Goal: Information Seeking & Learning: Learn about a topic

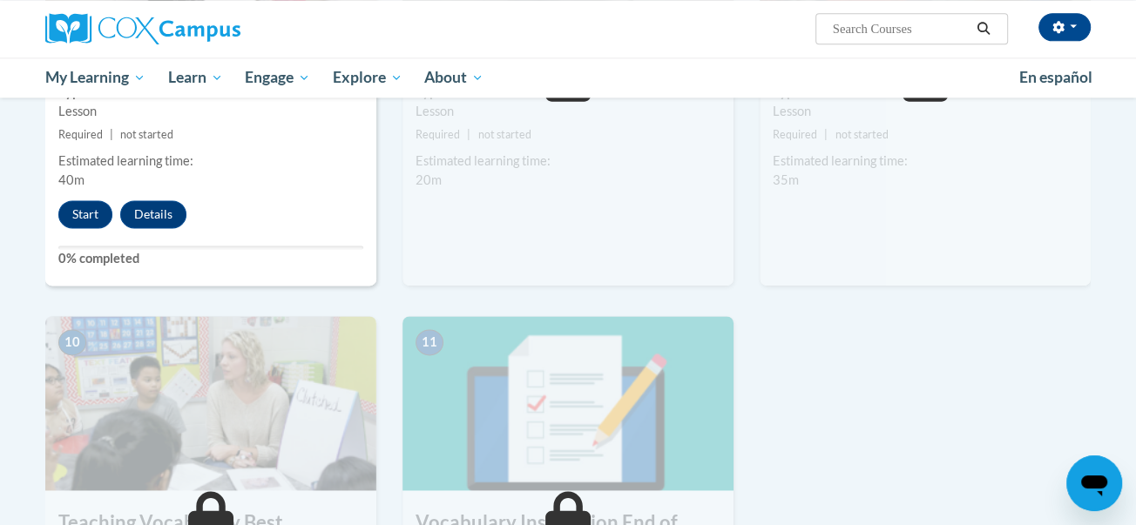
scroll to position [1574, 0]
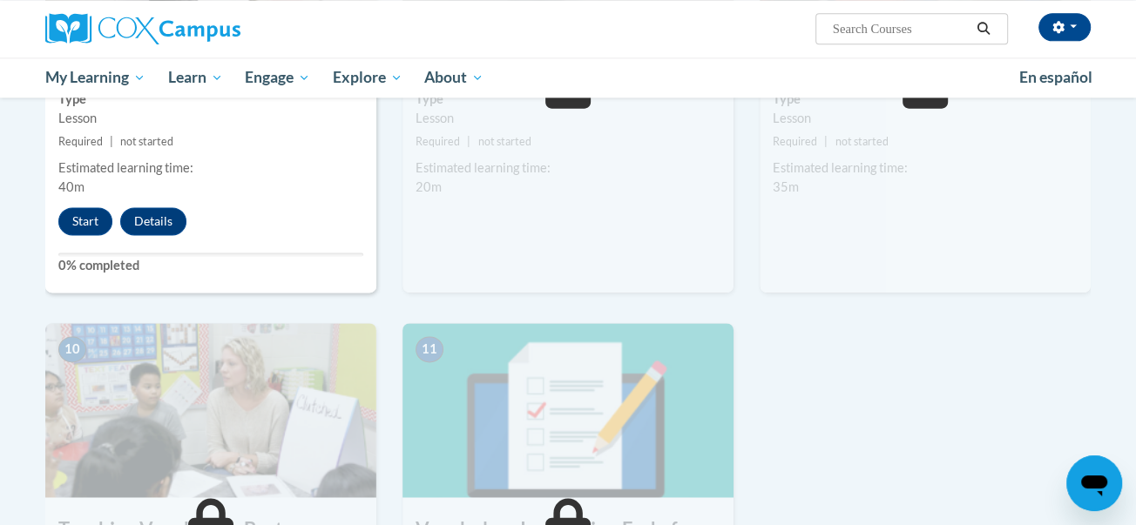
drag, startPoint x: 1135, startPoint y: 58, endPoint x: 1124, endPoint y: 363, distance: 305.0
click at [82, 224] on button "Start" at bounding box center [85, 221] width 54 height 28
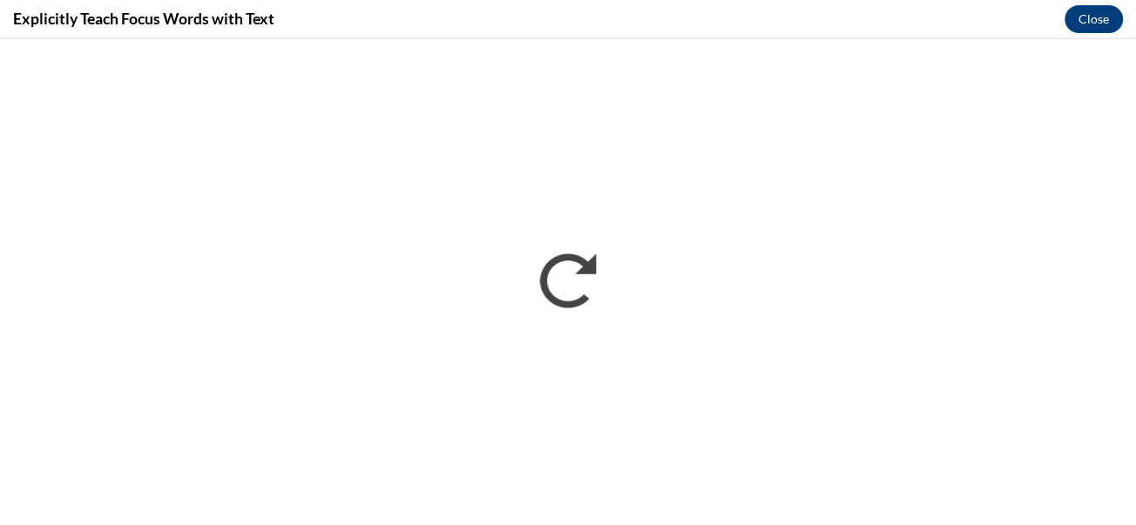
scroll to position [0, 0]
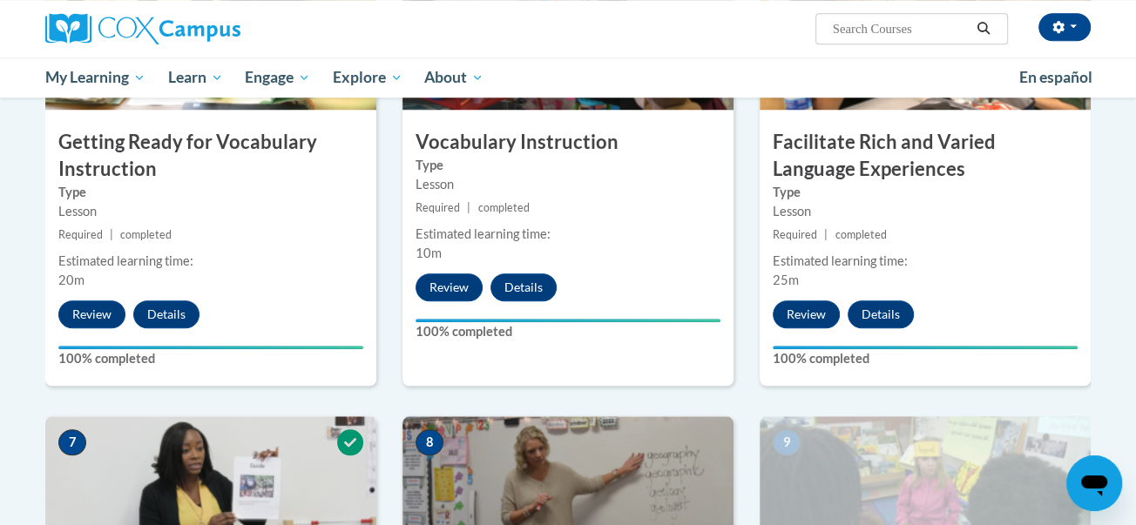
scroll to position [1171, 0]
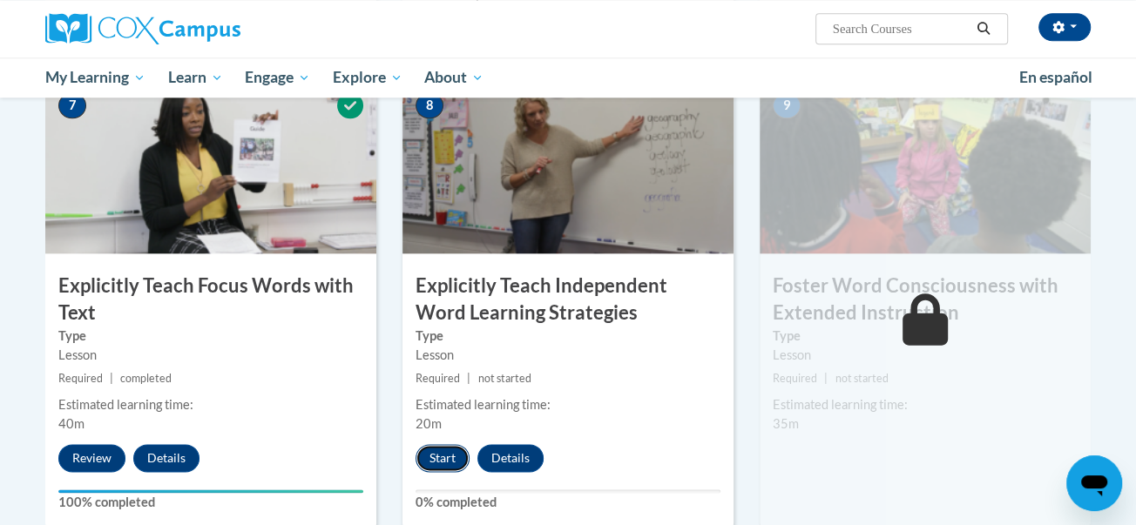
click at [444, 459] on button "Start" at bounding box center [442, 458] width 54 height 28
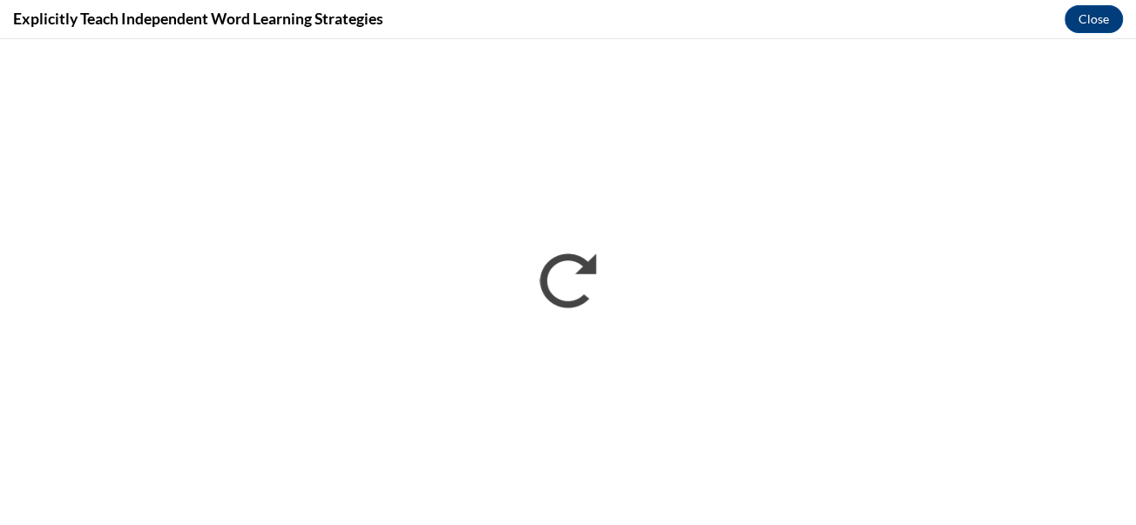
scroll to position [0, 0]
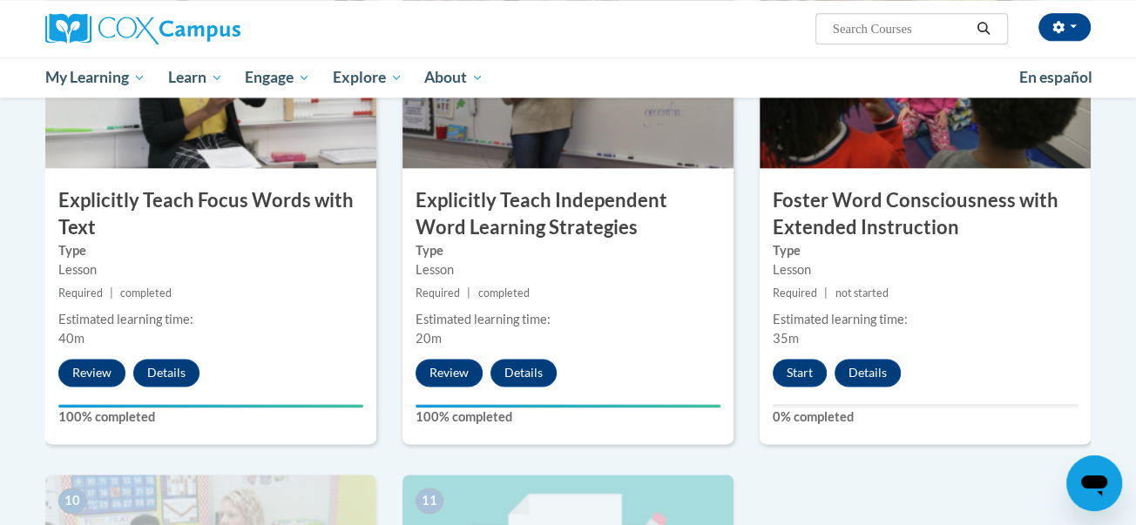
scroll to position [1453, 0]
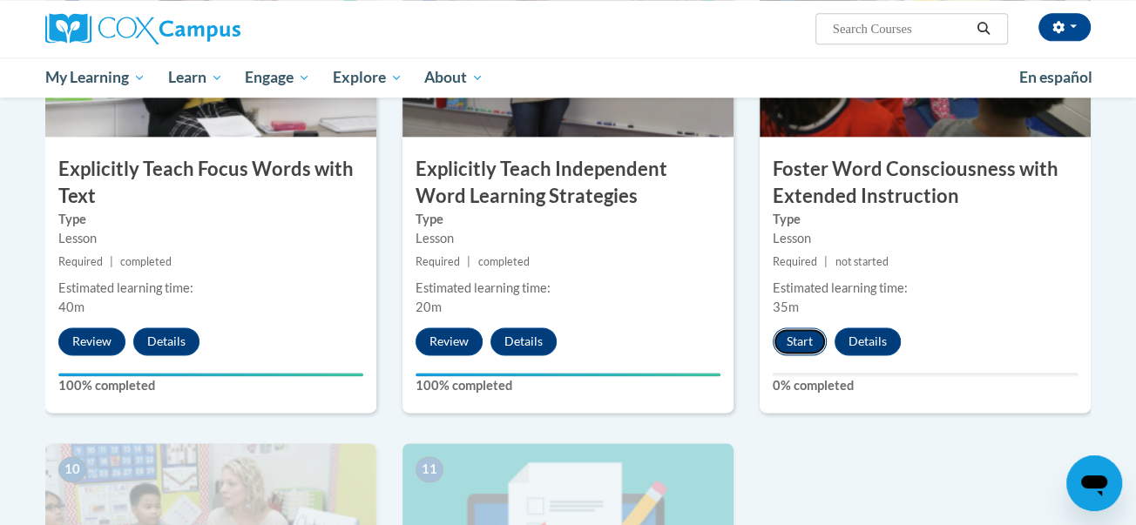
click at [805, 338] on button "Start" at bounding box center [799, 341] width 54 height 28
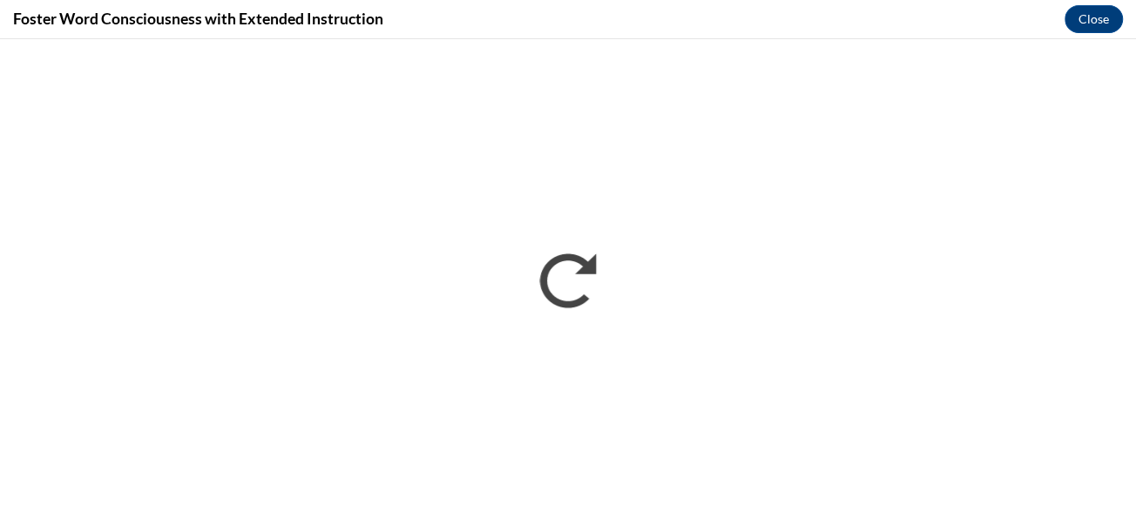
scroll to position [0, 0]
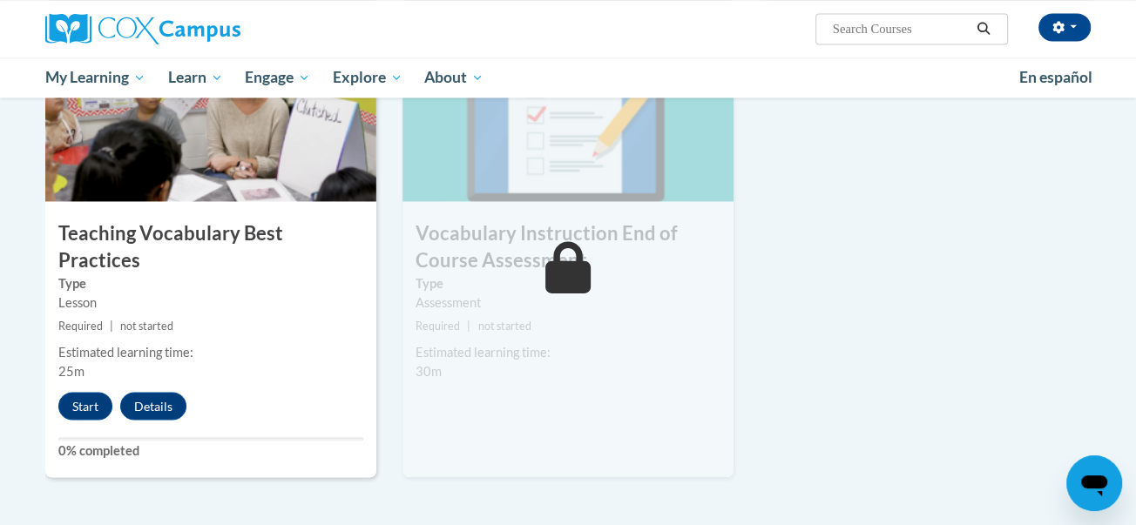
scroll to position [1881, 0]
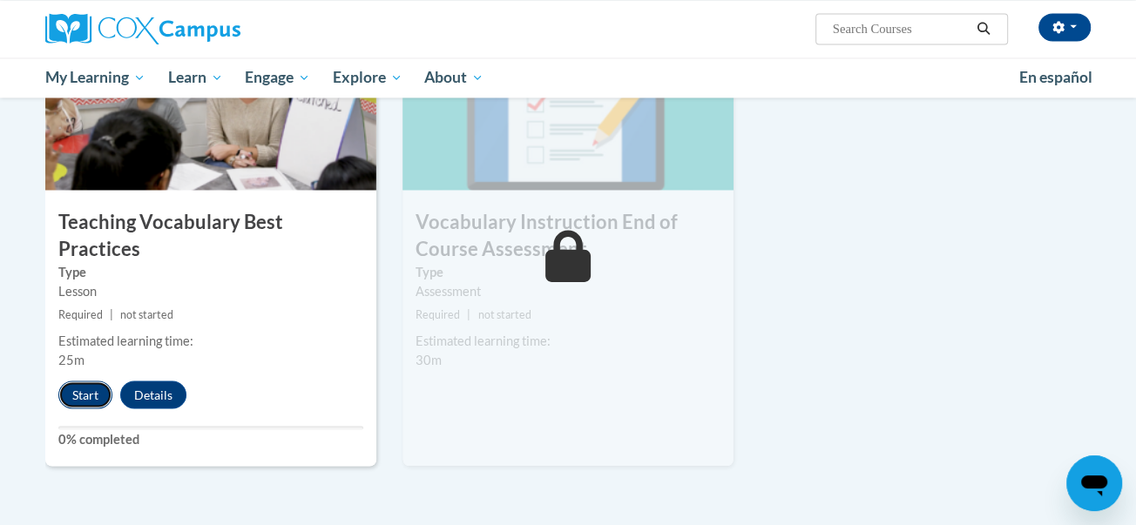
click at [94, 381] on button "Start" at bounding box center [85, 395] width 54 height 28
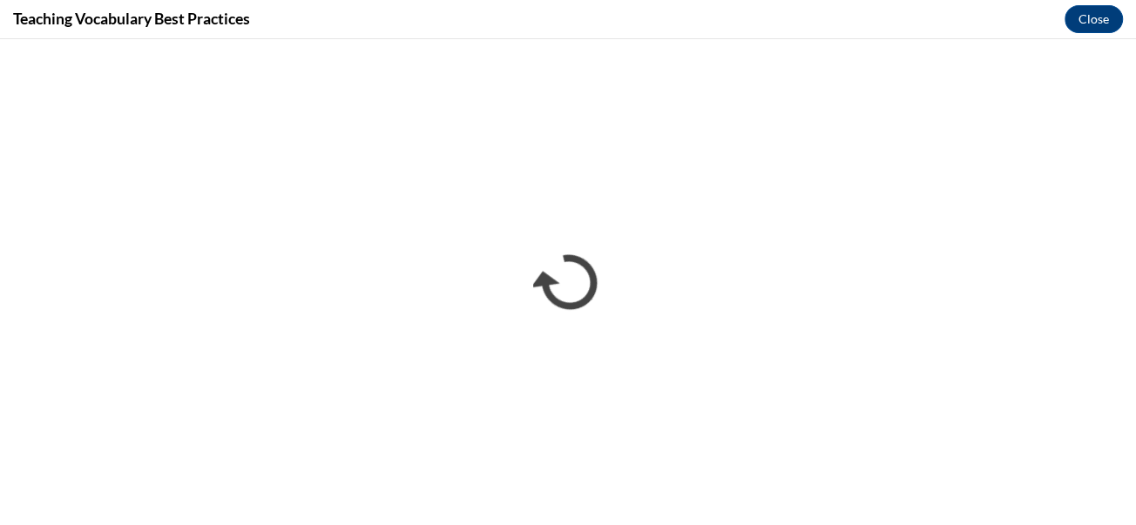
scroll to position [0, 0]
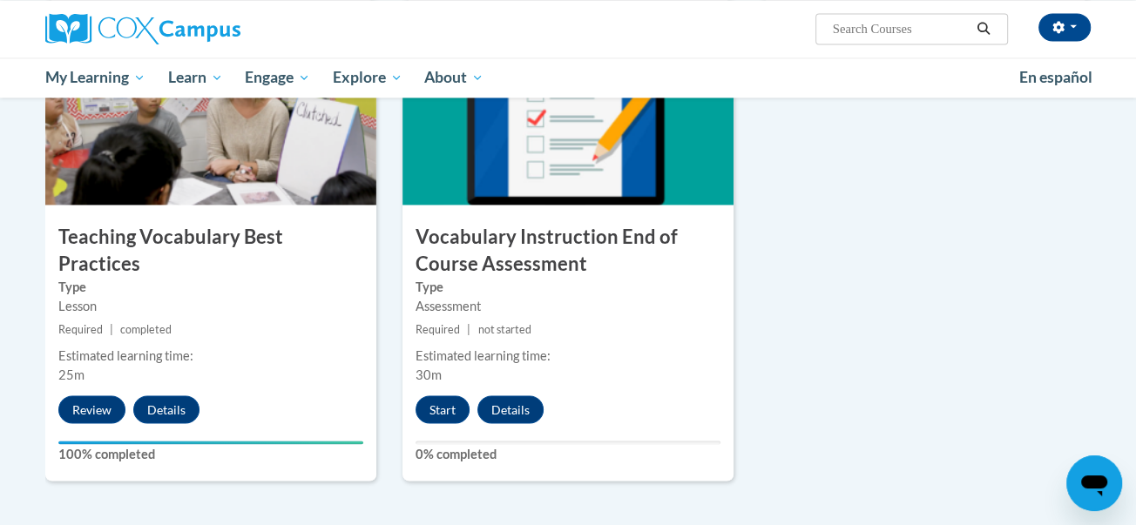
scroll to position [1865, 0]
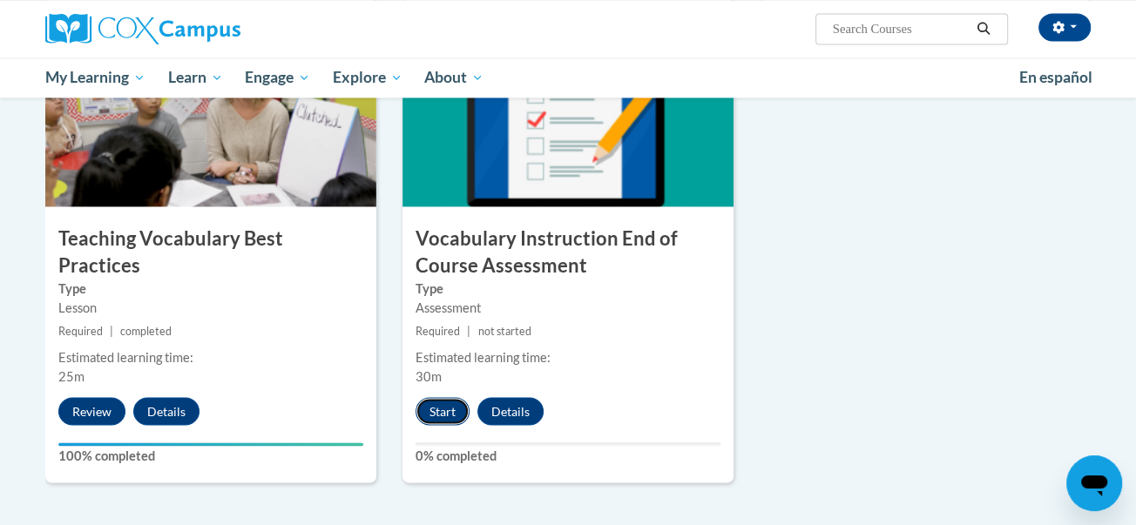
click at [428, 418] on button "Start" at bounding box center [442, 411] width 54 height 28
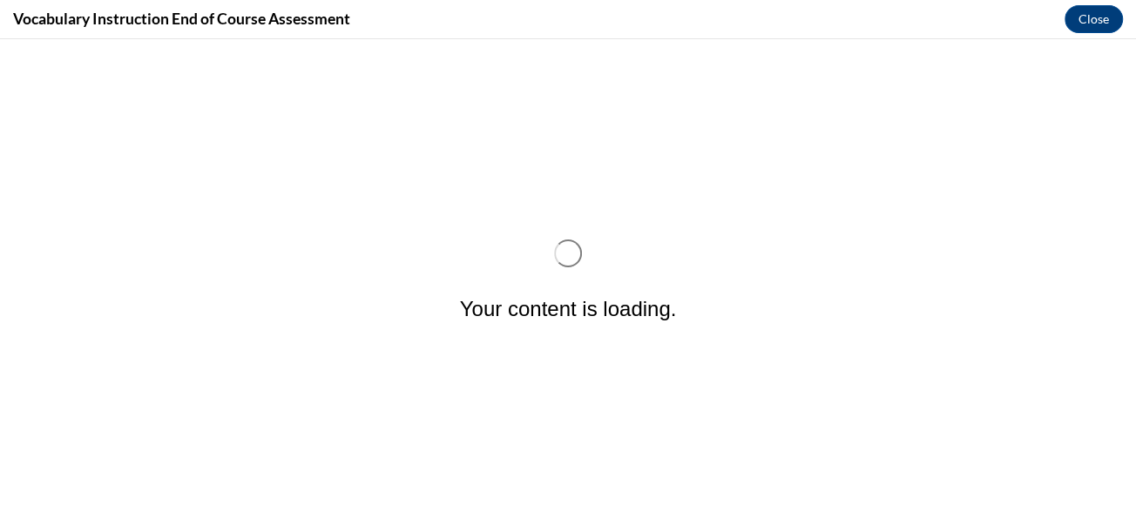
scroll to position [0, 0]
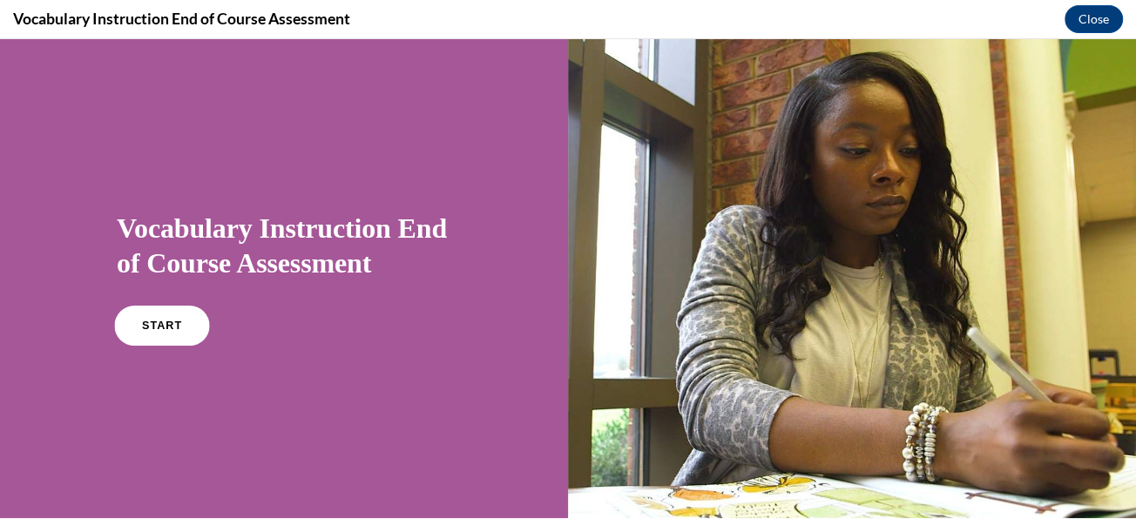
click at [142, 333] on span "START" at bounding box center [162, 326] width 40 height 13
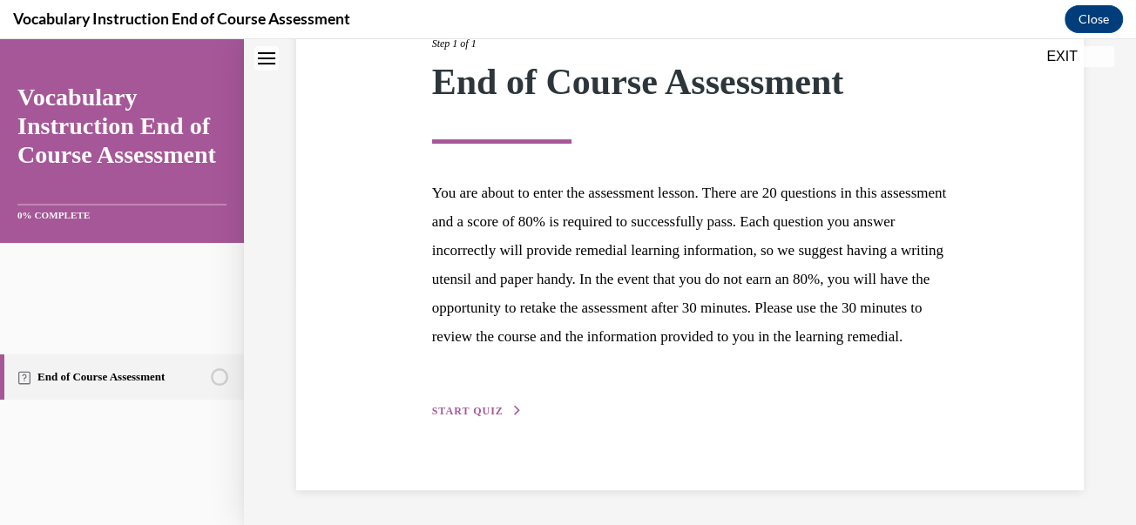
scroll to position [617, 0]
click at [523, 403] on button "START QUIZ" at bounding box center [477, 411] width 91 height 16
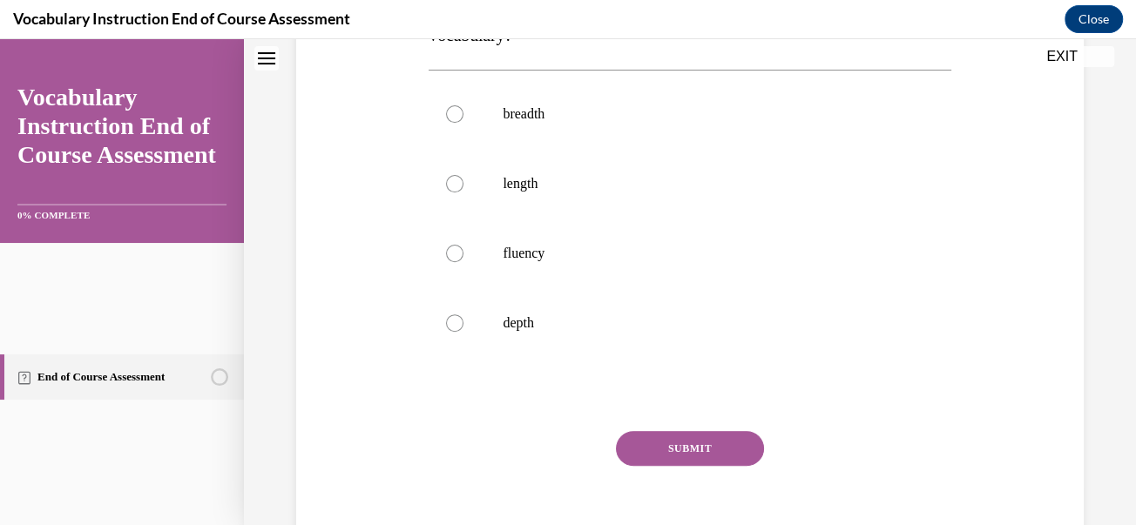
scroll to position [359, 0]
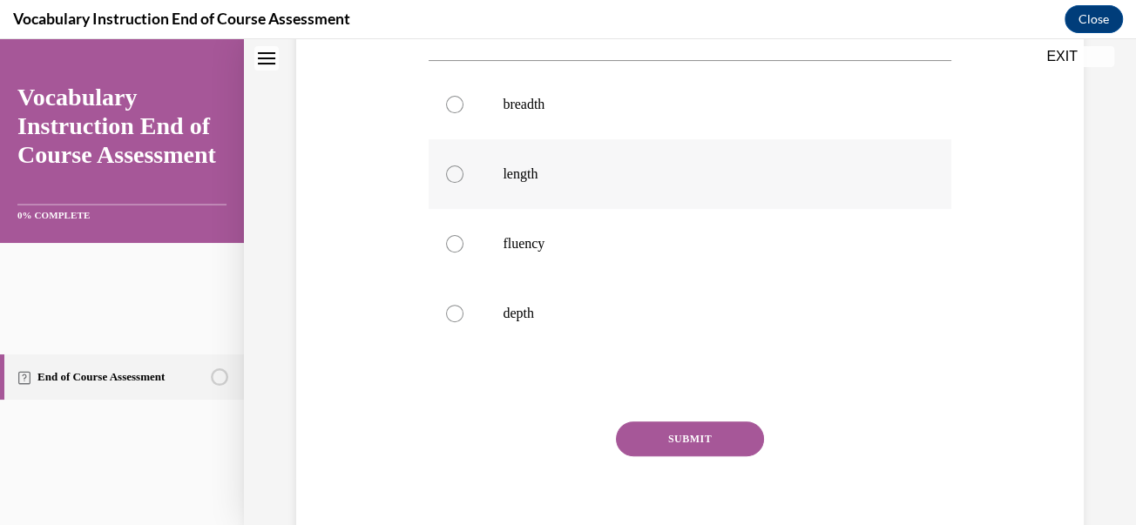
click at [463, 183] on div at bounding box center [454, 173] width 17 height 17
click at [463, 183] on input "length" at bounding box center [454, 173] width 17 height 17
radio input "true"
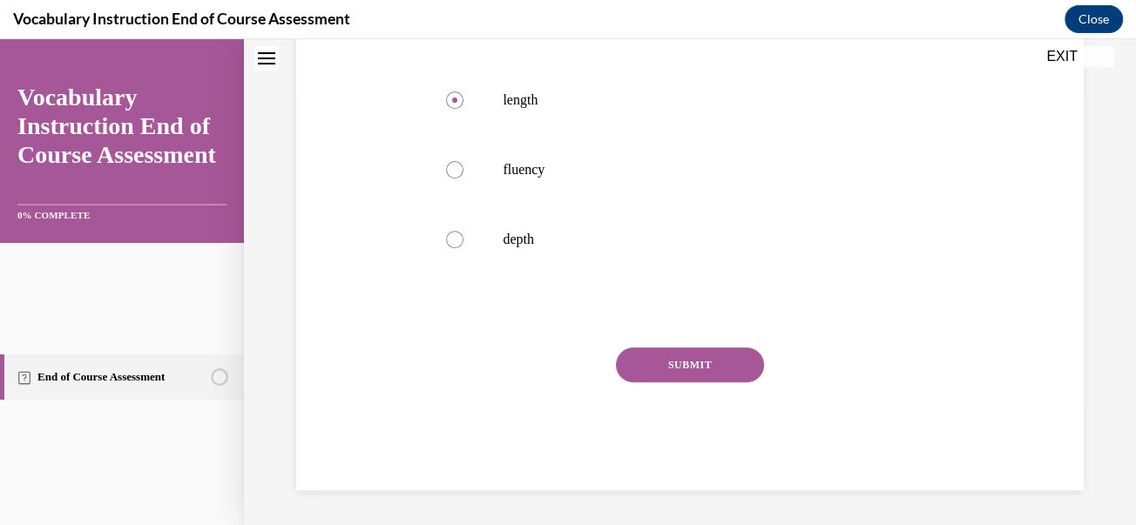
click at [691, 347] on button "SUBMIT" at bounding box center [690, 364] width 148 height 35
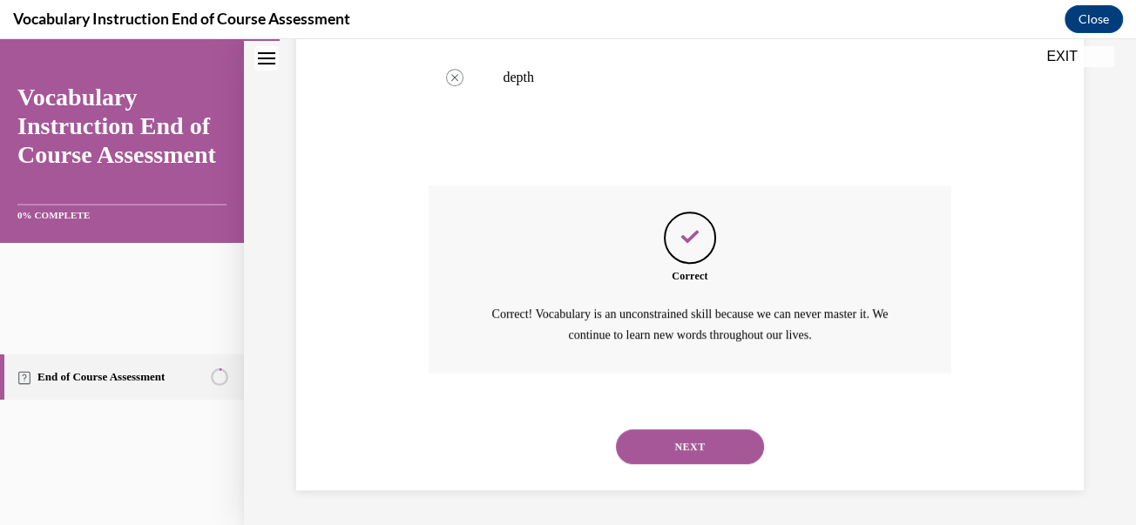
click at [689, 429] on button "NEXT" at bounding box center [690, 446] width 148 height 35
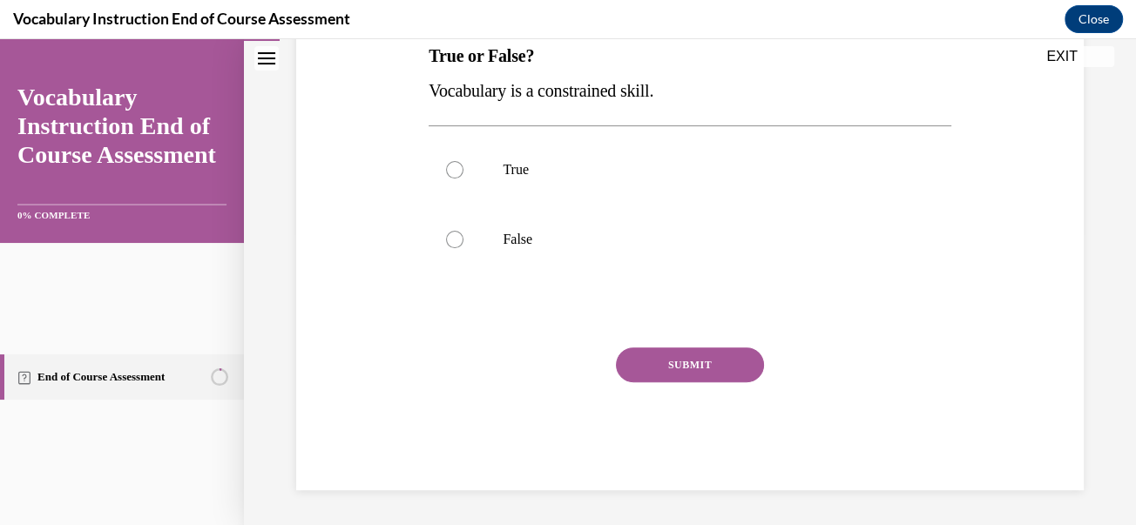
scroll to position [315, 0]
click at [540, 274] on label "False" at bounding box center [689, 240] width 522 height 70
click at [463, 248] on input "False" at bounding box center [454, 239] width 17 height 17
radio input "true"
click at [686, 382] on button "SUBMIT" at bounding box center [690, 364] width 148 height 35
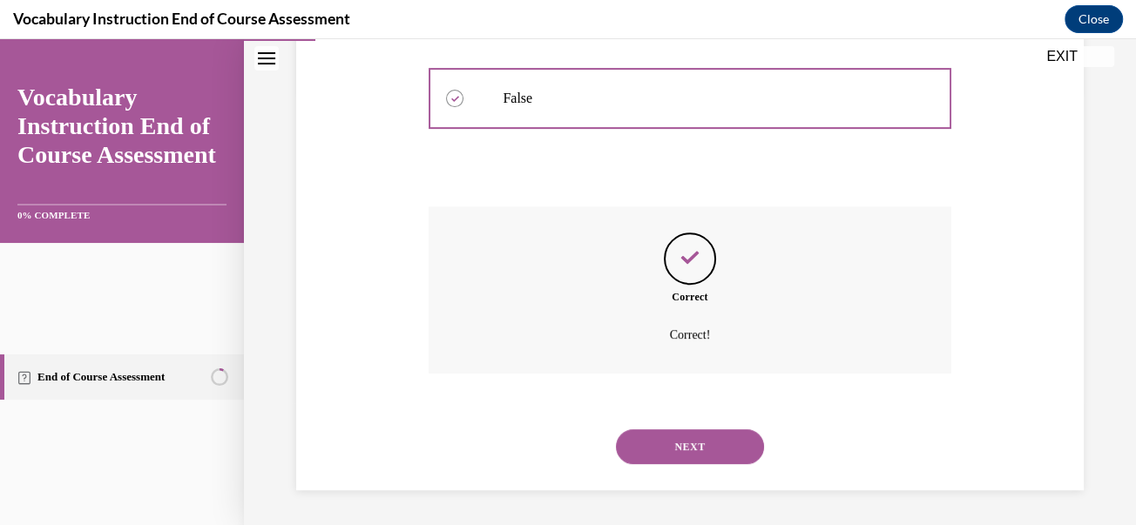
scroll to position [650, 0]
click at [682, 429] on button "NEXT" at bounding box center [690, 446] width 148 height 35
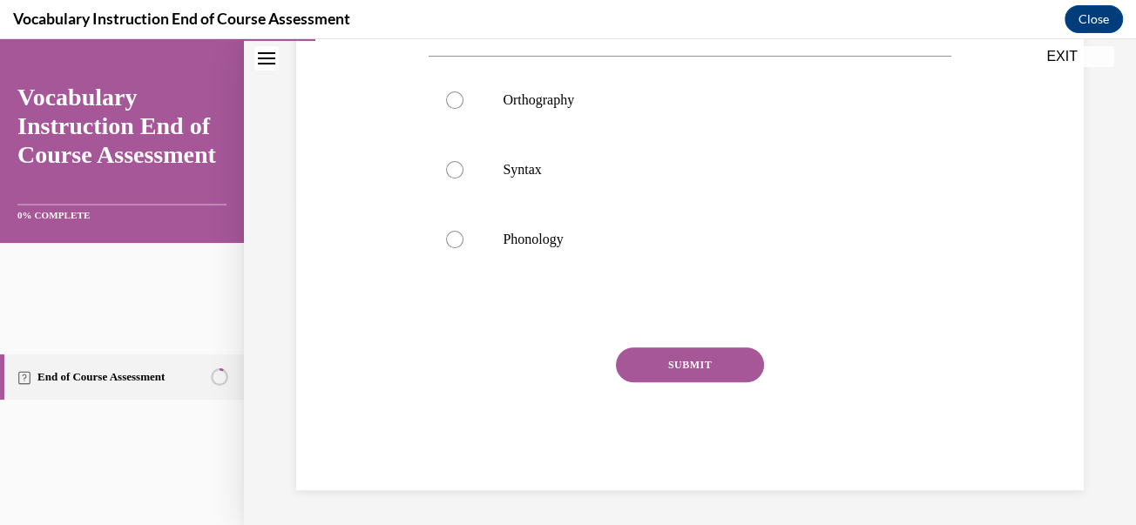
scroll to position [387, 0]
click at [499, 274] on label "Phonology" at bounding box center [689, 240] width 522 height 70
click at [463, 248] on input "Phonology" at bounding box center [454, 239] width 17 height 17
radio input "true"
click at [678, 382] on button "SUBMIT" at bounding box center [690, 364] width 148 height 35
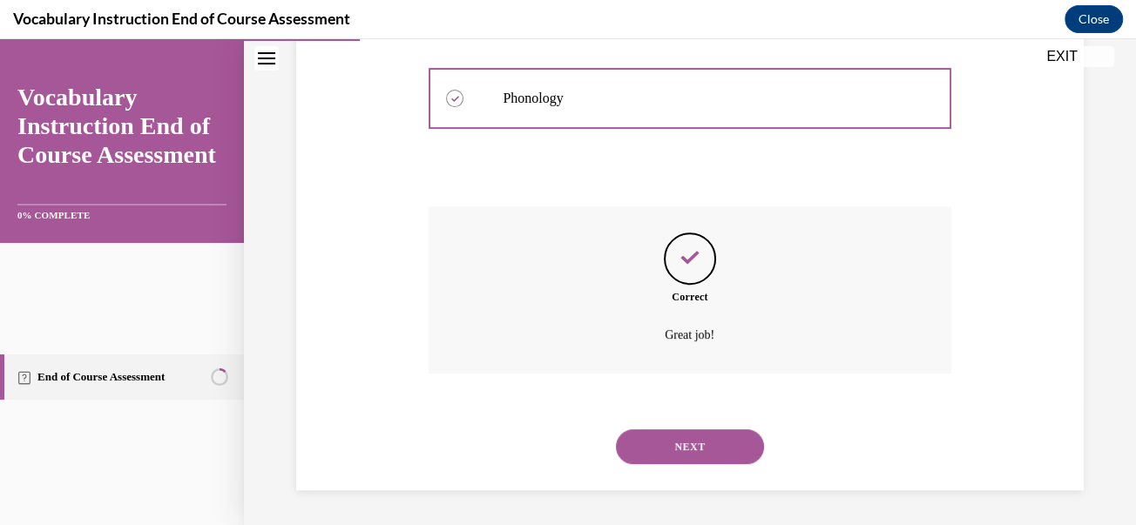
scroll to position [699, 0]
click at [668, 433] on button "NEXT" at bounding box center [690, 446] width 148 height 35
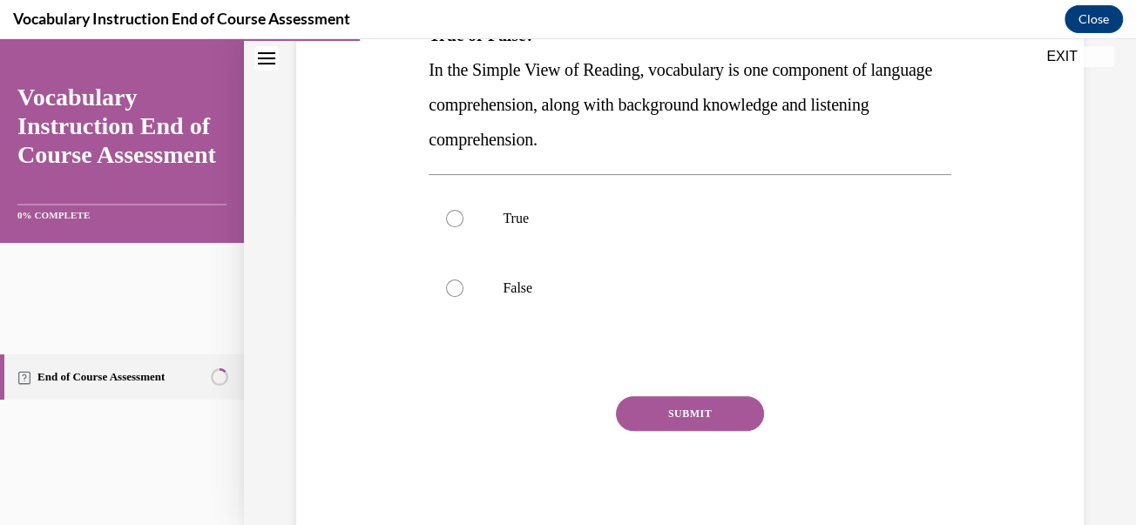
scroll to position [321, 0]
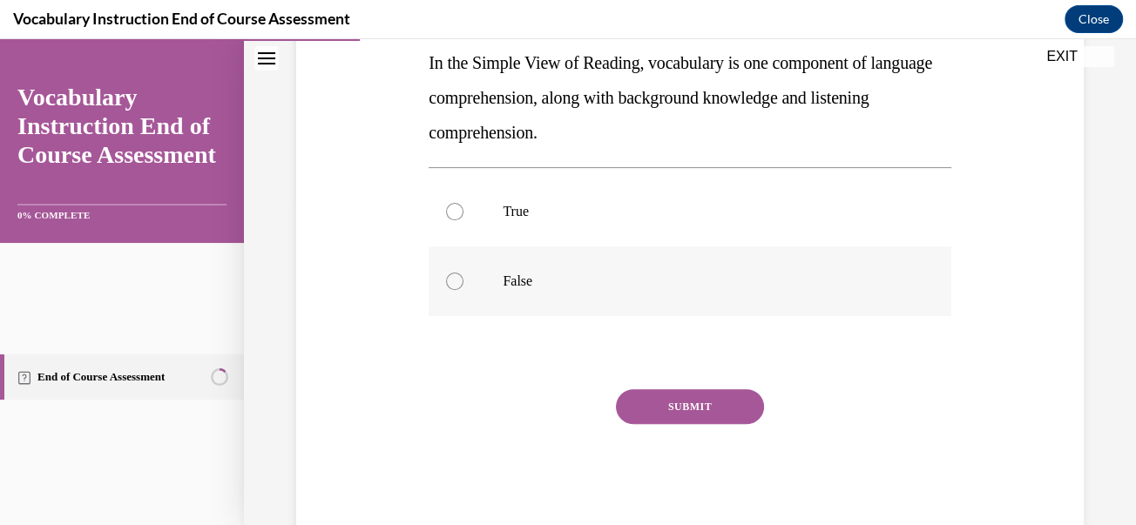
click at [463, 290] on div at bounding box center [454, 281] width 17 height 17
click at [463, 290] on input "False" at bounding box center [454, 281] width 17 height 17
radio input "true"
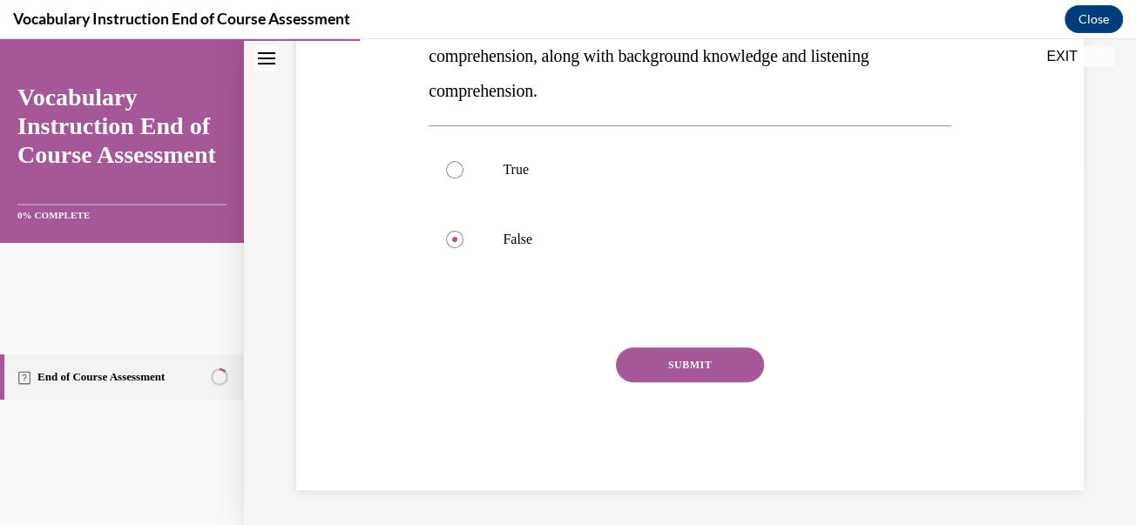
click at [683, 364] on button "SUBMIT" at bounding box center [690, 364] width 148 height 35
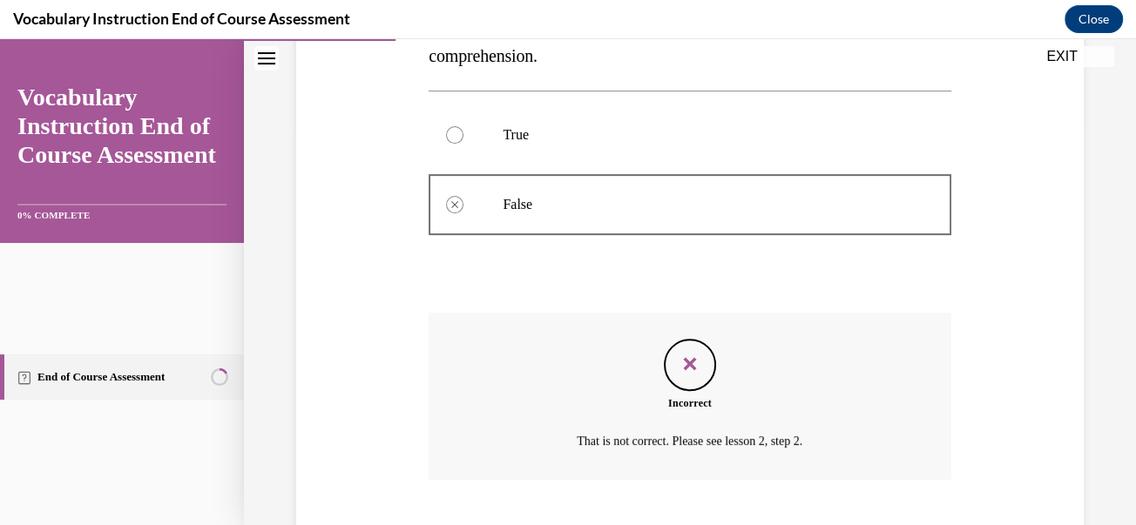
scroll to position [724, 0]
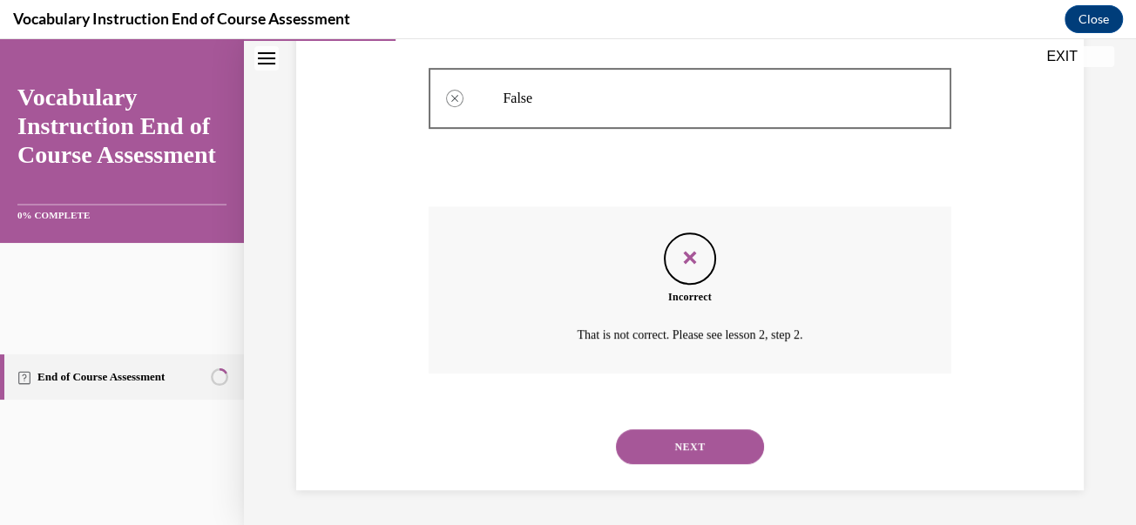
click at [684, 466] on div "NEXT" at bounding box center [689, 447] width 522 height 70
click at [676, 435] on button "NEXT" at bounding box center [690, 446] width 148 height 35
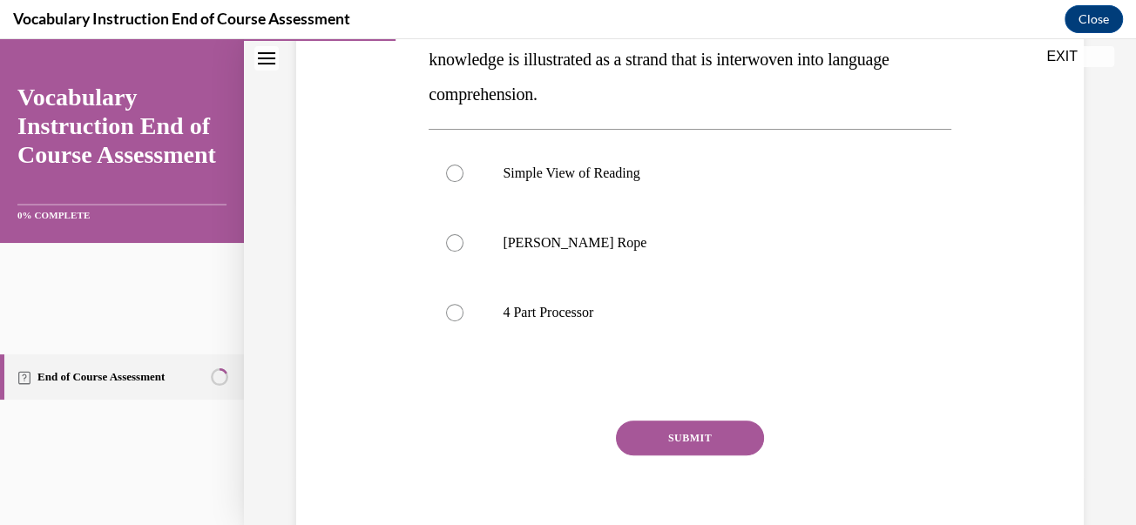
scroll to position [323, 0]
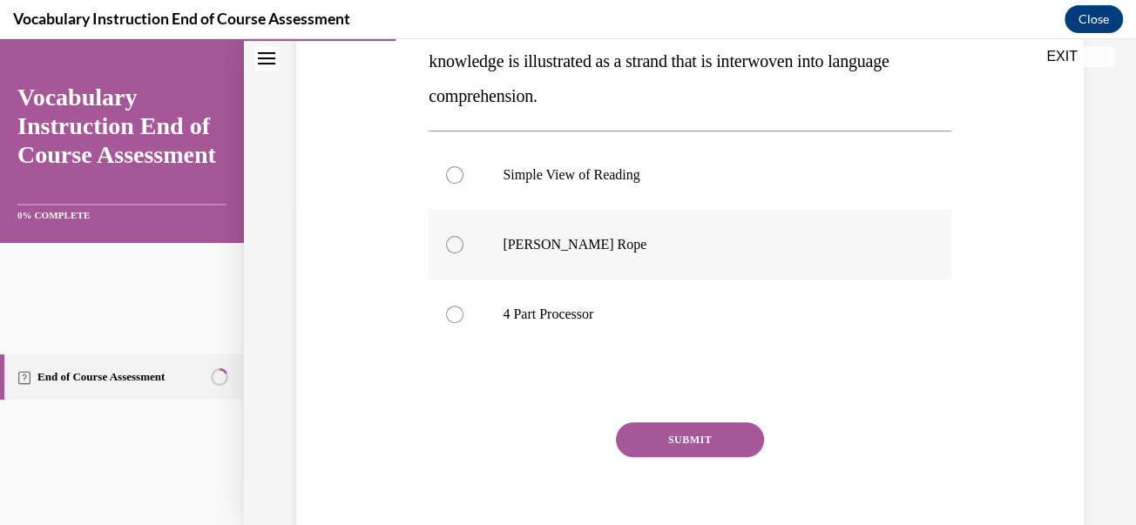
click at [488, 280] on label "Scarborough's Rope" at bounding box center [689, 245] width 522 height 70
click at [463, 253] on input "Scarborough's Rope" at bounding box center [454, 244] width 17 height 17
radio input "true"
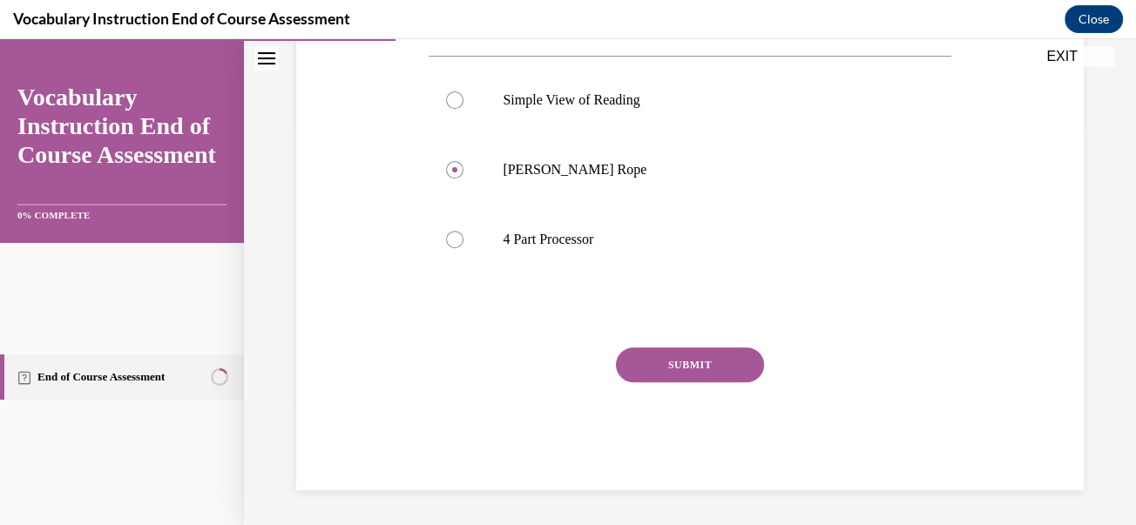
click at [710, 359] on button "SUBMIT" at bounding box center [690, 364] width 148 height 35
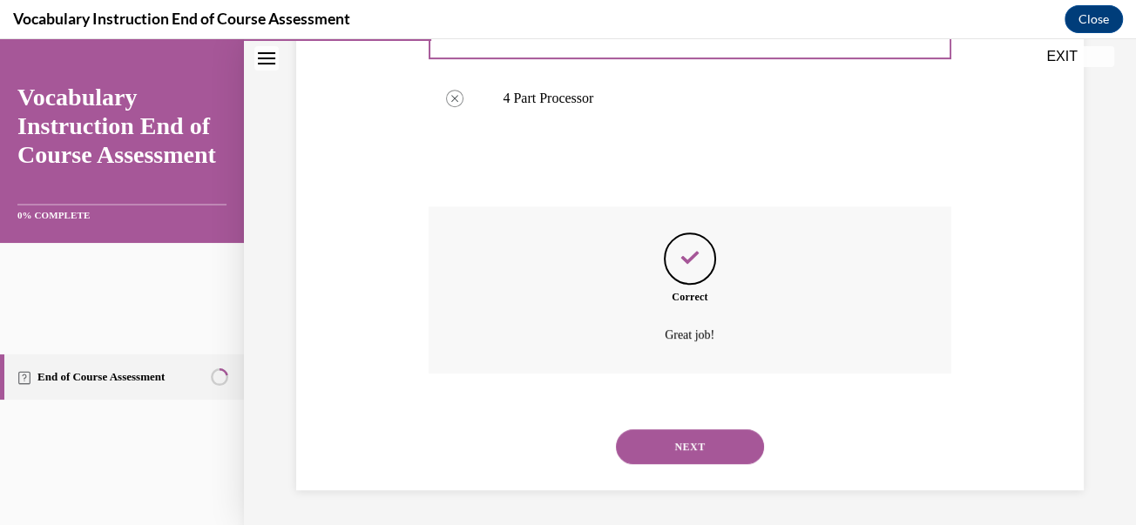
click at [679, 443] on button "NEXT" at bounding box center [690, 446] width 148 height 35
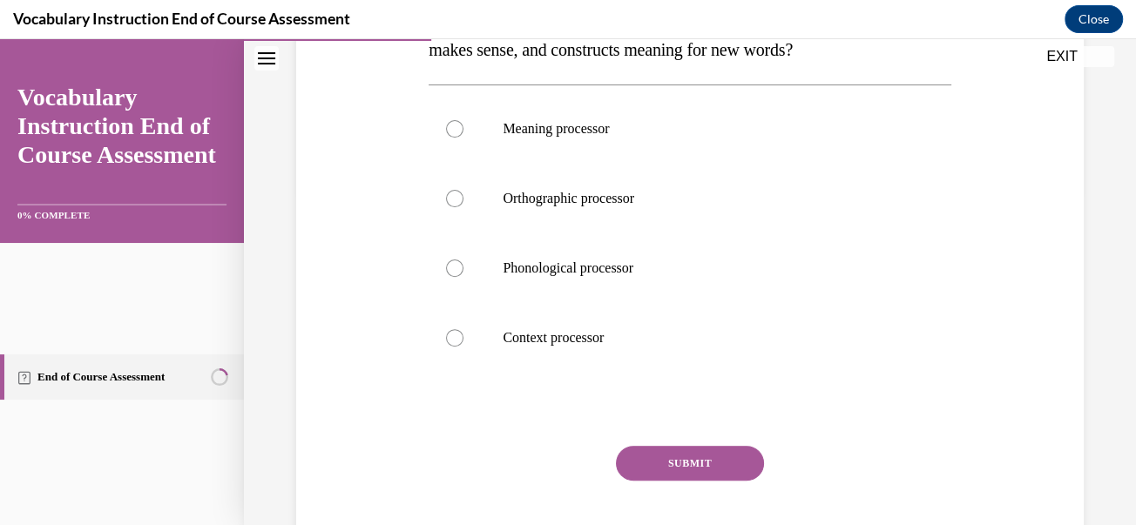
scroll to position [368, 0]
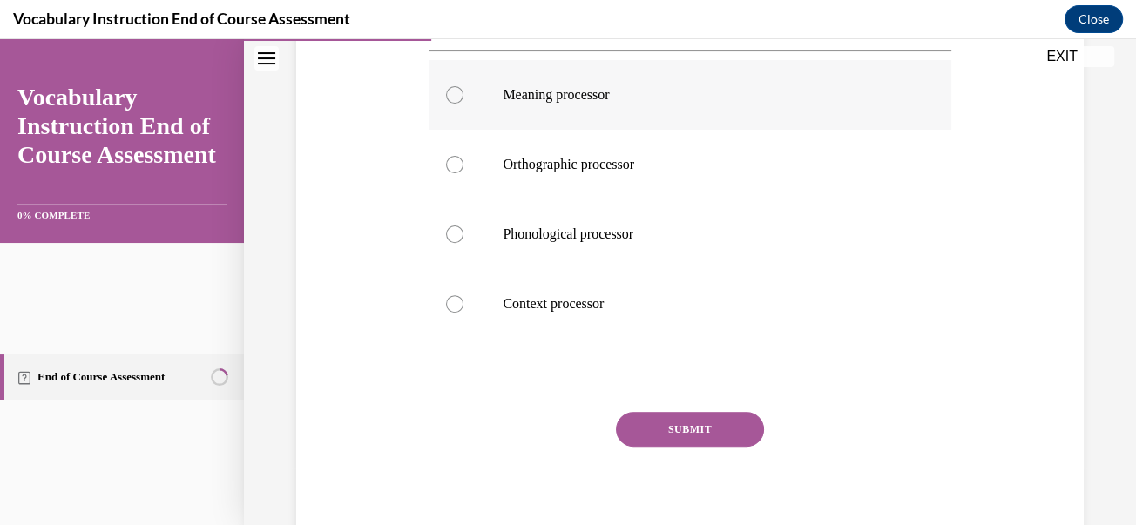
click at [548, 130] on label "Meaning processor" at bounding box center [689, 95] width 522 height 70
click at [463, 104] on input "Meaning processor" at bounding box center [454, 94] width 17 height 17
radio input "true"
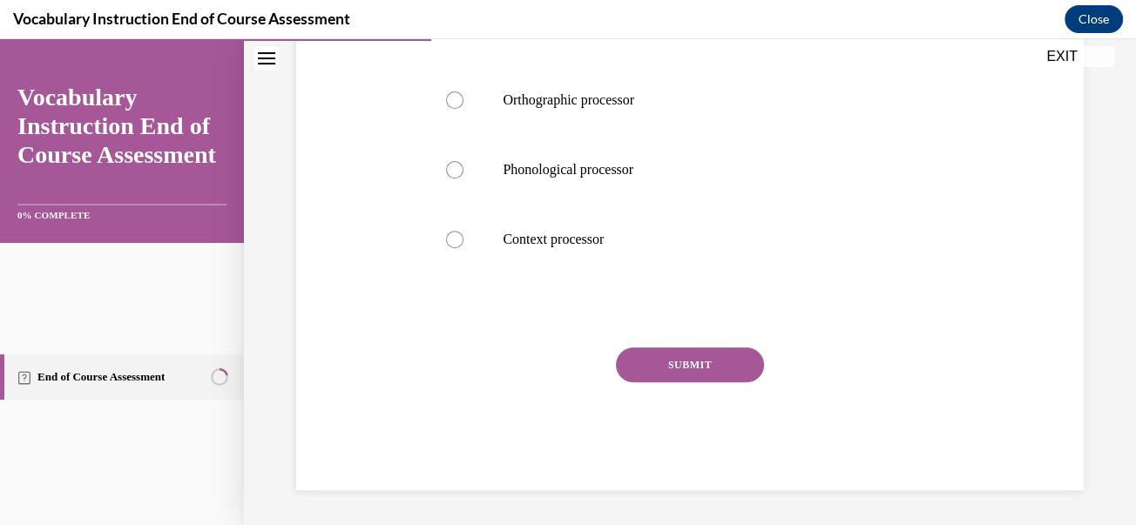
click at [702, 382] on button "SUBMIT" at bounding box center [690, 364] width 148 height 35
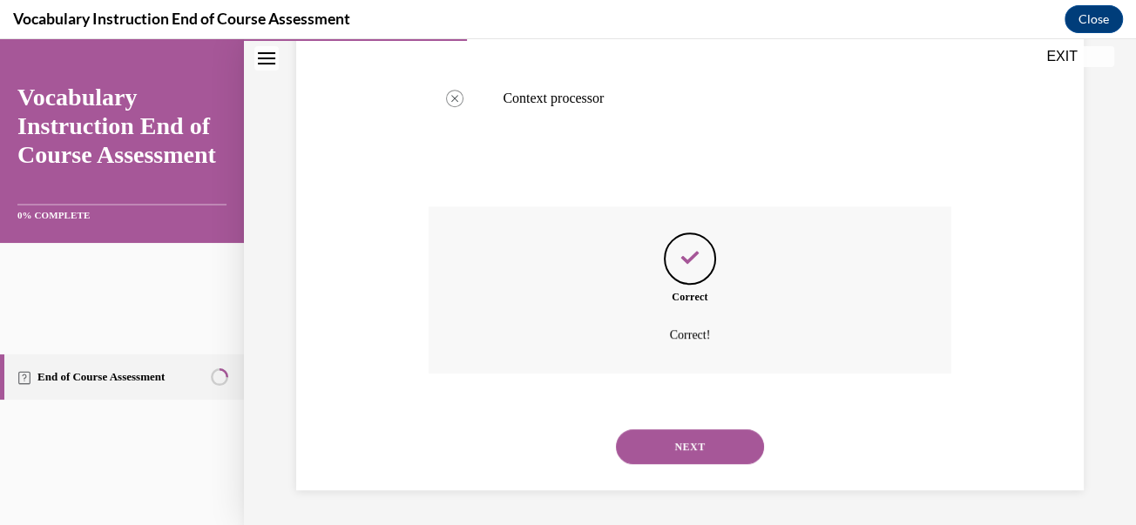
scroll to position [861, 0]
click at [659, 443] on button "NEXT" at bounding box center [690, 446] width 148 height 35
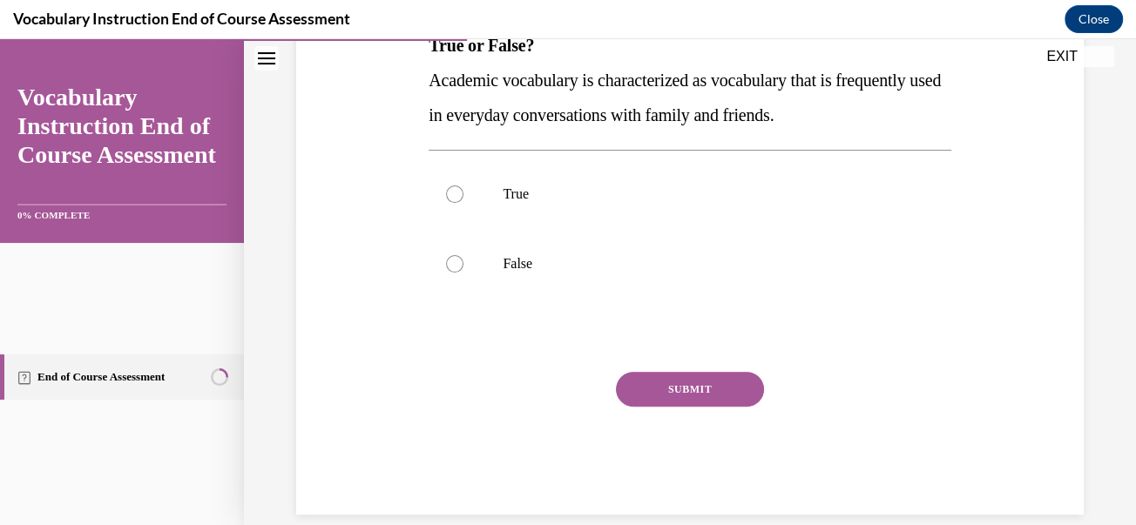
scroll to position [305, 0]
click at [463, 272] on div at bounding box center [454, 262] width 17 height 17
click at [463, 272] on input "False" at bounding box center [454, 262] width 17 height 17
radio input "true"
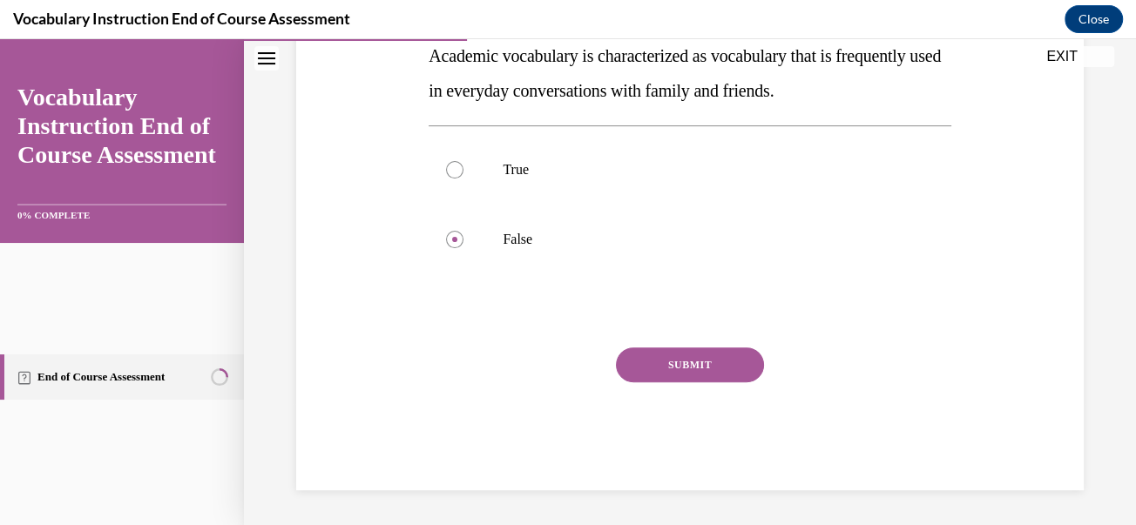
click at [671, 382] on button "SUBMIT" at bounding box center [690, 364] width 148 height 35
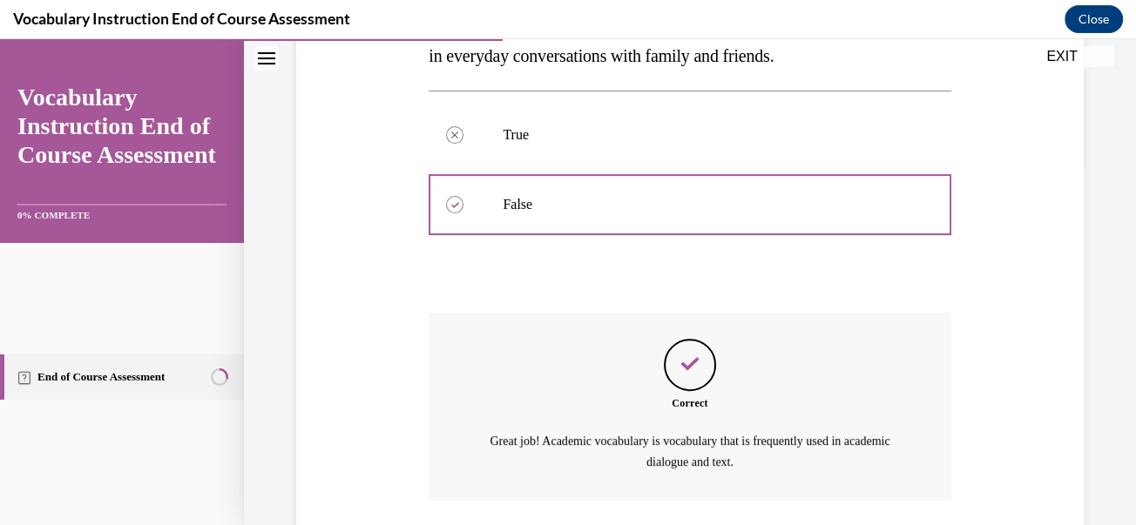
scroll to position [750, 0]
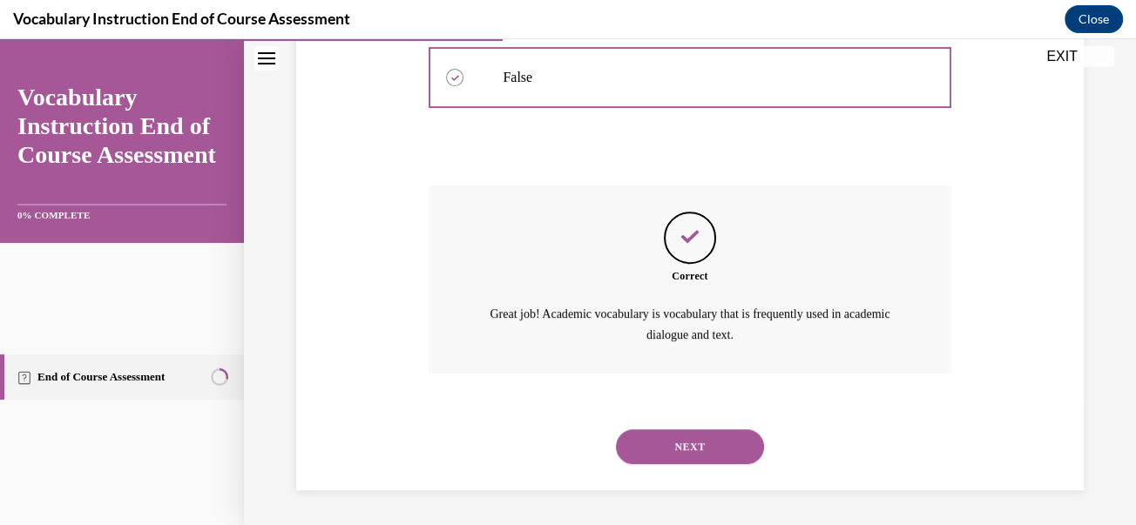
click at [696, 429] on button "NEXT" at bounding box center [690, 446] width 148 height 35
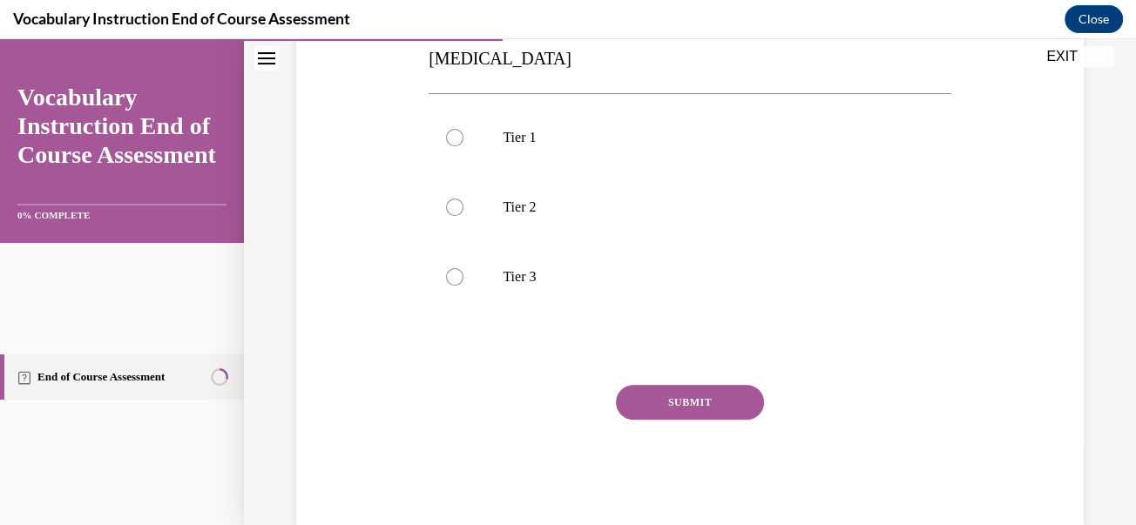
scroll to position [327, 0]
click at [524, 310] on label "Tier 3" at bounding box center [689, 275] width 522 height 70
click at [463, 284] on input "Tier 3" at bounding box center [454, 274] width 17 height 17
radio input "true"
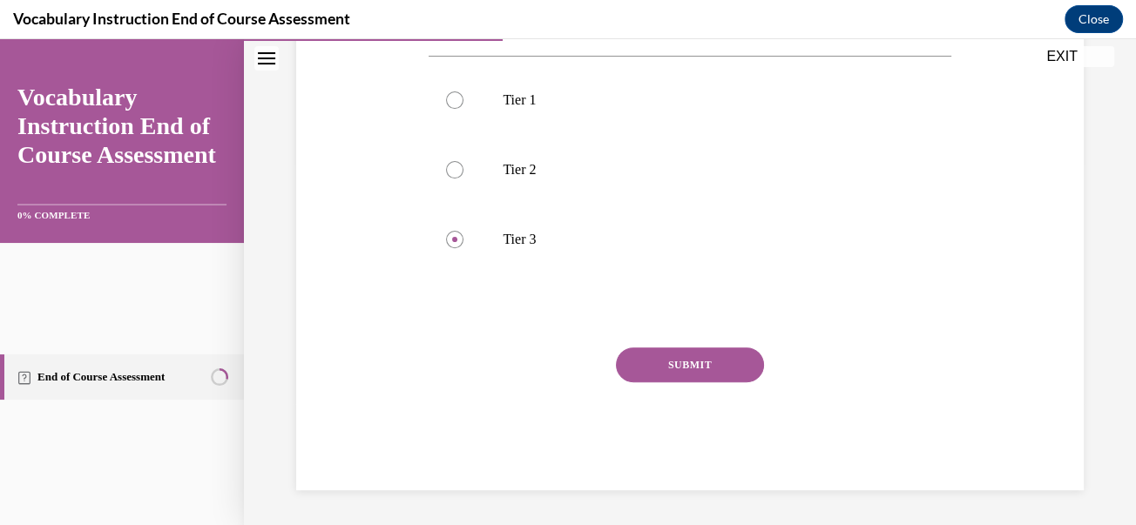
click at [682, 347] on button "SUBMIT" at bounding box center [690, 364] width 148 height 35
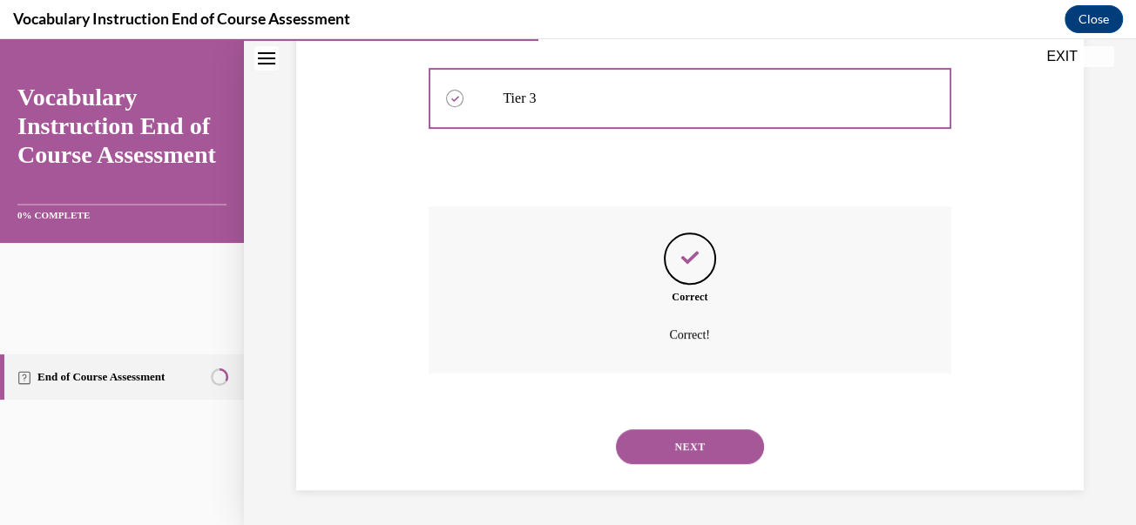
click at [682, 441] on button "NEXT" at bounding box center [690, 446] width 148 height 35
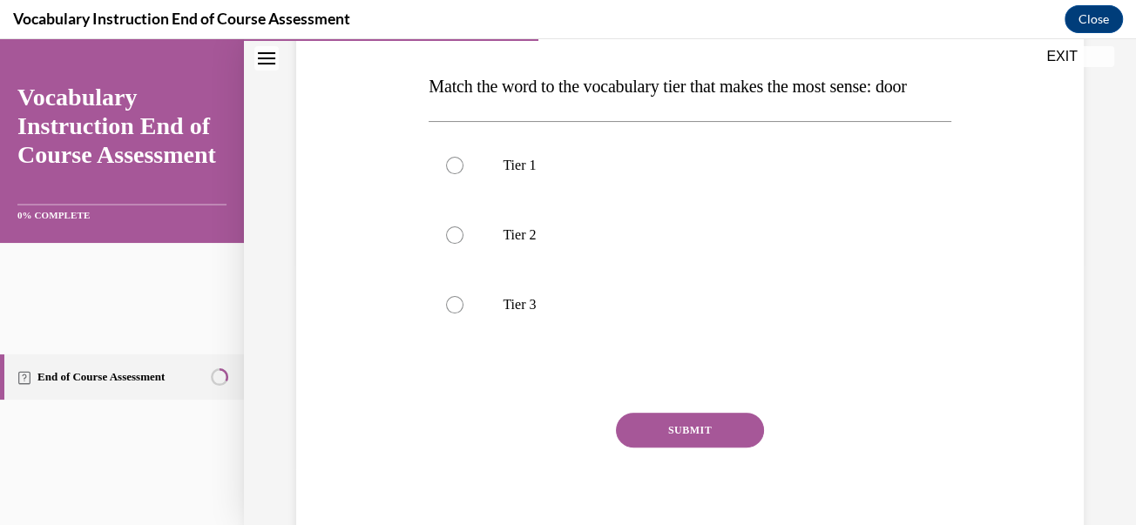
scroll to position [264, 0]
click at [539, 199] on label "Tier 1" at bounding box center [689, 165] width 522 height 70
click at [463, 173] on input "Tier 1" at bounding box center [454, 164] width 17 height 17
radio input "true"
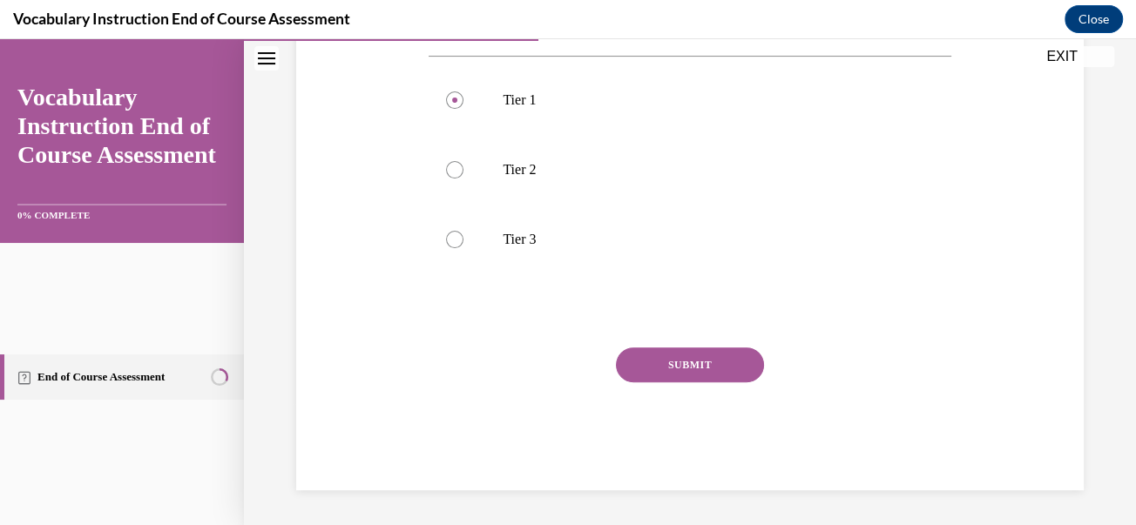
click at [695, 382] on button "SUBMIT" at bounding box center [690, 364] width 148 height 35
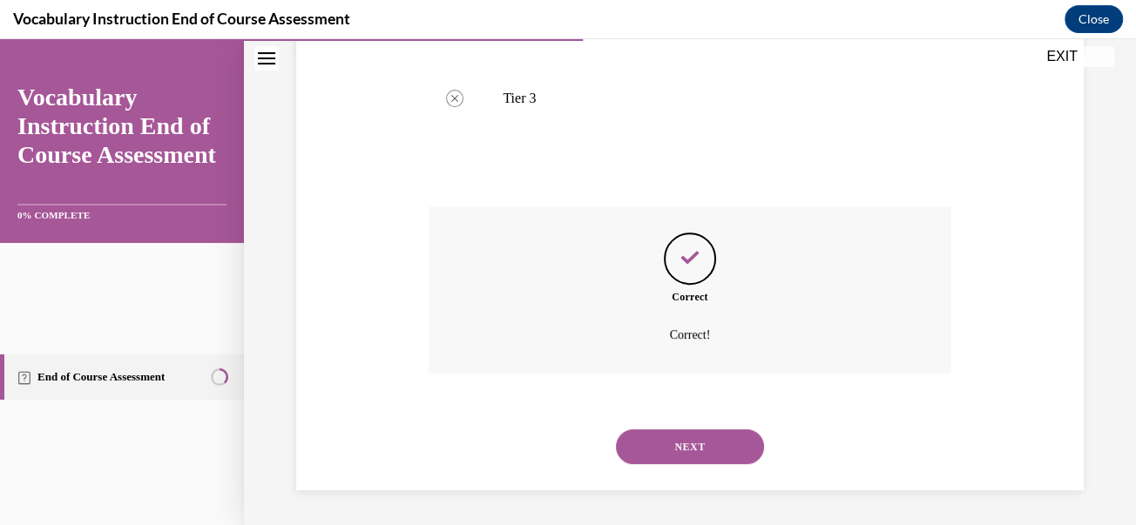
click at [656, 437] on button "NEXT" at bounding box center [690, 446] width 148 height 35
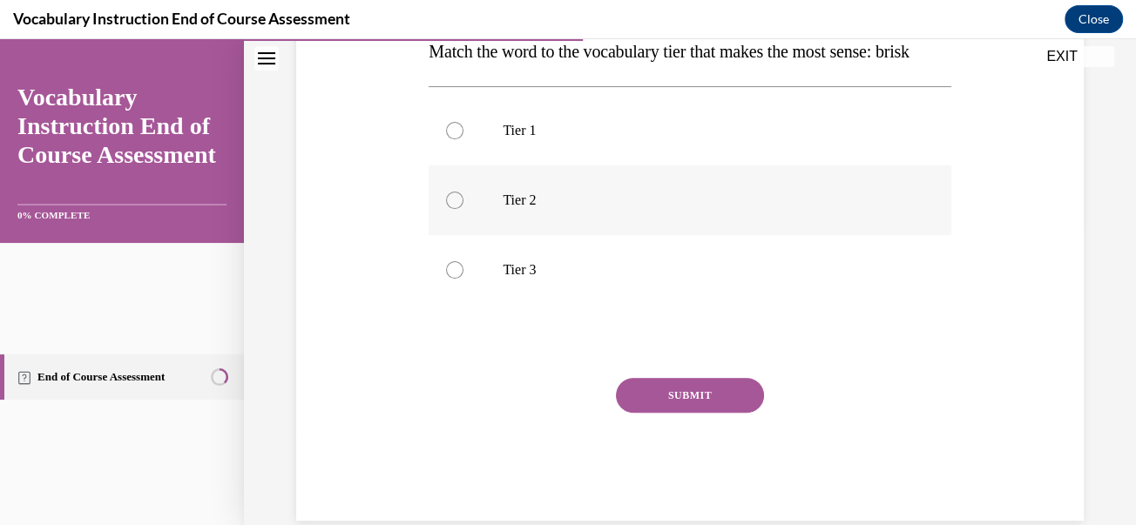
click at [533, 235] on label "Tier 2" at bounding box center [689, 200] width 522 height 70
click at [463, 209] on input "Tier 2" at bounding box center [454, 200] width 17 height 17
radio input "true"
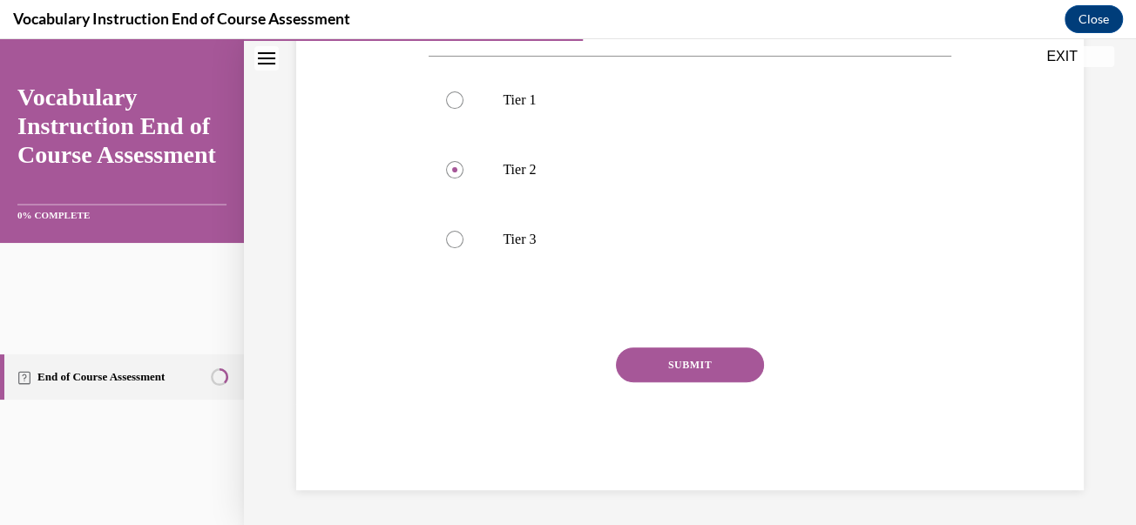
click at [674, 382] on button "SUBMIT" at bounding box center [690, 364] width 148 height 35
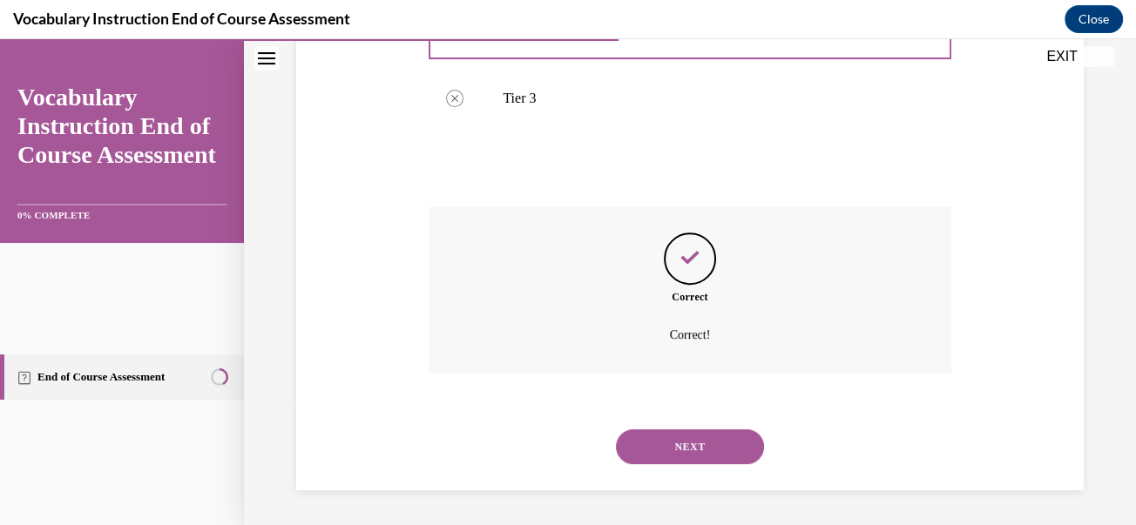
scroll to position [750, 0]
click at [679, 430] on button "NEXT" at bounding box center [690, 446] width 148 height 35
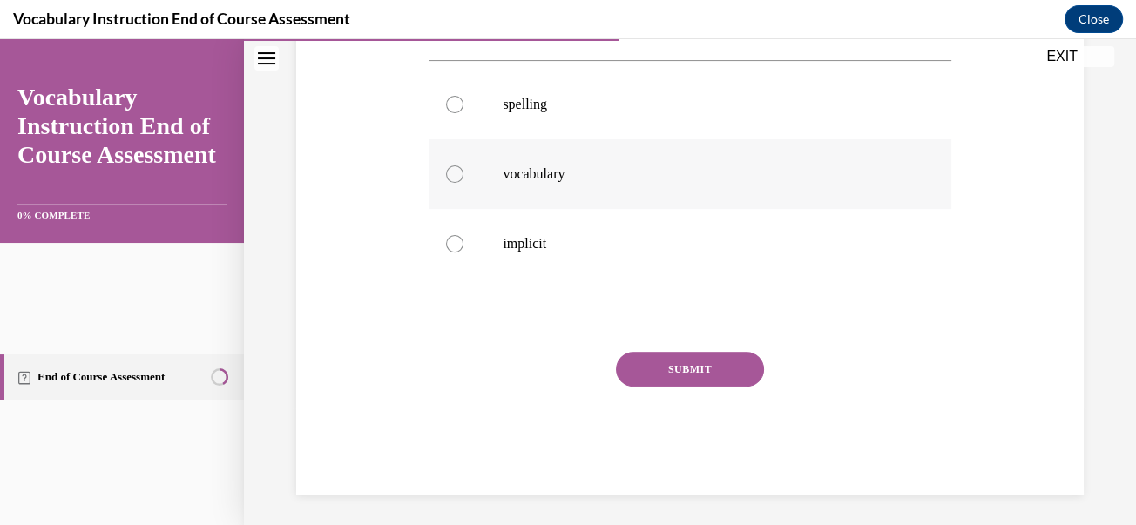
click at [536, 209] on label "vocabulary" at bounding box center [689, 174] width 522 height 70
click at [463, 183] on input "vocabulary" at bounding box center [454, 173] width 17 height 17
radio input "true"
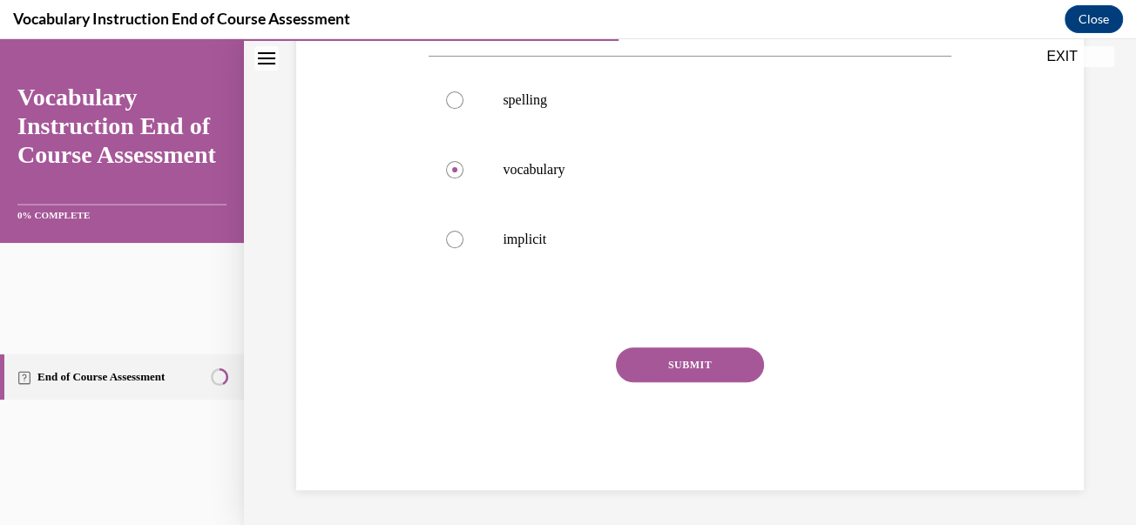
click at [682, 382] on button "SUBMIT" at bounding box center [690, 364] width 148 height 35
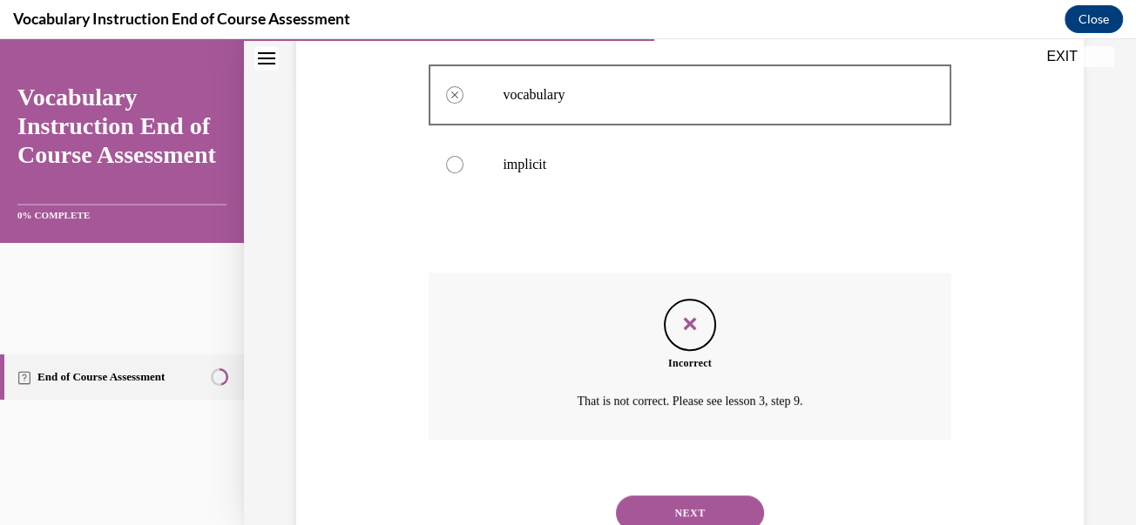
scroll to position [424, 0]
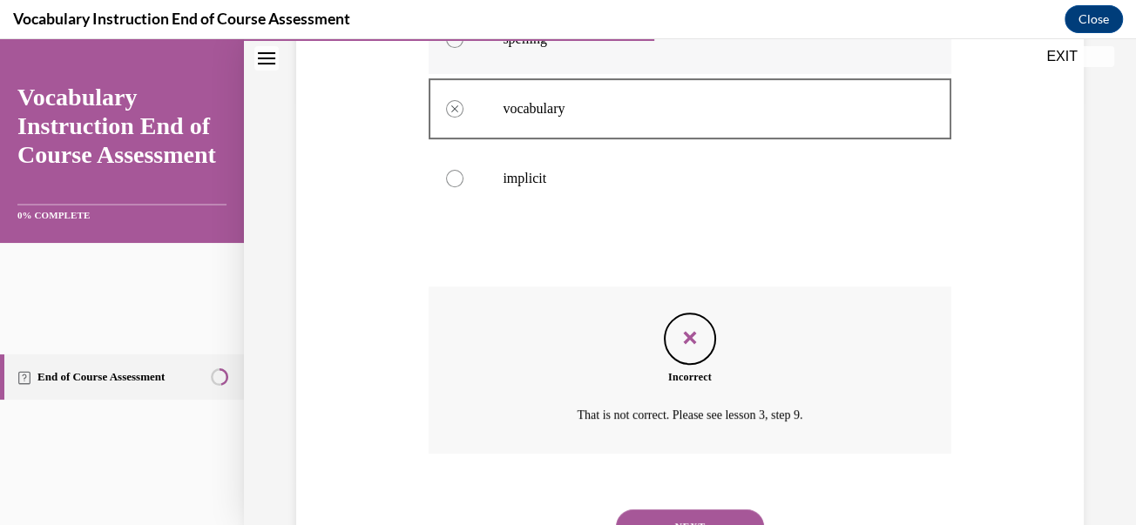
click at [463, 48] on div at bounding box center [454, 38] width 17 height 17
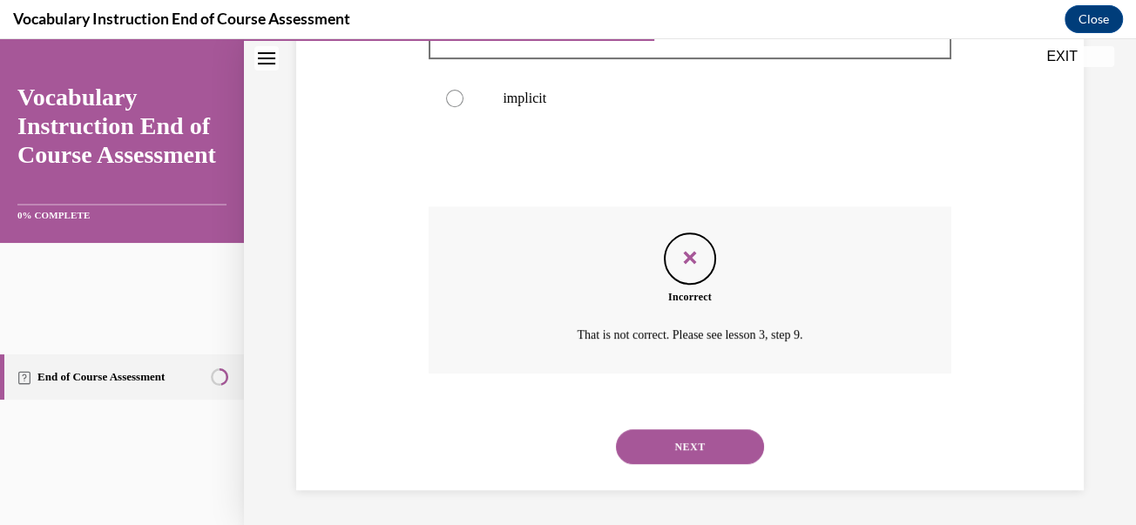
click at [678, 442] on button "NEXT" at bounding box center [690, 446] width 148 height 35
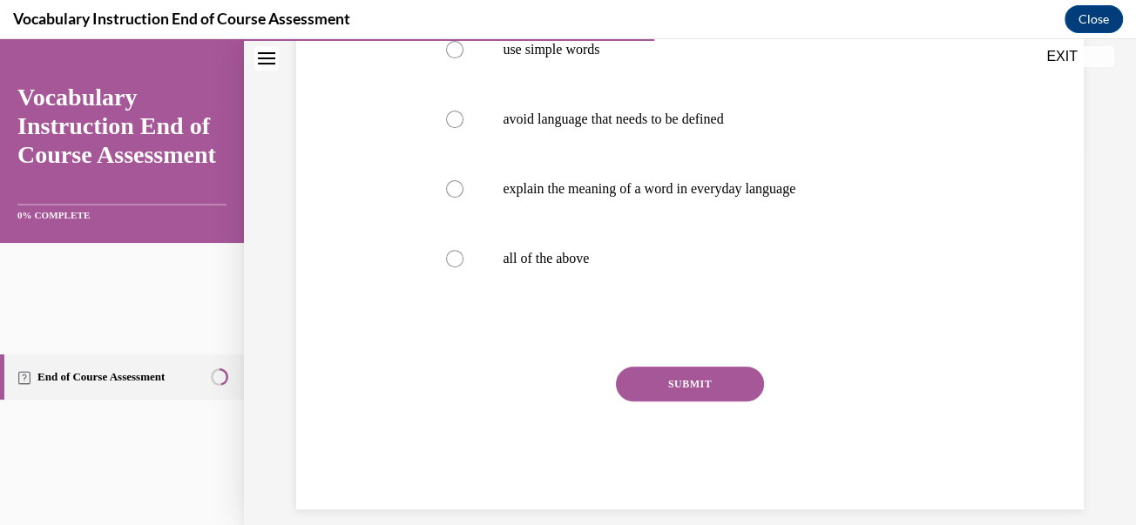
scroll to position [380, 0]
click at [549, 293] on label "all of the above" at bounding box center [689, 258] width 522 height 70
click at [463, 266] on input "all of the above" at bounding box center [454, 257] width 17 height 17
radio input "true"
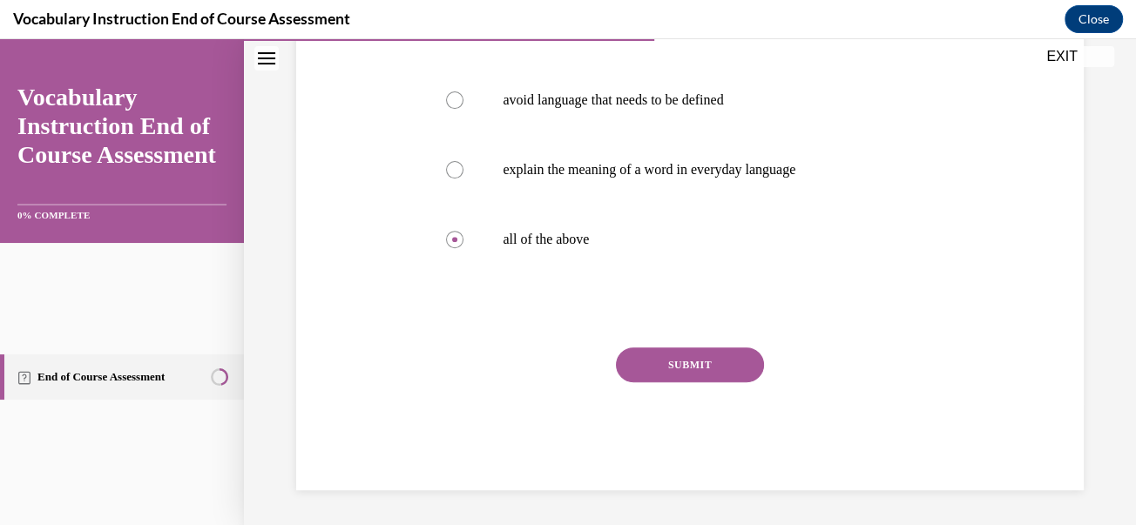
click at [726, 382] on button "SUBMIT" at bounding box center [690, 364] width 148 height 35
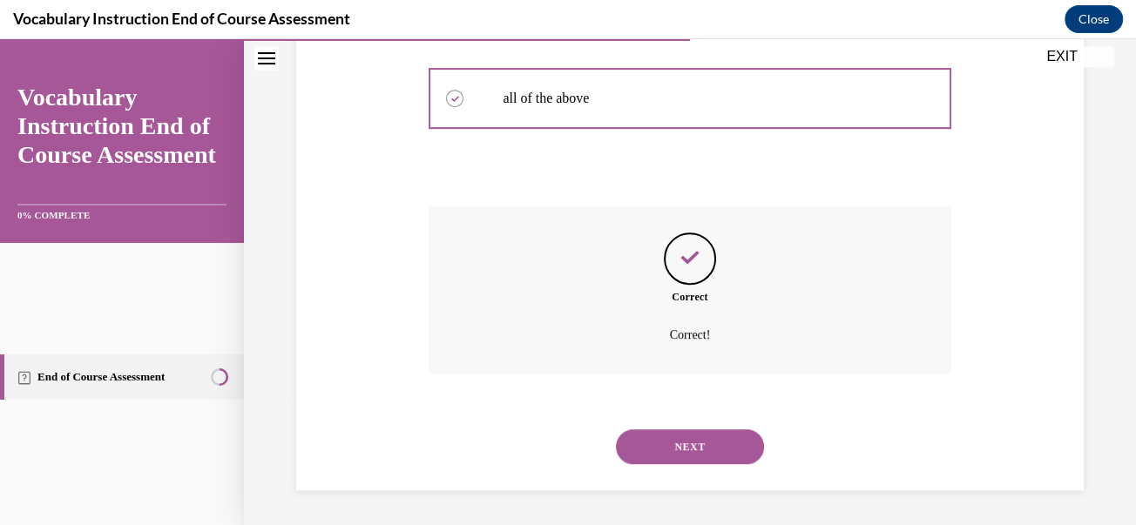
click at [701, 447] on button "NEXT" at bounding box center [690, 446] width 148 height 35
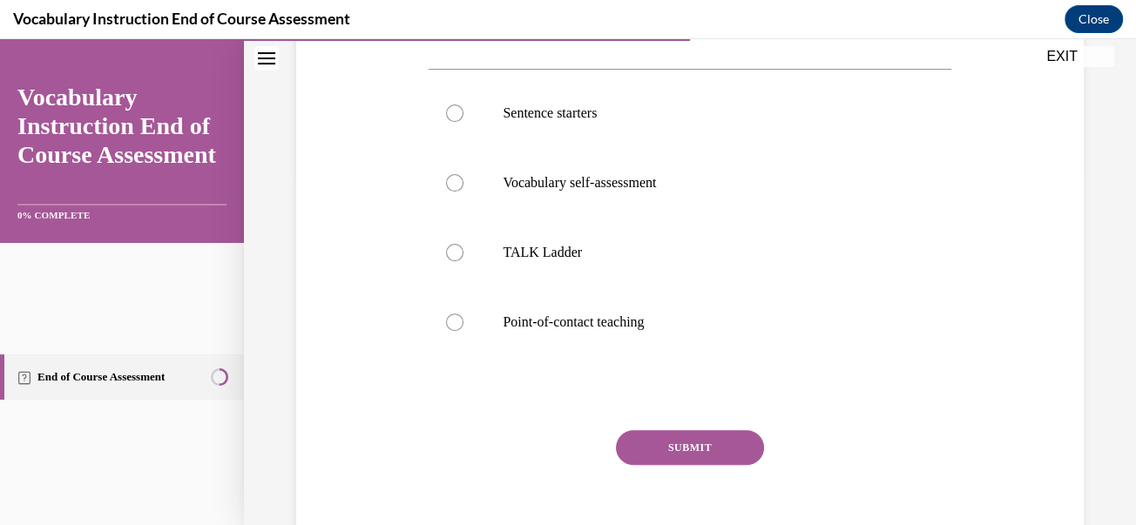
scroll to position [359, 0]
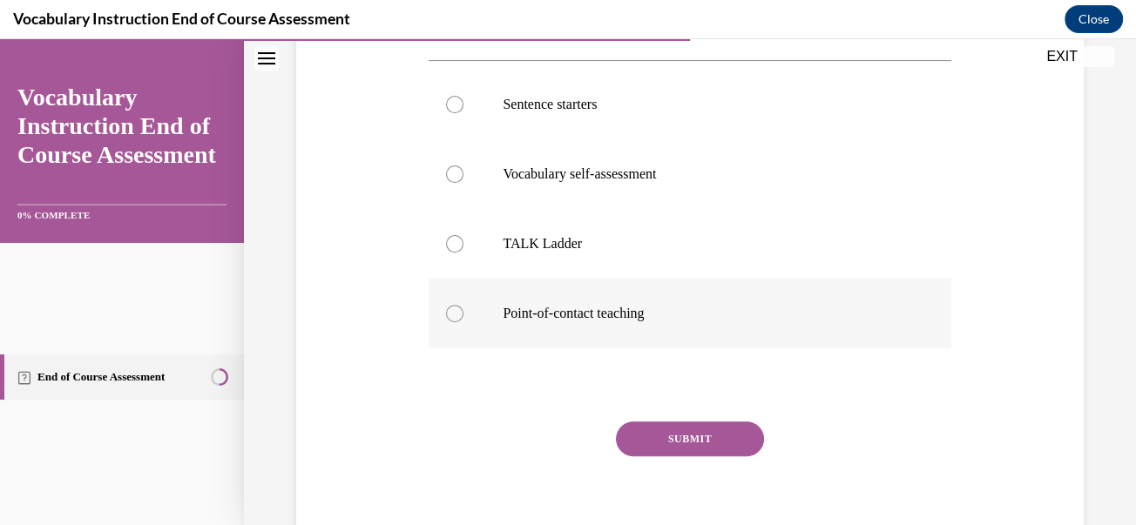
click at [536, 348] on label "Point-of-contact teaching" at bounding box center [689, 314] width 522 height 70
click at [463, 322] on input "Point-of-contact teaching" at bounding box center [454, 313] width 17 height 17
radio input "true"
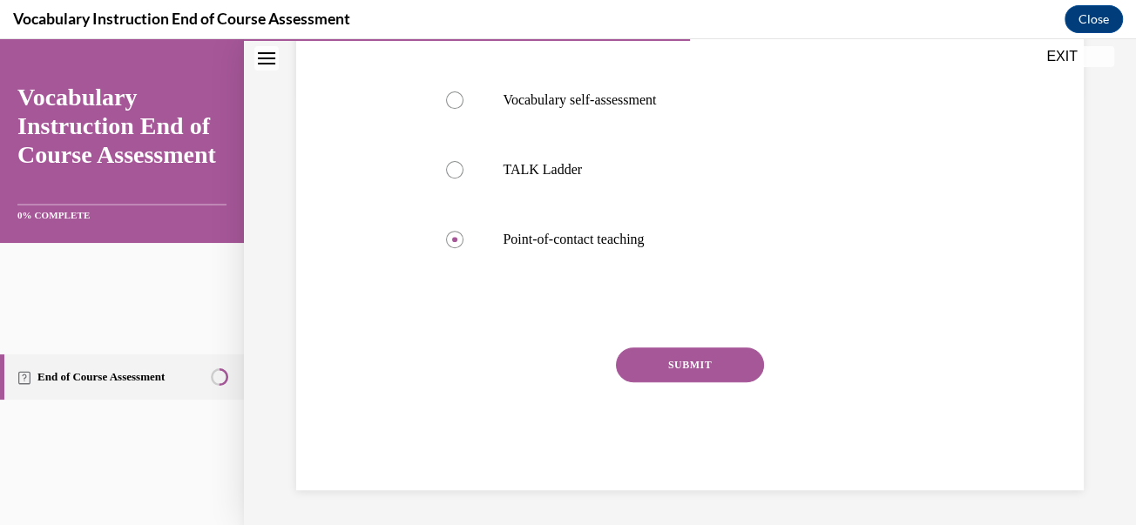
click at [715, 382] on button "SUBMIT" at bounding box center [690, 364] width 148 height 35
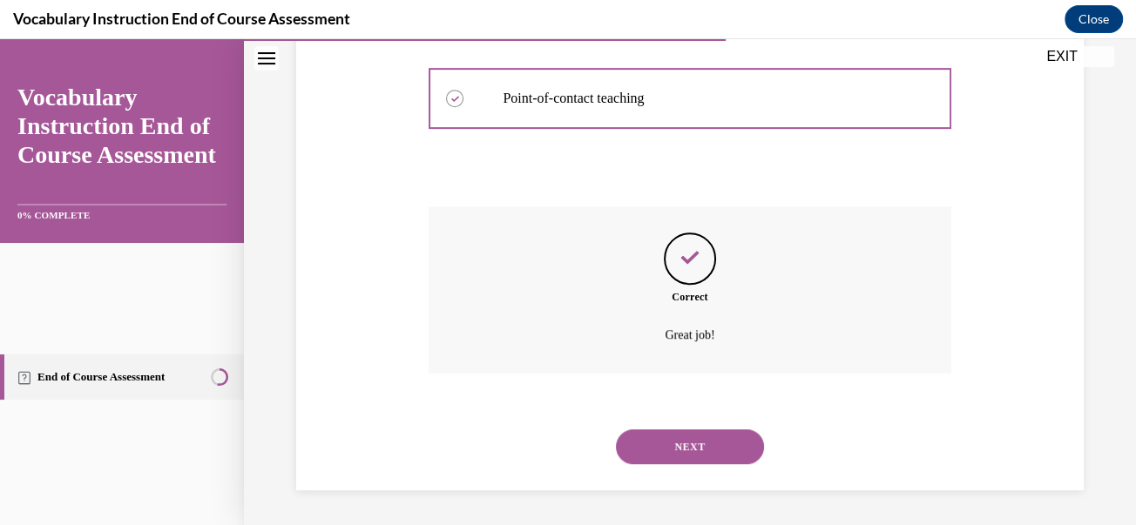
scroll to position [824, 0]
click at [698, 429] on button "NEXT" at bounding box center [690, 446] width 148 height 35
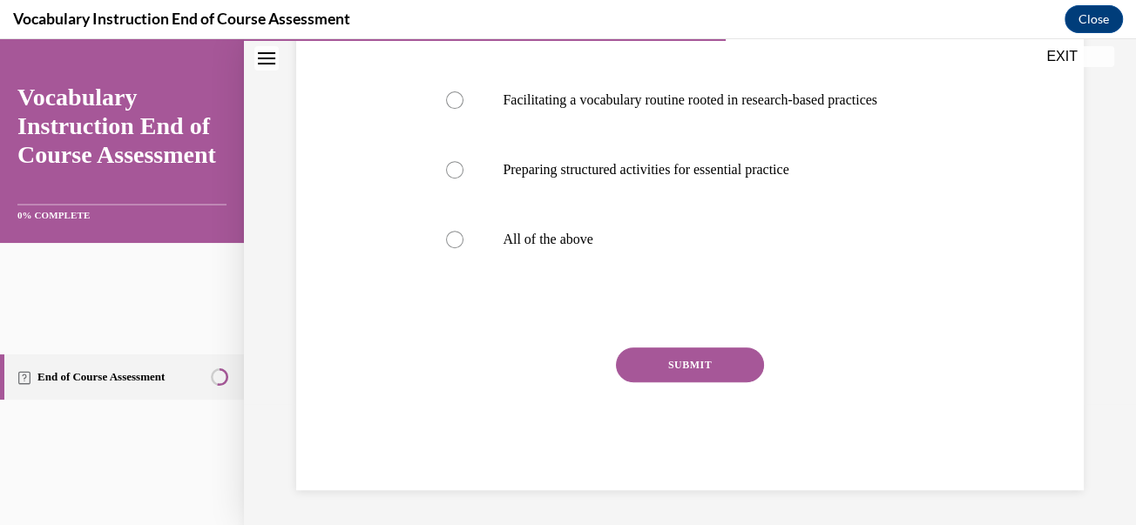
scroll to position [527, 0]
click at [556, 274] on label "All of the above" at bounding box center [689, 240] width 522 height 70
click at [463, 248] on input "All of the above" at bounding box center [454, 239] width 17 height 17
radio input "true"
click at [712, 382] on button "SUBMIT" at bounding box center [690, 364] width 148 height 35
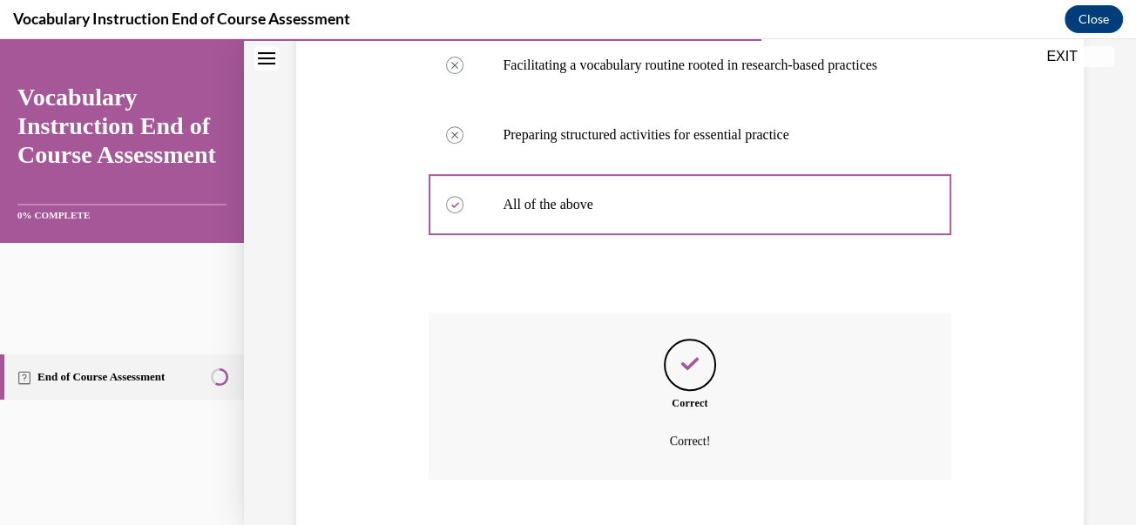
scroll to position [954, 0]
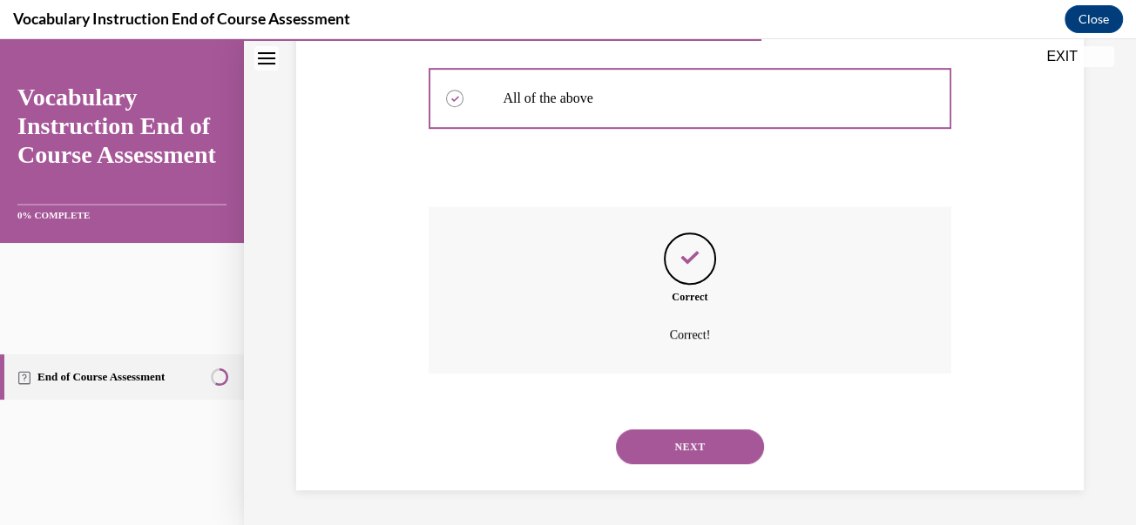
click at [679, 451] on div "NEXT" at bounding box center [689, 447] width 522 height 70
click at [678, 429] on button "NEXT" at bounding box center [690, 446] width 148 height 35
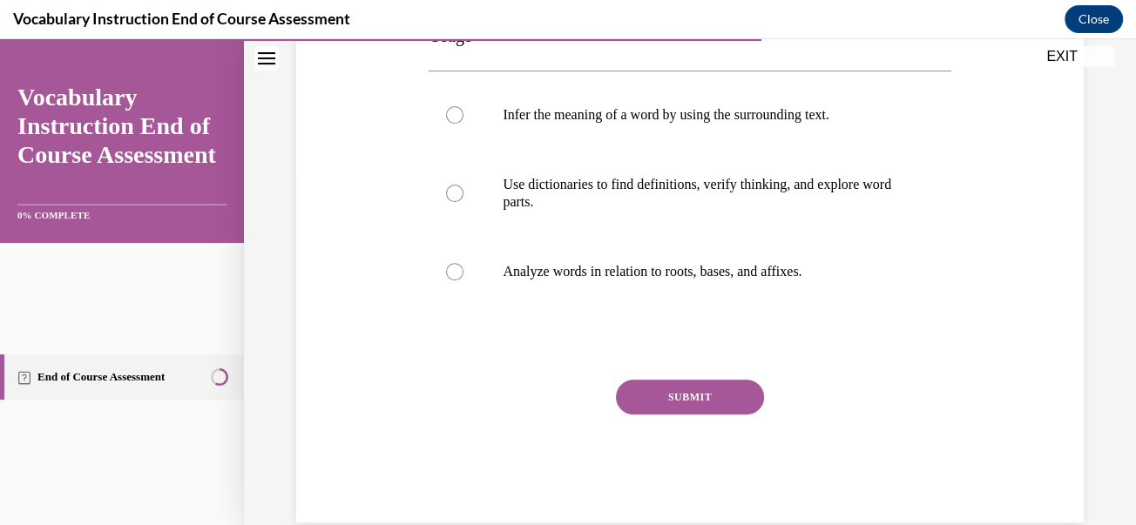
scroll to position [347, 0]
click at [538, 238] on label "Use dictionaries to find definitions, verify thinking, and explore word parts." at bounding box center [689, 194] width 522 height 87
click at [463, 203] on input "Use dictionaries to find definitions, verify thinking, and explore word parts." at bounding box center [454, 193] width 17 height 17
radio input "true"
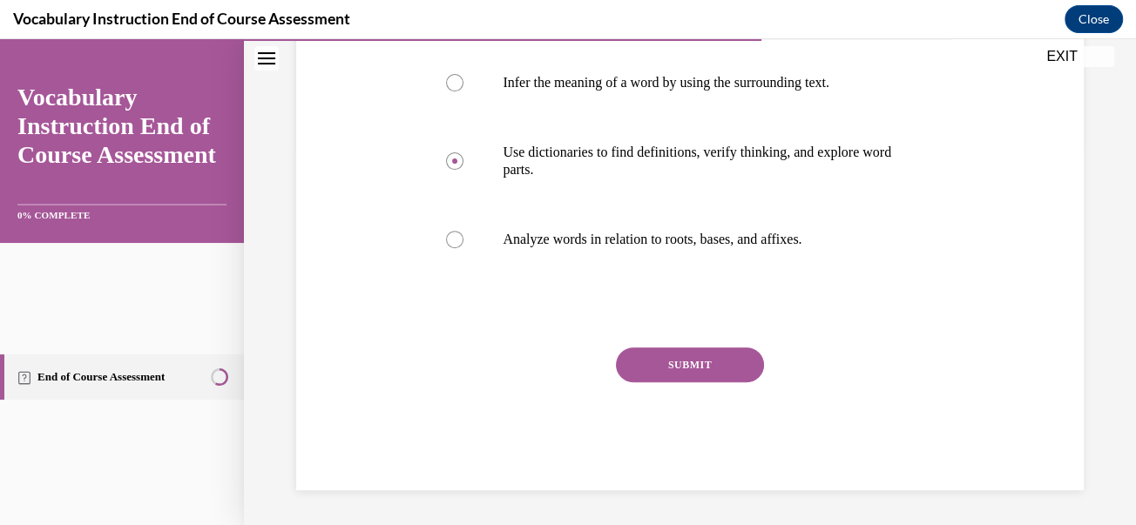
click at [688, 349] on button "SUBMIT" at bounding box center [690, 364] width 148 height 35
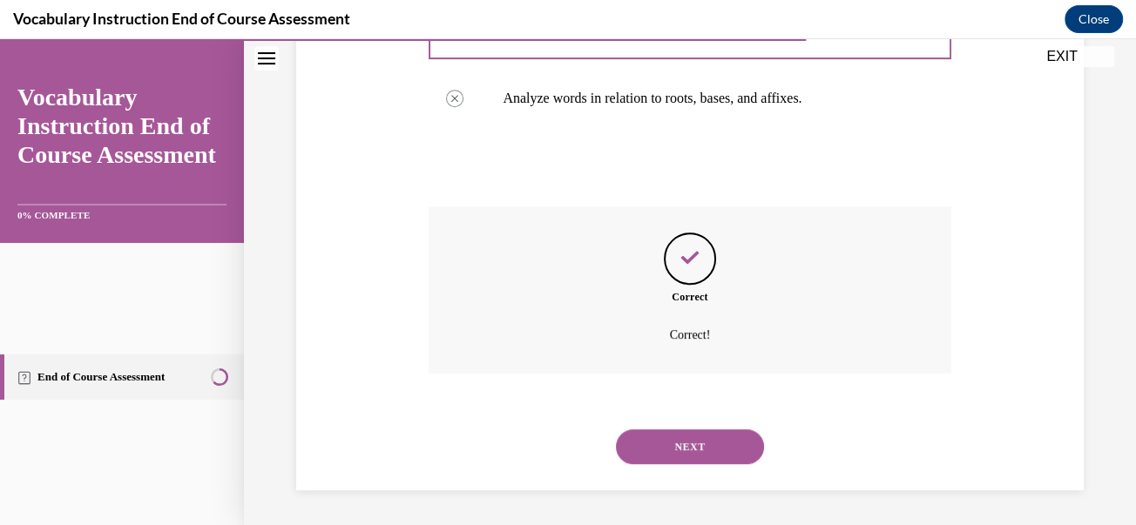
click at [678, 442] on button "NEXT" at bounding box center [690, 446] width 148 height 35
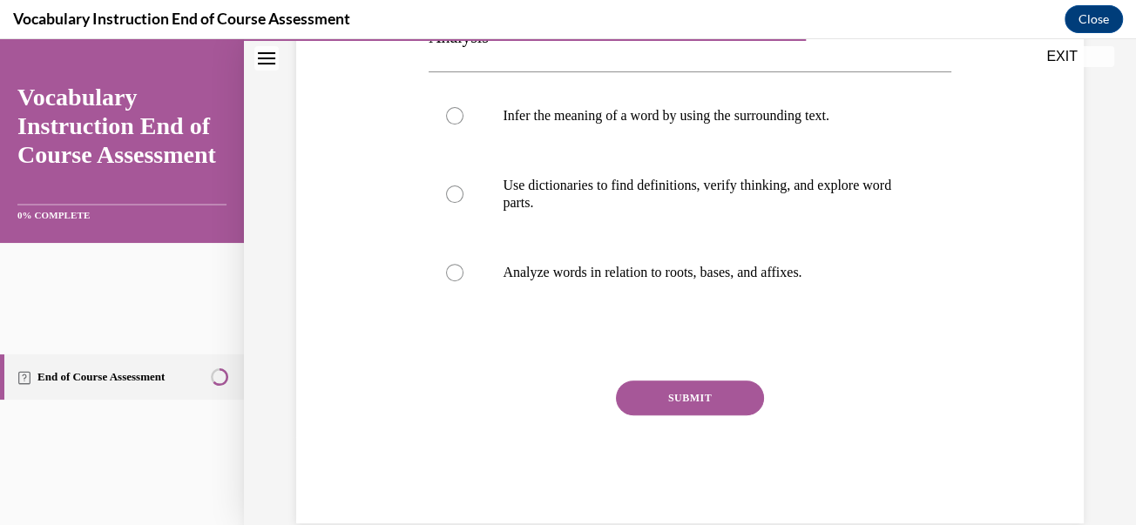
scroll to position [352, 0]
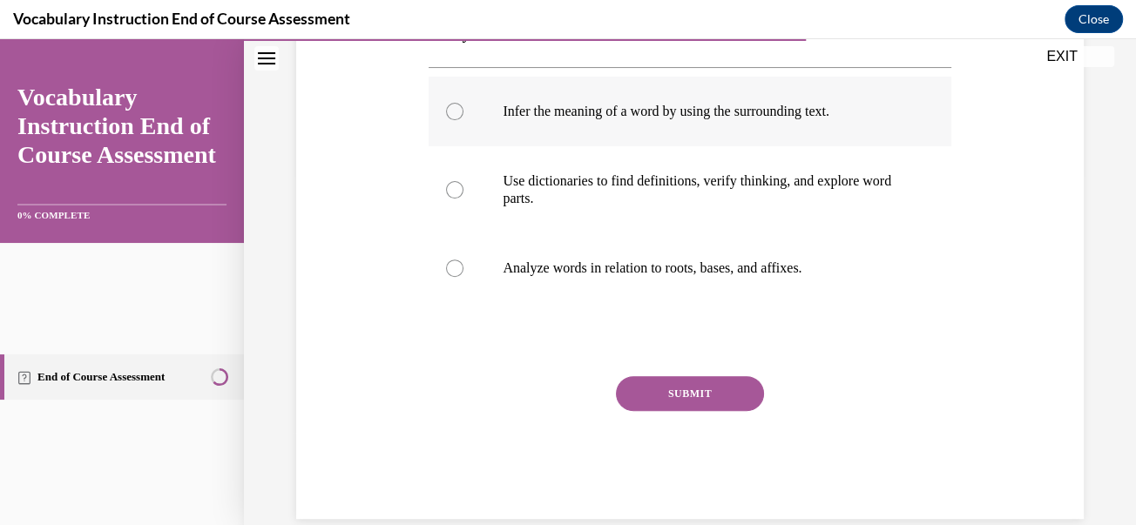
click at [583, 120] on p "Infer the meaning of a word by using the surrounding text." at bounding box center [704, 111] width 404 height 17
click at [463, 120] on input "Infer the meaning of a word by using the surrounding text." at bounding box center [454, 111] width 17 height 17
radio input "true"
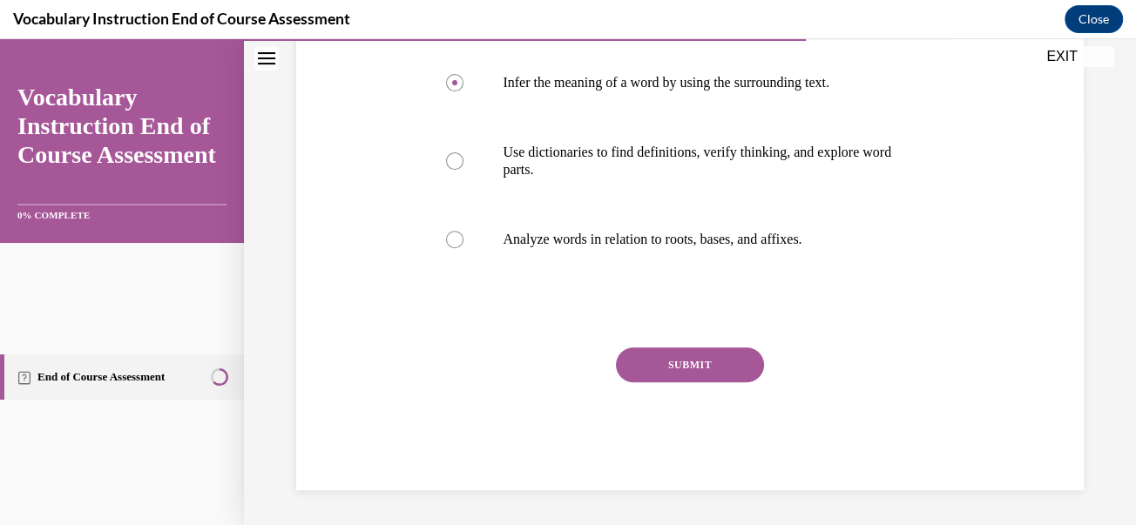
click at [720, 382] on button "SUBMIT" at bounding box center [690, 364] width 148 height 35
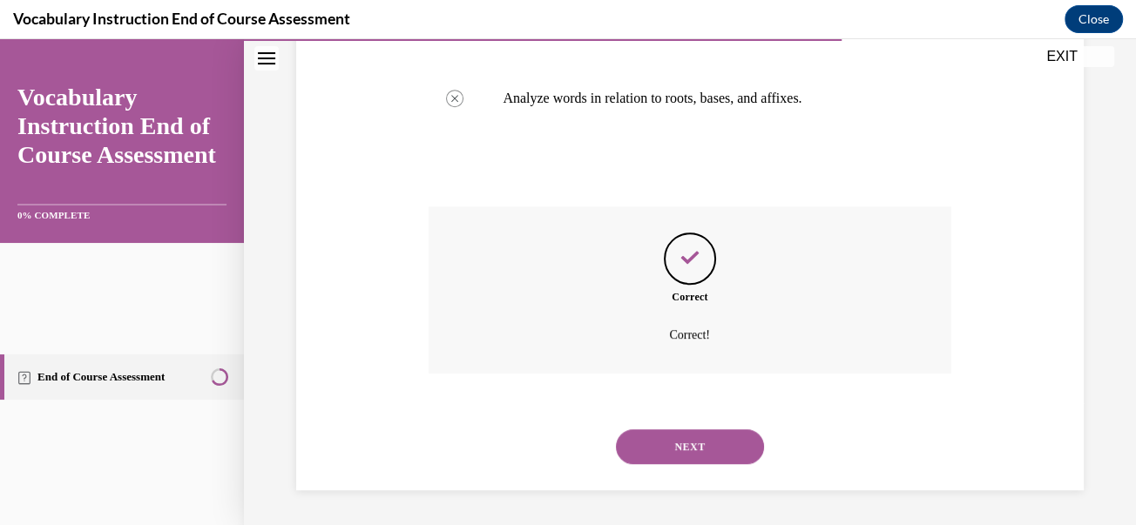
scroll to position [815, 0]
click at [683, 448] on button "NEXT" at bounding box center [690, 446] width 148 height 35
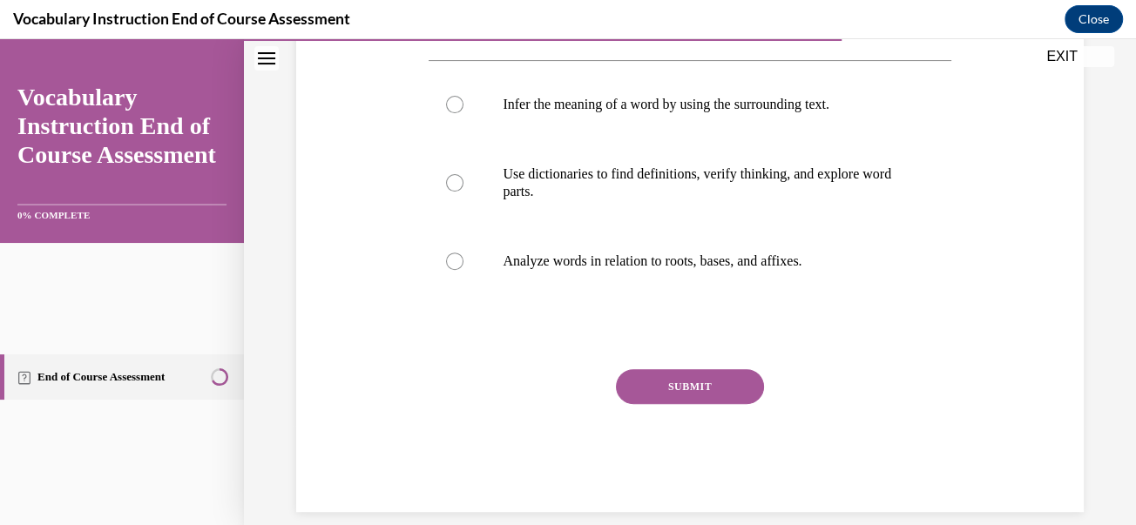
scroll to position [382, 0]
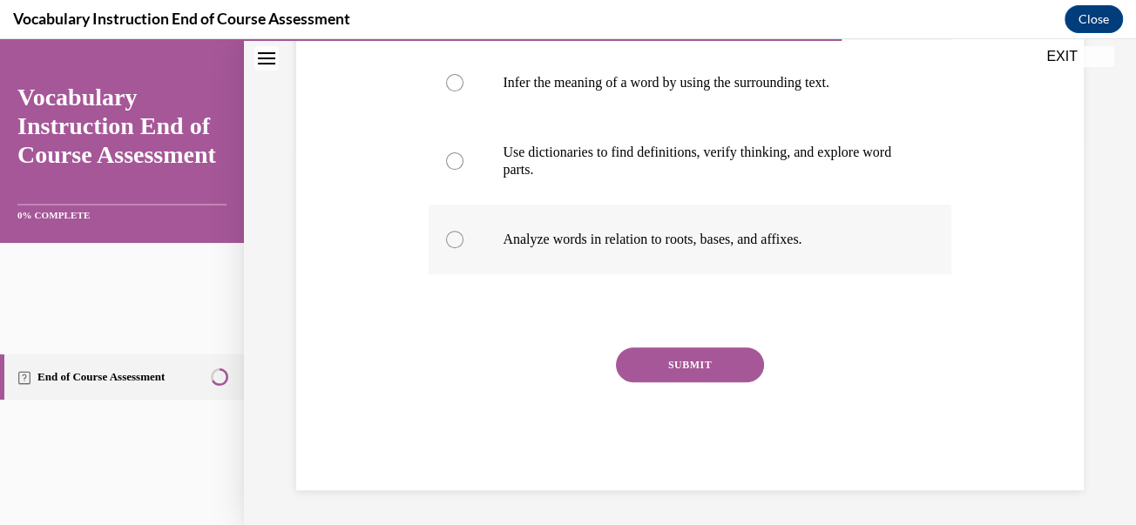
click at [567, 274] on label "Analyze words in relation to roots, bases, and affixes." at bounding box center [689, 240] width 522 height 70
click at [463, 248] on input "Analyze words in relation to roots, bases, and affixes." at bounding box center [454, 239] width 17 height 17
radio input "true"
click at [691, 382] on button "SUBMIT" at bounding box center [690, 364] width 148 height 35
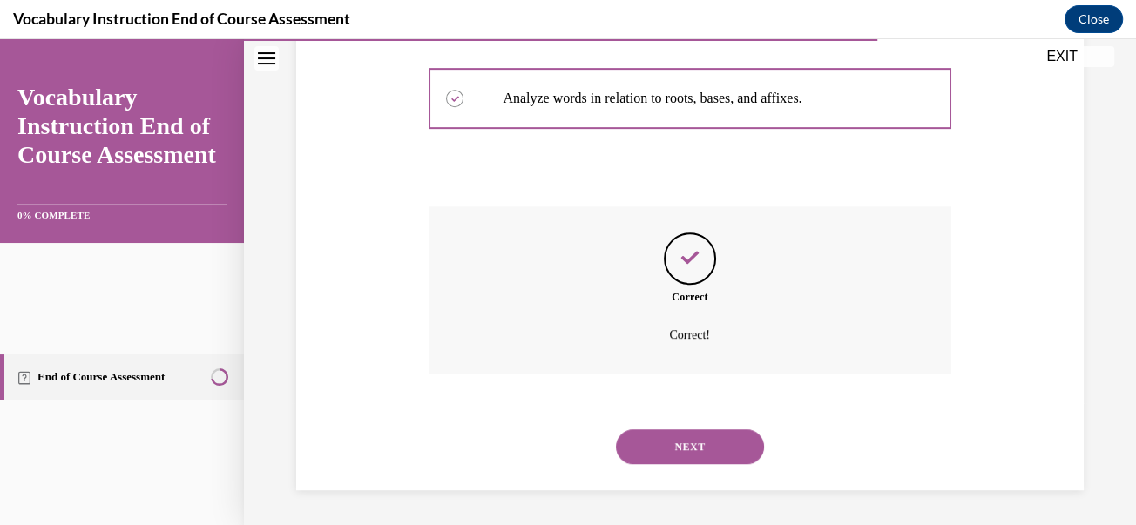
click at [685, 464] on button "NEXT" at bounding box center [690, 446] width 148 height 35
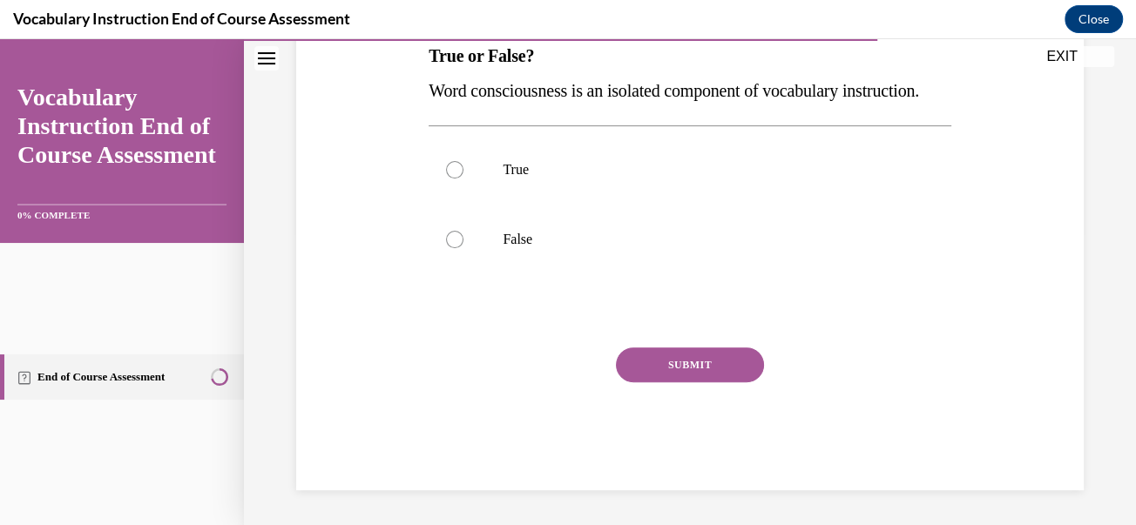
scroll to position [320, 0]
click at [549, 274] on label "False" at bounding box center [689, 240] width 522 height 70
click at [463, 248] on input "False" at bounding box center [454, 239] width 17 height 17
radio input "true"
click at [704, 382] on button "SUBMIT" at bounding box center [690, 364] width 148 height 35
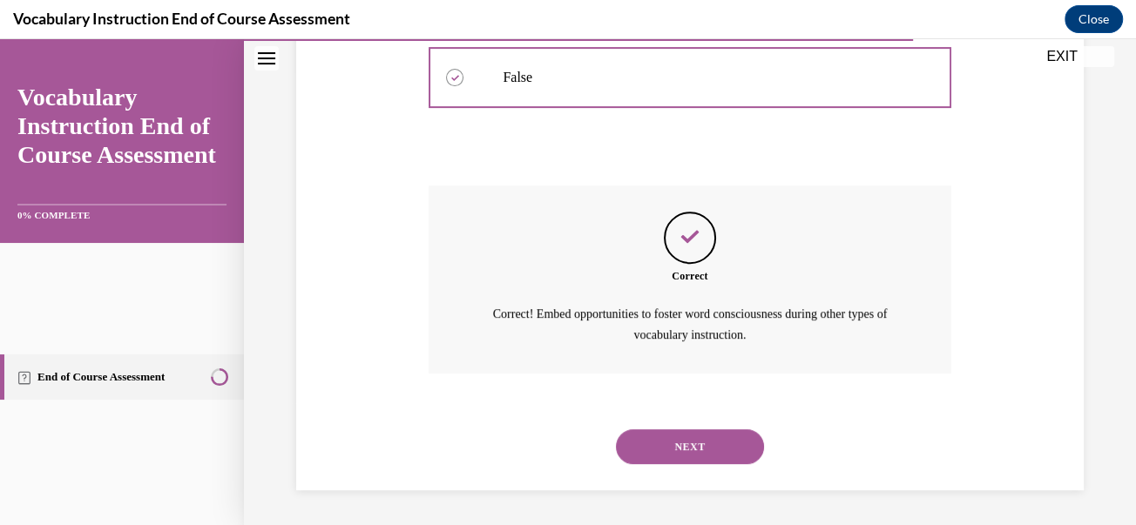
click at [682, 442] on button "NEXT" at bounding box center [690, 446] width 148 height 35
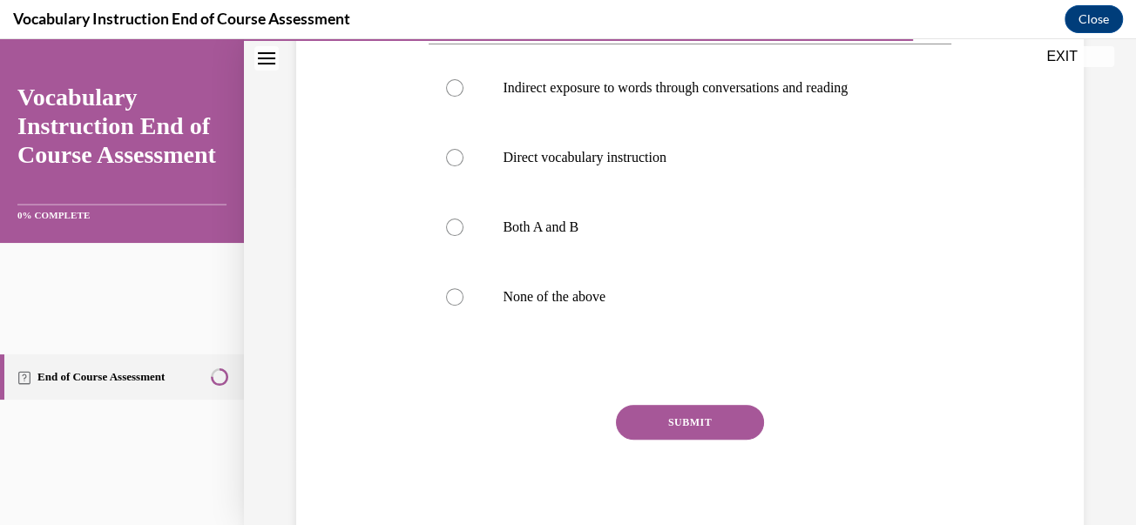
scroll to position [342, 0]
click at [536, 260] on label "Both A and B" at bounding box center [689, 226] width 522 height 70
click at [463, 234] on input "Both A and B" at bounding box center [454, 225] width 17 height 17
radio input "true"
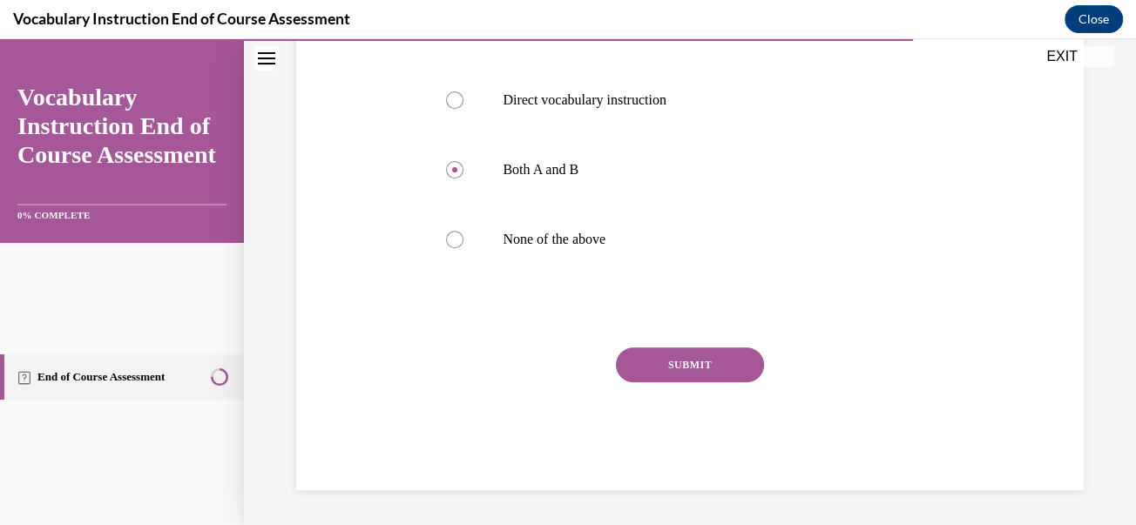
click at [713, 382] on button "SUBMIT" at bounding box center [690, 364] width 148 height 35
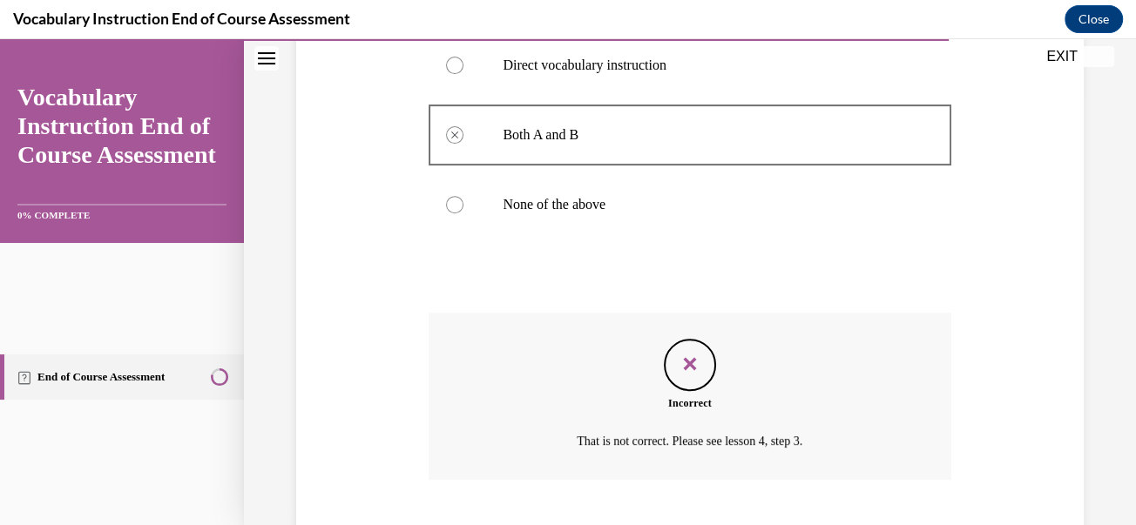
scroll to position [808, 0]
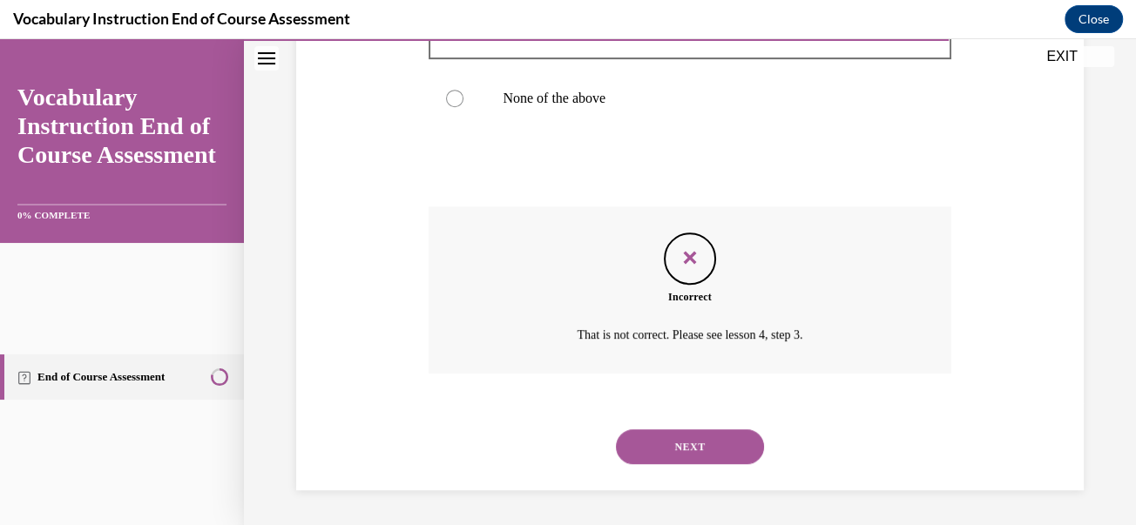
click at [696, 435] on button "NEXT" at bounding box center [690, 446] width 148 height 35
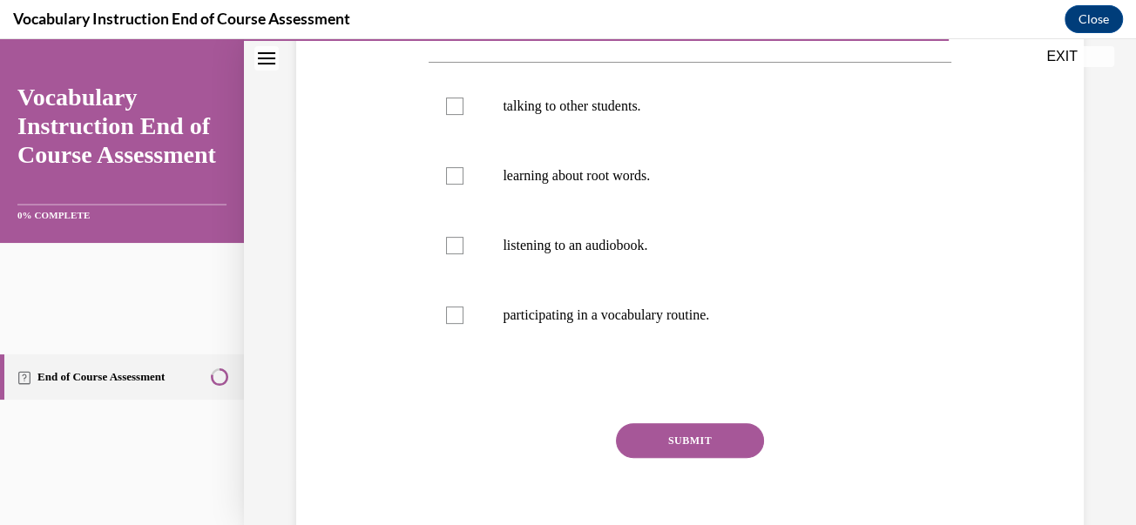
scroll to position [357, 0]
click at [463, 115] on div at bounding box center [454, 106] width 17 height 17
click at [463, 115] on input "talking to other students." at bounding box center [454, 106] width 17 height 17
checkbox input "true"
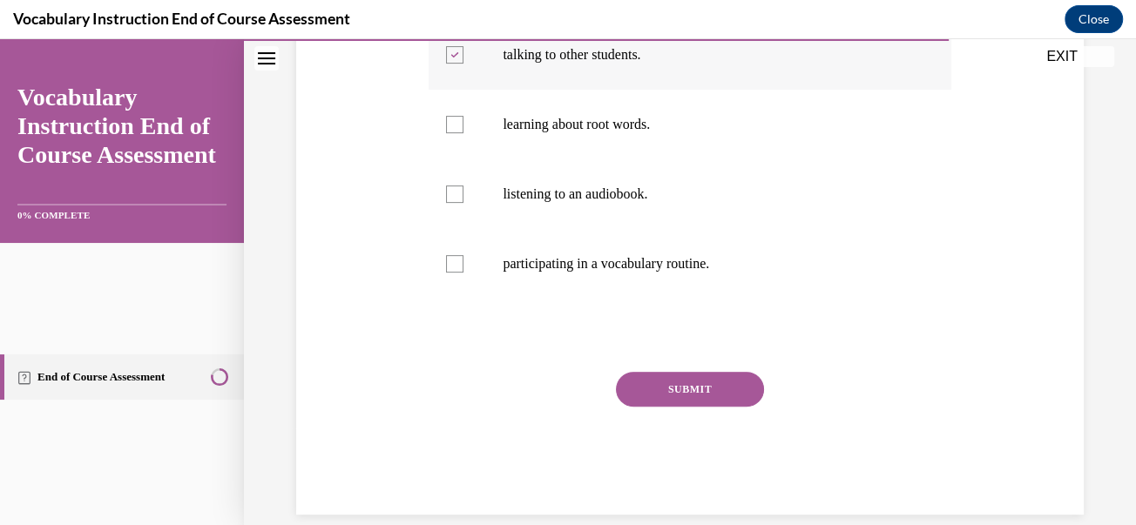
scroll to position [410, 0]
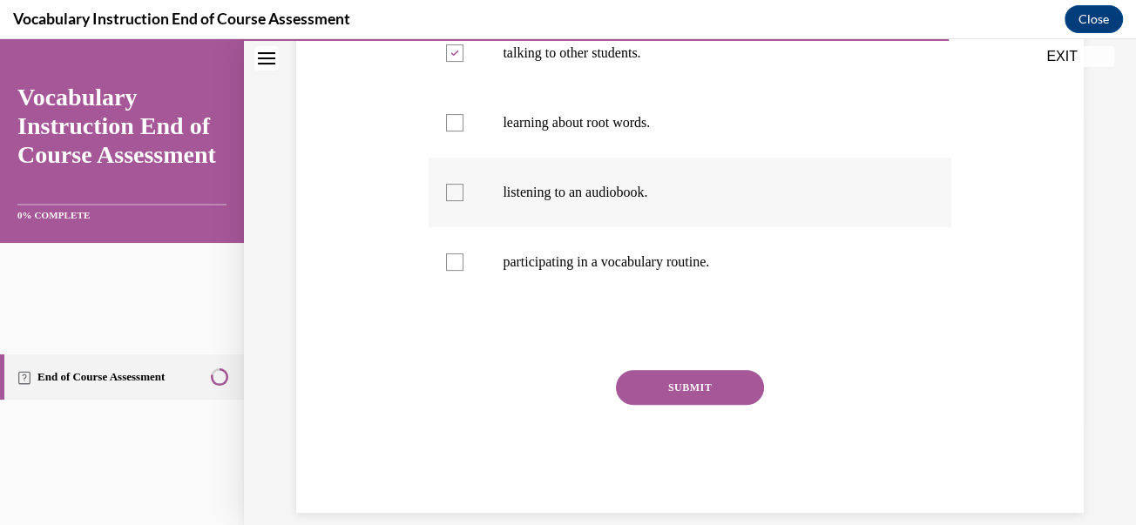
click at [508, 227] on label "listening to an audiobook." at bounding box center [689, 193] width 522 height 70
click at [463, 201] on input "listening to an audiobook." at bounding box center [454, 192] width 17 height 17
checkbox input "true"
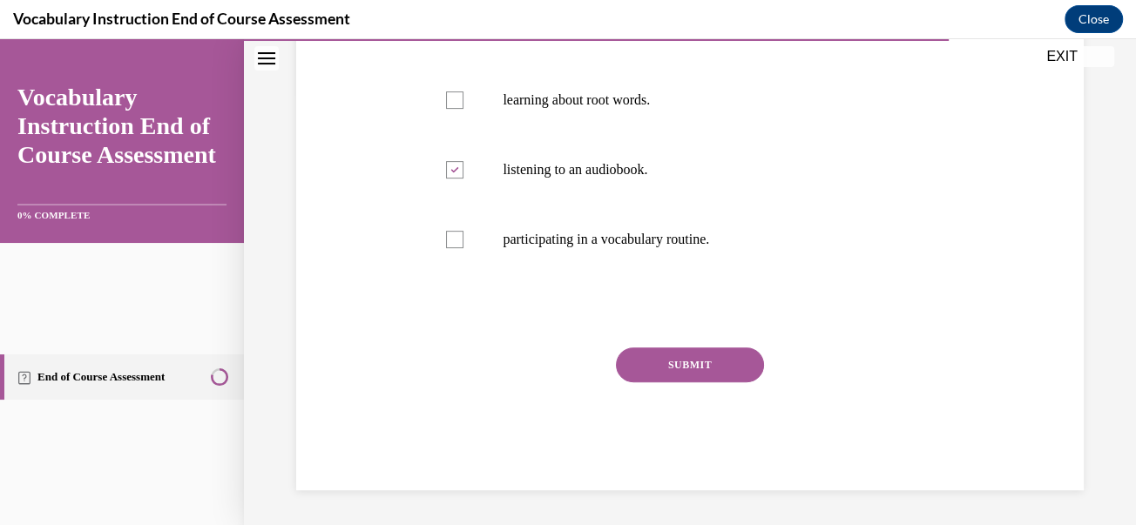
click at [660, 382] on button "SUBMIT" at bounding box center [690, 364] width 148 height 35
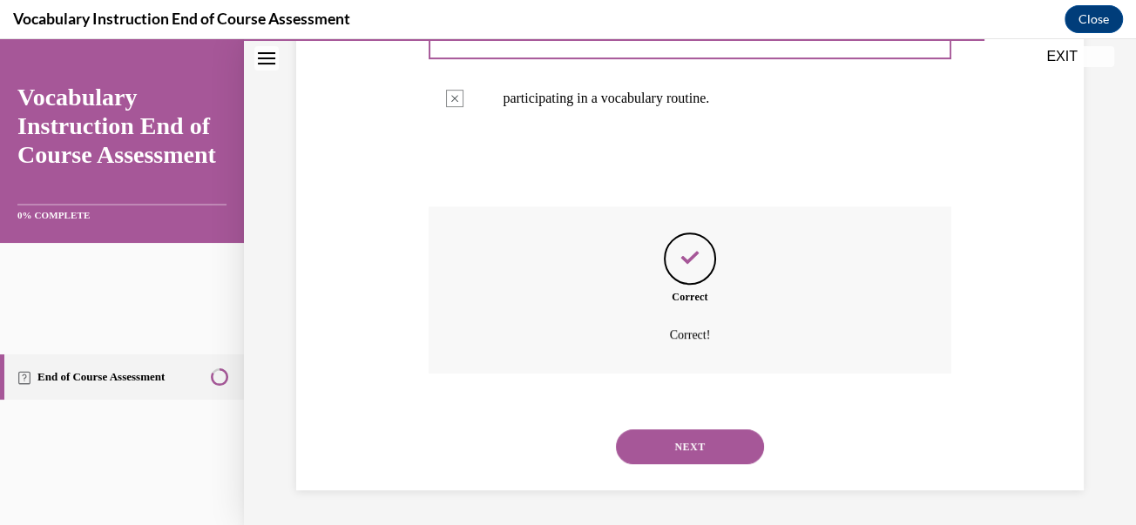
scroll to position [824, 0]
click at [690, 443] on button "NEXT" at bounding box center [690, 446] width 148 height 35
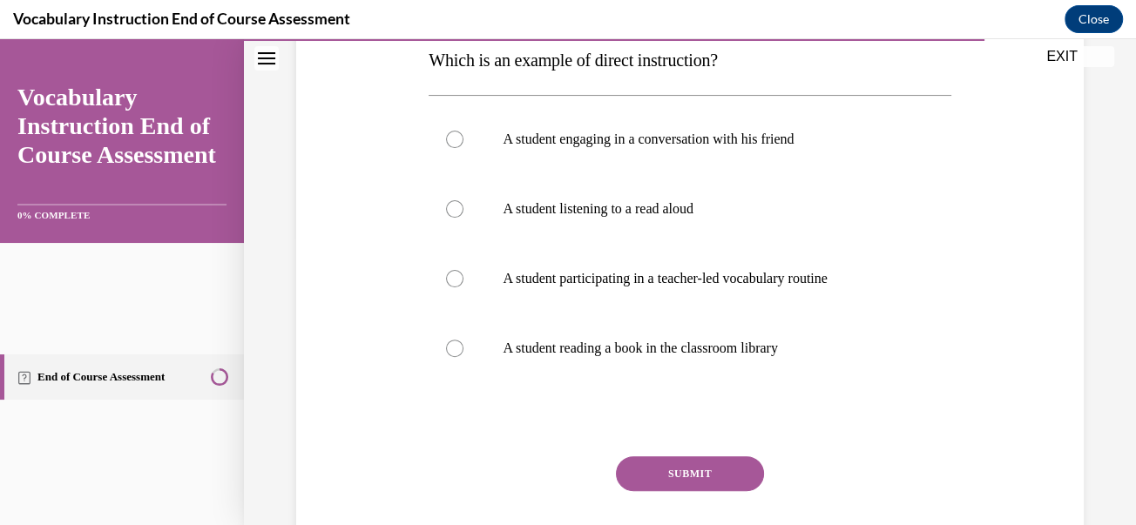
scroll to position [287, 0]
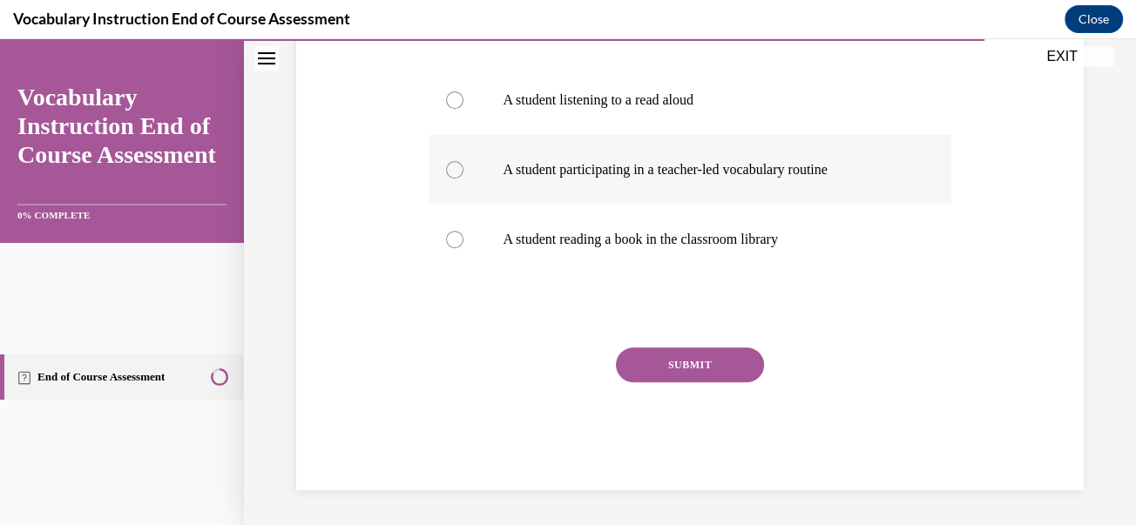
click at [548, 205] on label "A student participating in a teacher-led vocabulary routine" at bounding box center [689, 170] width 522 height 70
click at [463, 179] on input "A student participating in a teacher-led vocabulary routine" at bounding box center [454, 169] width 17 height 17
radio input "true"
click at [676, 382] on button "SUBMIT" at bounding box center [690, 364] width 148 height 35
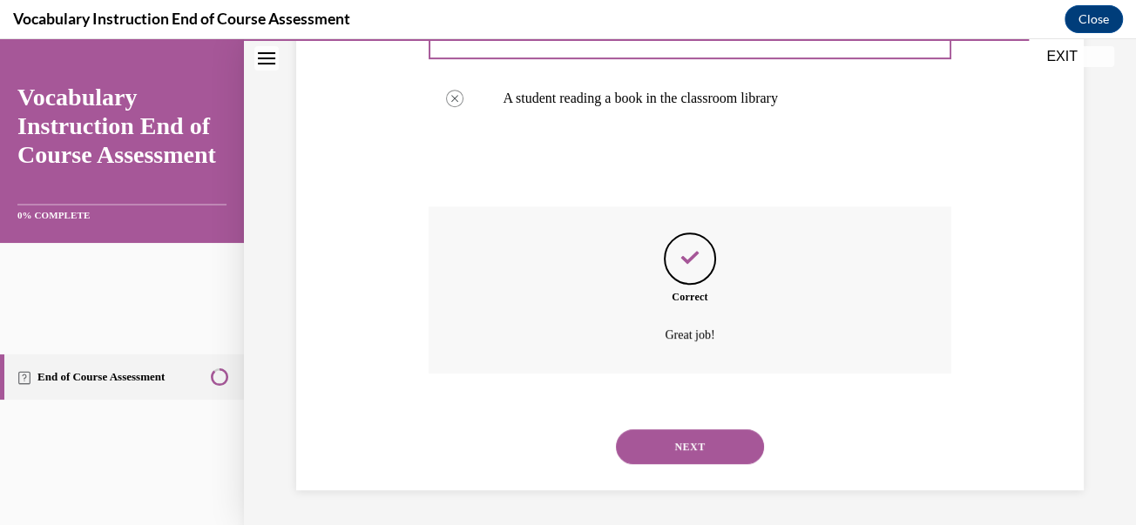
scroll to position [853, 0]
click at [668, 442] on button "NEXT" at bounding box center [690, 446] width 148 height 35
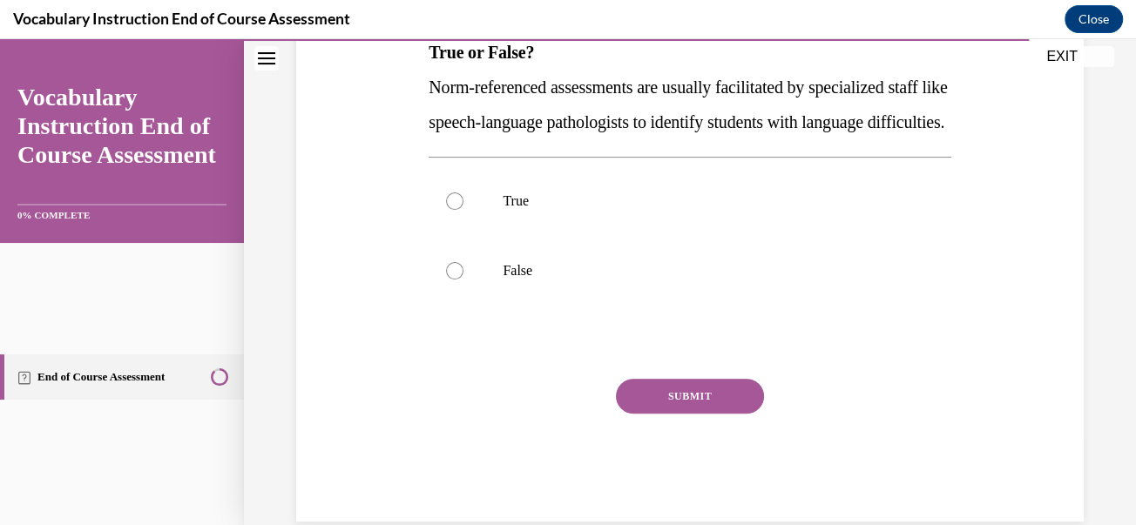
scroll to position [298, 0]
click at [531, 235] on label "True" at bounding box center [689, 200] width 522 height 70
click at [463, 209] on input "True" at bounding box center [454, 200] width 17 height 17
radio input "true"
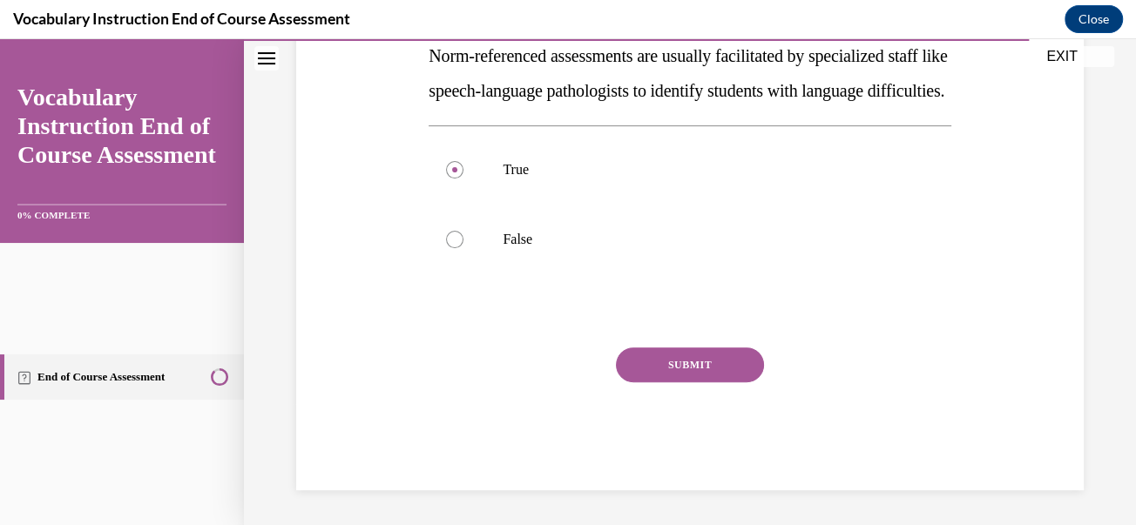
click at [698, 382] on button "SUBMIT" at bounding box center [690, 364] width 148 height 35
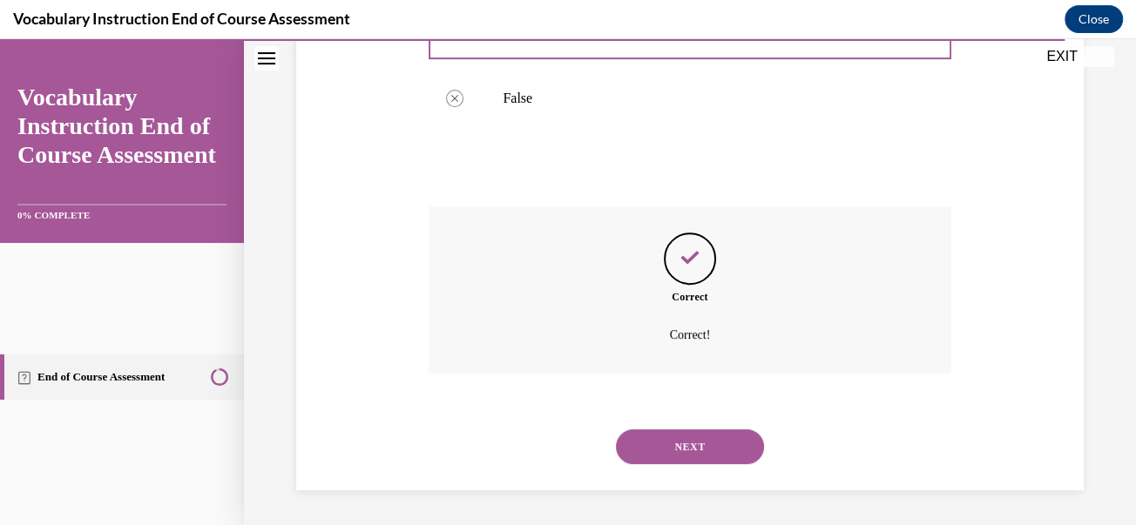
click at [690, 440] on button "NEXT" at bounding box center [690, 446] width 148 height 35
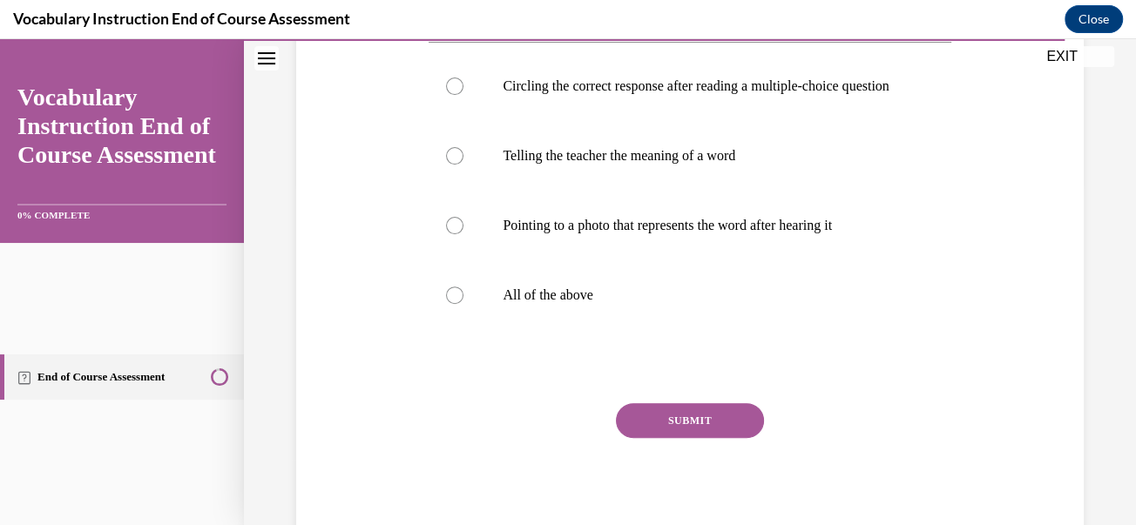
scroll to position [346, 0]
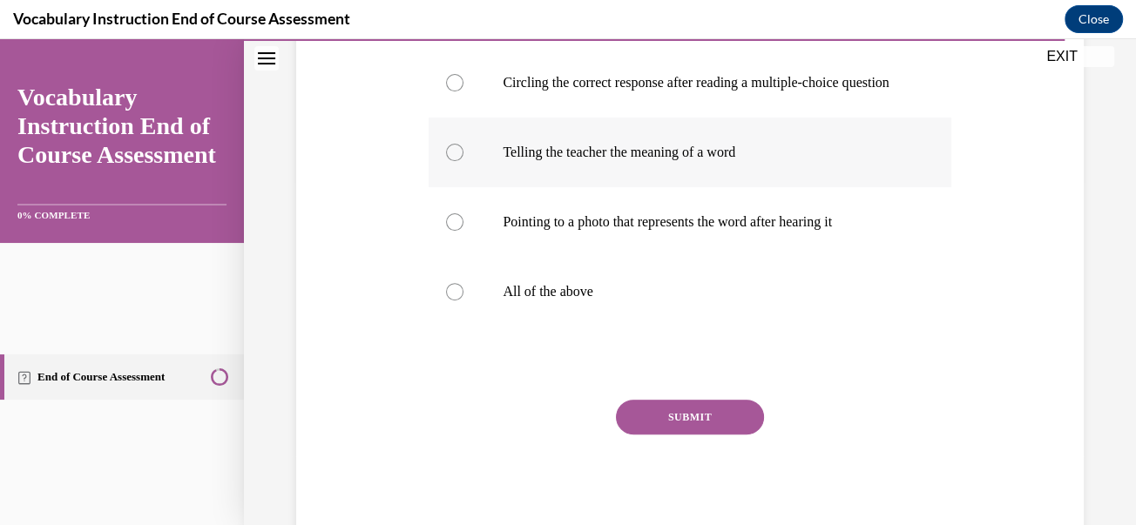
click at [534, 187] on label "Telling the teacher the meaning of a word" at bounding box center [689, 153] width 522 height 70
click at [463, 161] on input "Telling the teacher the meaning of a word" at bounding box center [454, 152] width 17 height 17
radio input "true"
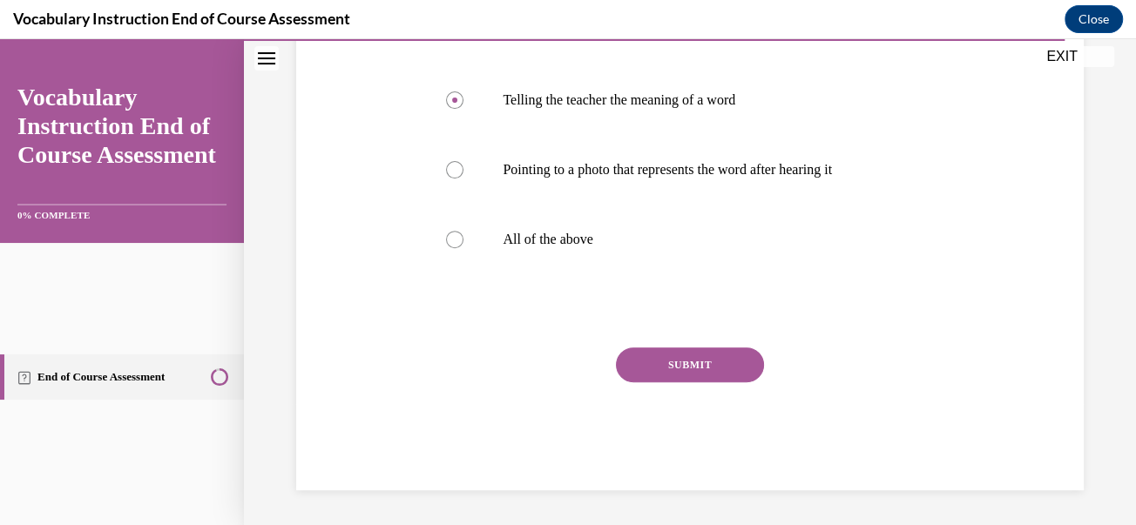
click at [689, 382] on button "SUBMIT" at bounding box center [690, 364] width 148 height 35
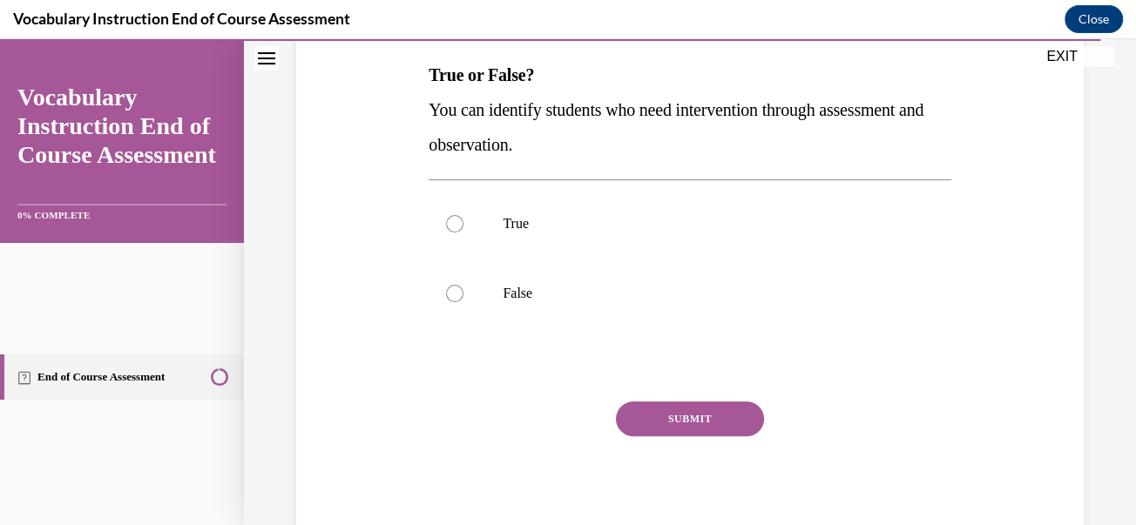
scroll to position [277, 0]
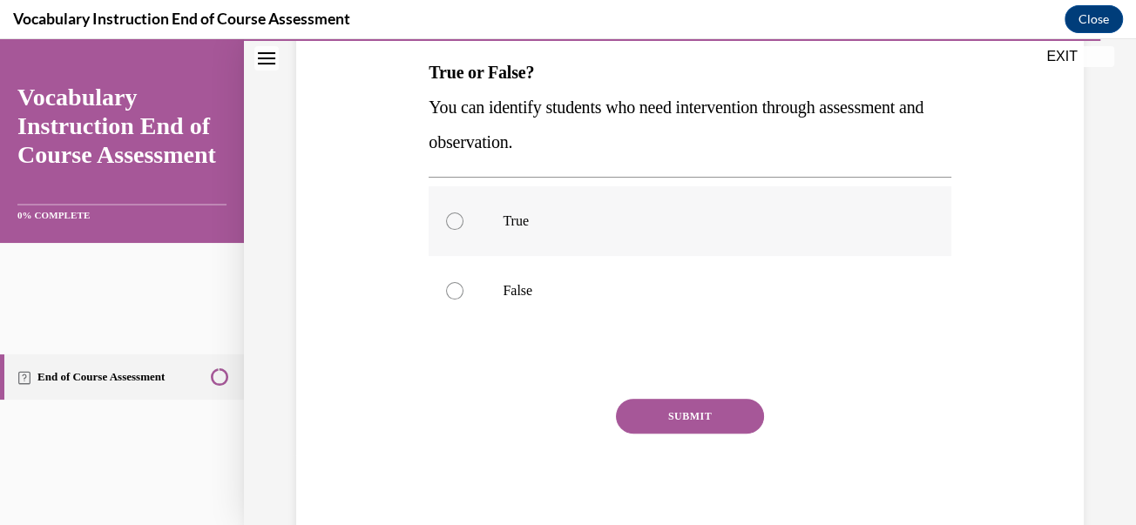
click at [463, 230] on div at bounding box center [454, 220] width 17 height 17
click at [463, 230] on input "True" at bounding box center [454, 220] width 17 height 17
radio input "true"
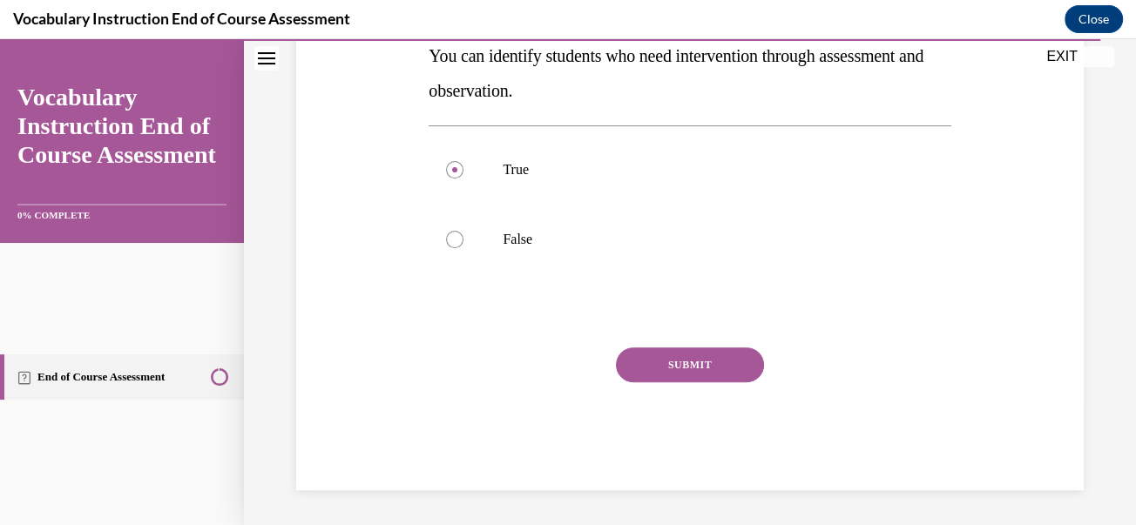
click at [698, 382] on button "SUBMIT" at bounding box center [690, 364] width 148 height 35
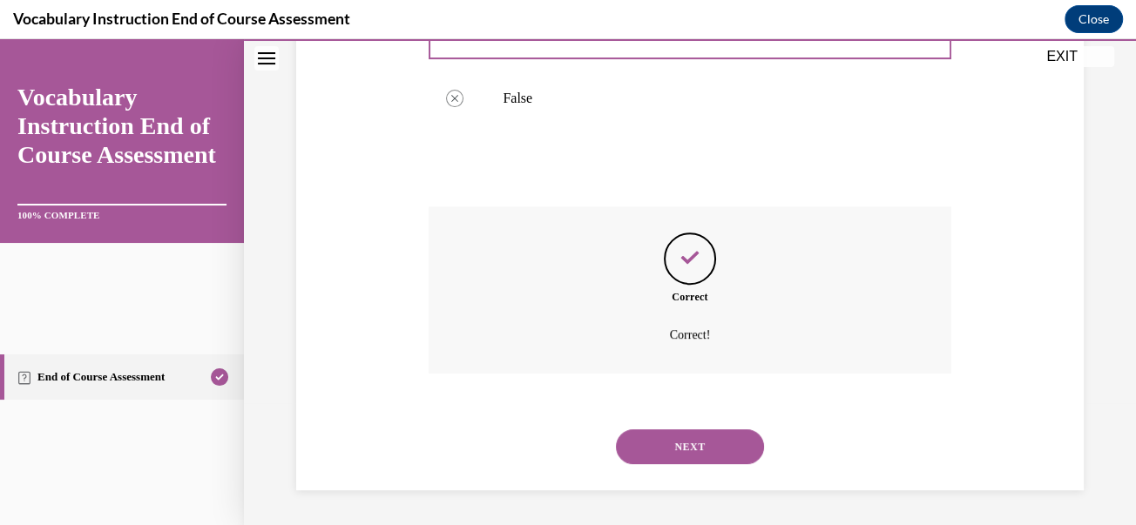
click at [687, 442] on button "NEXT" at bounding box center [690, 446] width 148 height 35
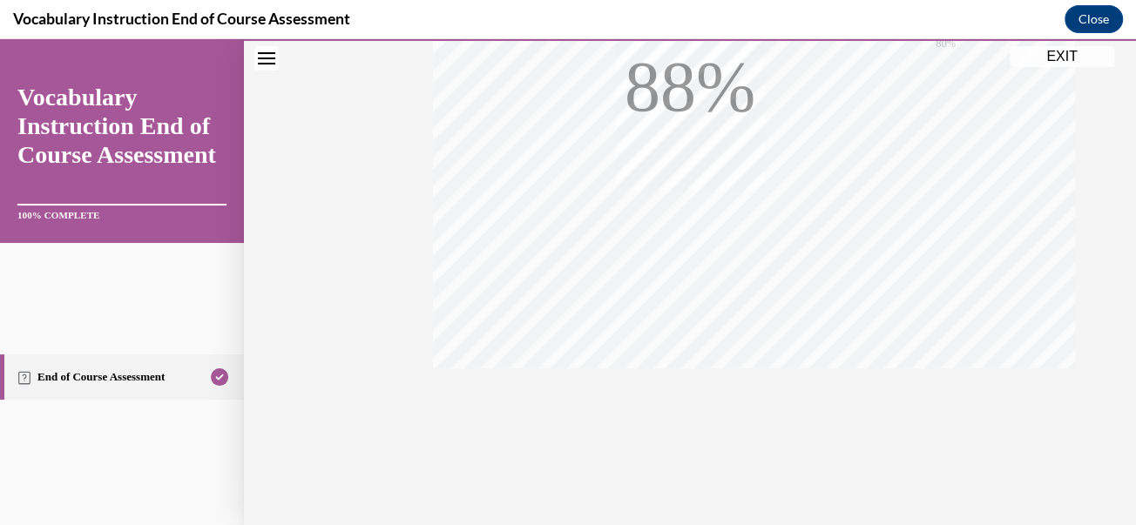
scroll to position [628, 0]
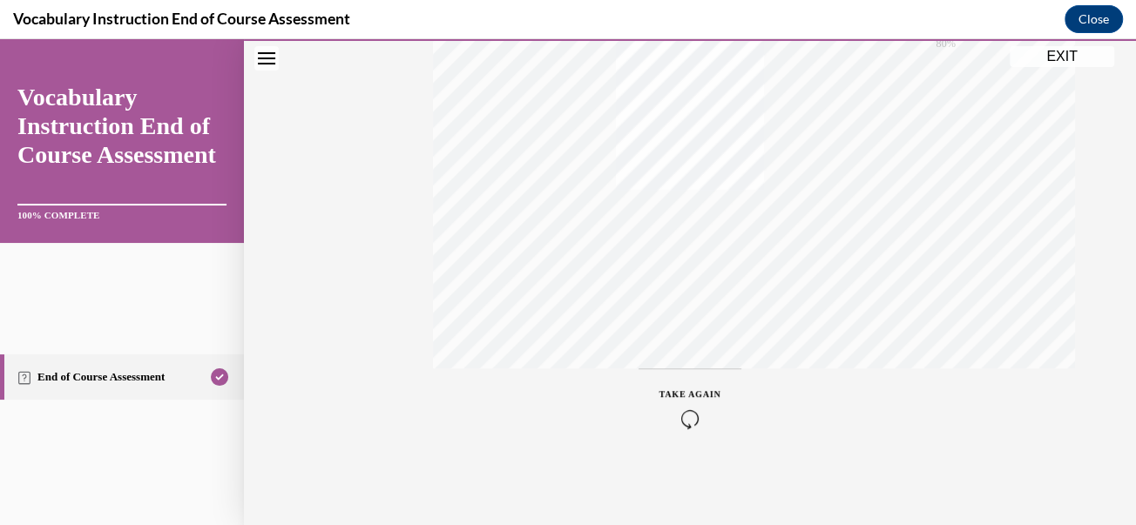
click at [1042, 58] on button "EXIT" at bounding box center [1061, 56] width 105 height 21
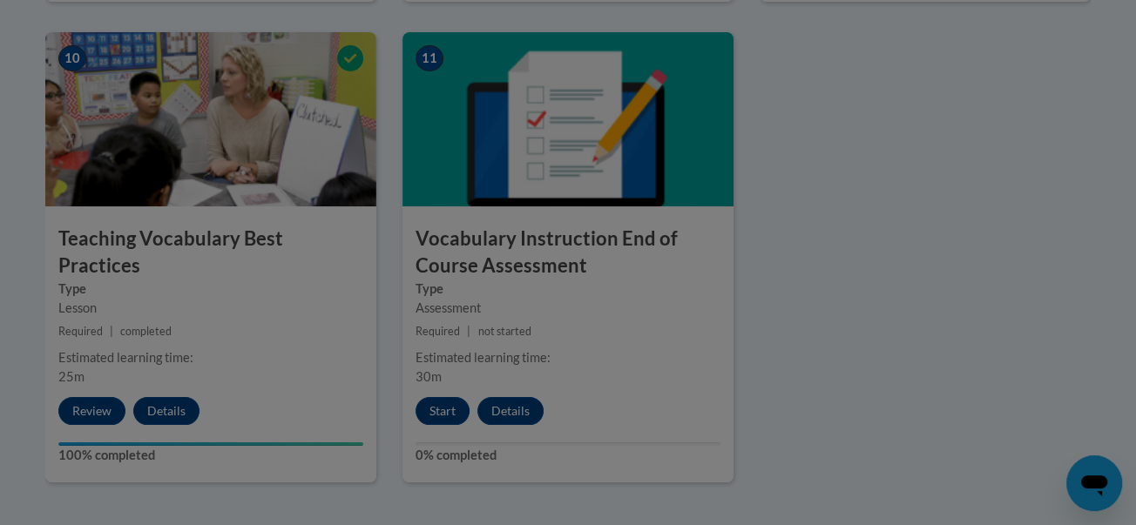
click at [234, 140] on div "Saving progress." at bounding box center [568, 152] width 1136 height 486
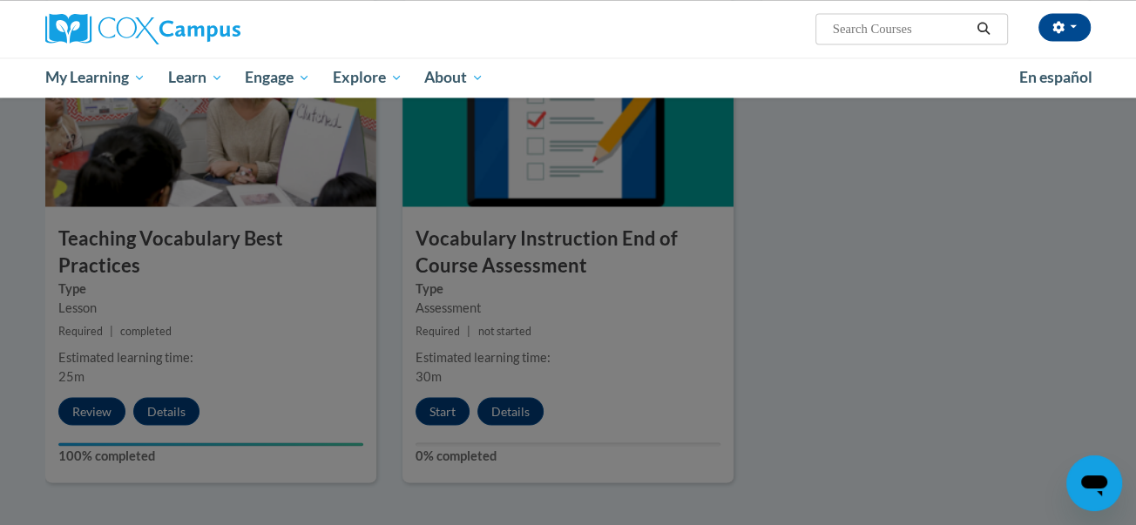
click at [783, 327] on div at bounding box center [568, 262] width 1136 height 525
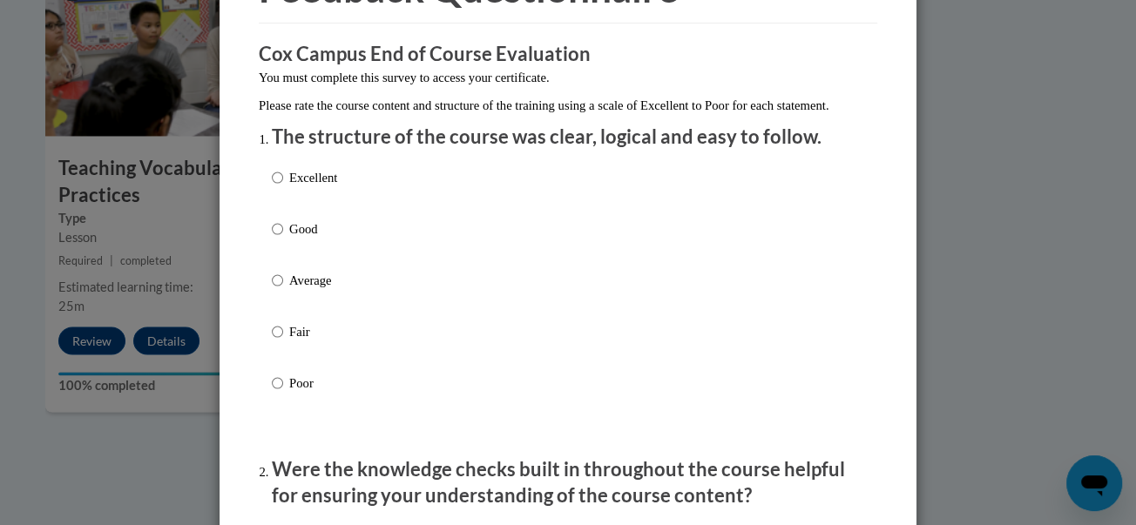
scroll to position [159, 0]
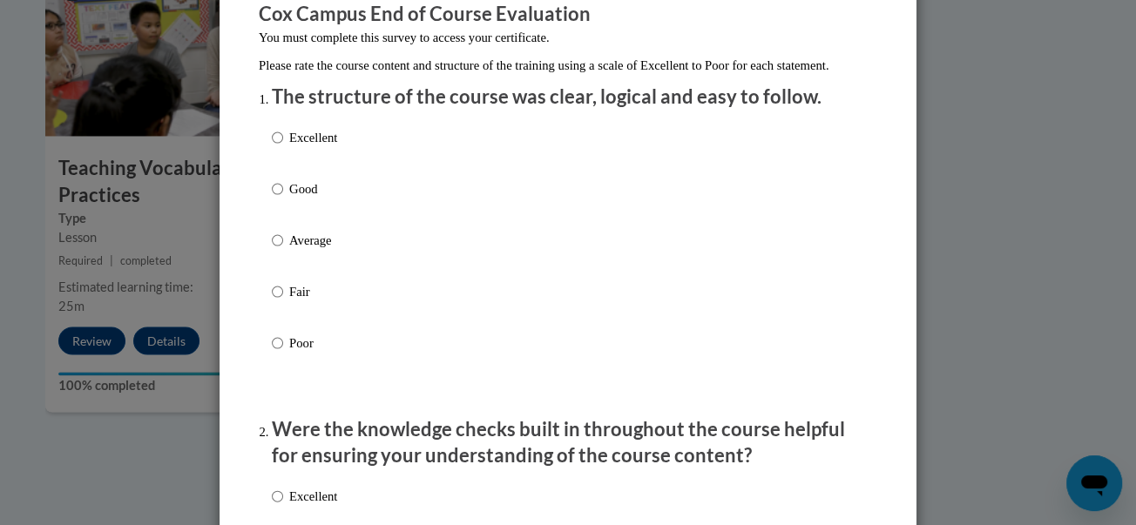
click at [415, 145] on div "Excellent Good Average Fair Poor" at bounding box center [568, 261] width 592 height 284
click at [412, 207] on div "Excellent Good Average Fair Poor" at bounding box center [568, 261] width 592 height 284
click at [315, 226] on label "Good" at bounding box center [304, 202] width 65 height 47
click at [283, 199] on input "Good" at bounding box center [277, 188] width 11 height 19
radio input "true"
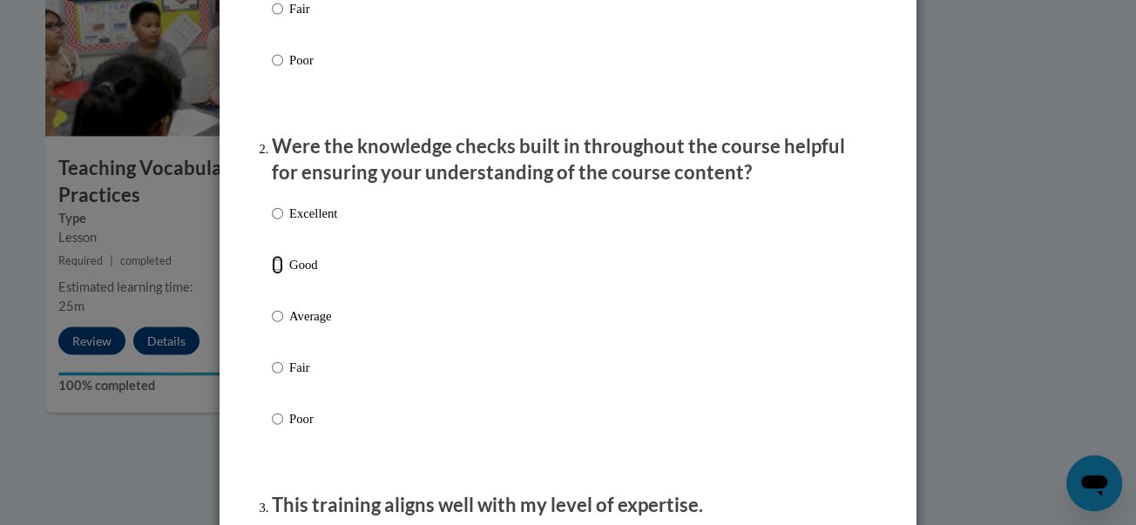
click at [277, 274] on input "Good" at bounding box center [277, 264] width 11 height 19
radio input "true"
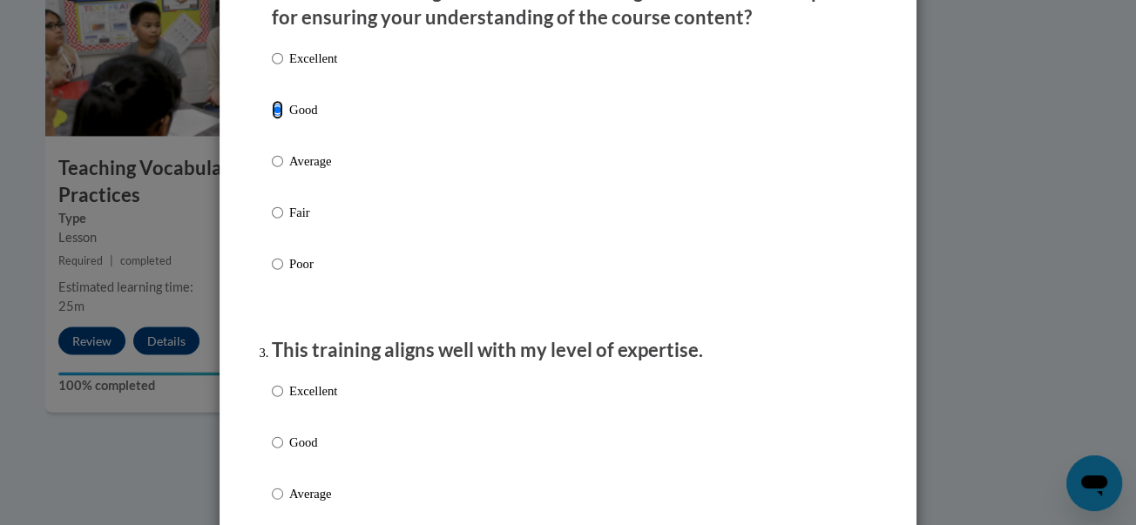
scroll to position [760, 0]
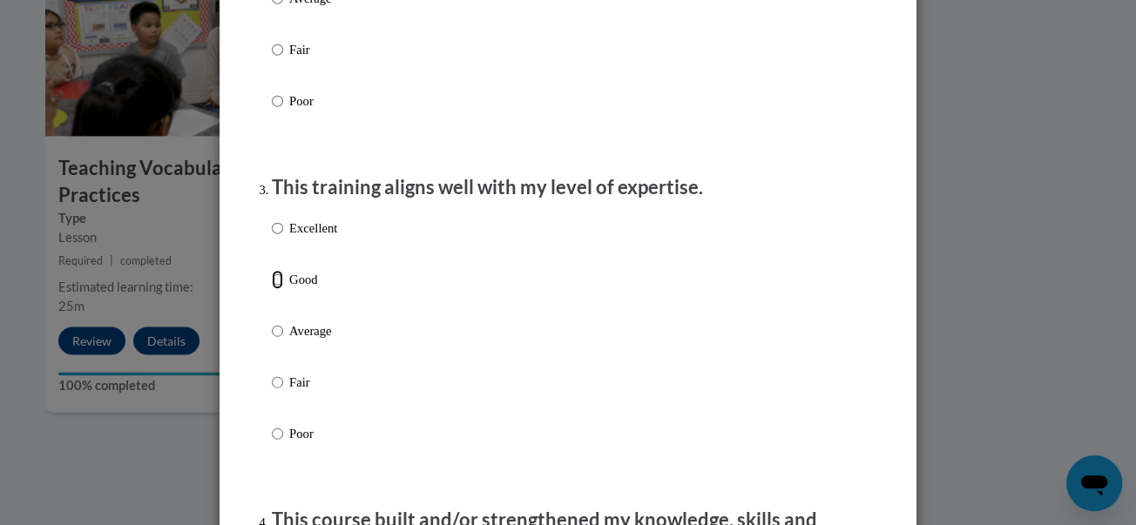
click at [281, 289] on input "Good" at bounding box center [277, 279] width 11 height 19
radio input "true"
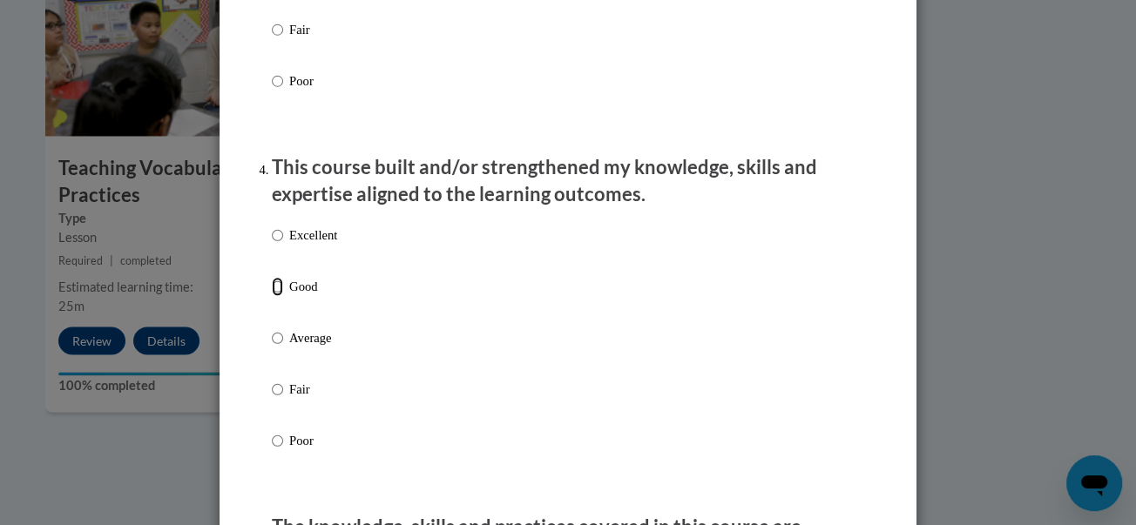
click at [280, 296] on input "Good" at bounding box center [277, 286] width 11 height 19
radio input "true"
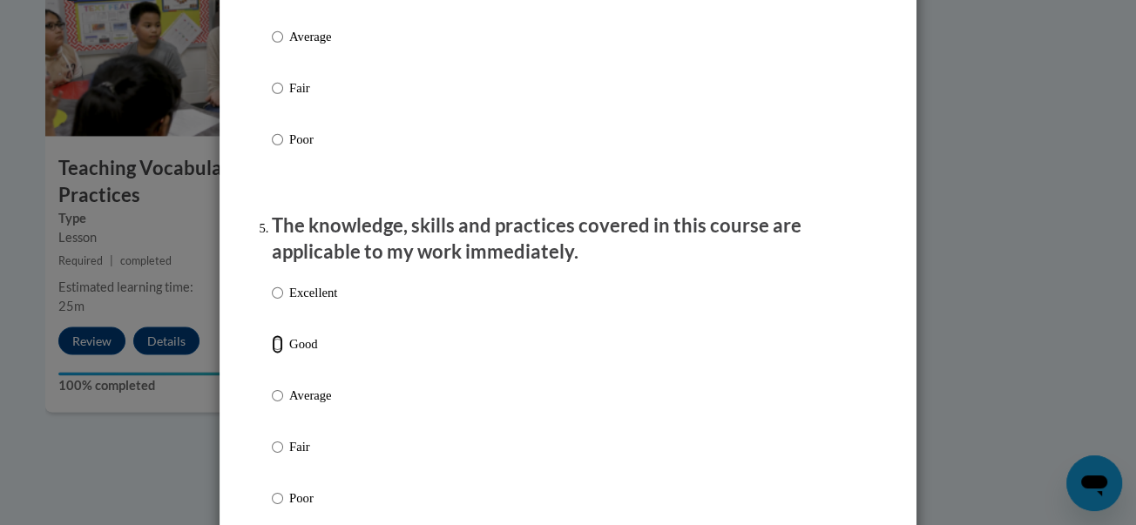
click at [278, 354] on input "Good" at bounding box center [277, 343] width 11 height 19
radio input "true"
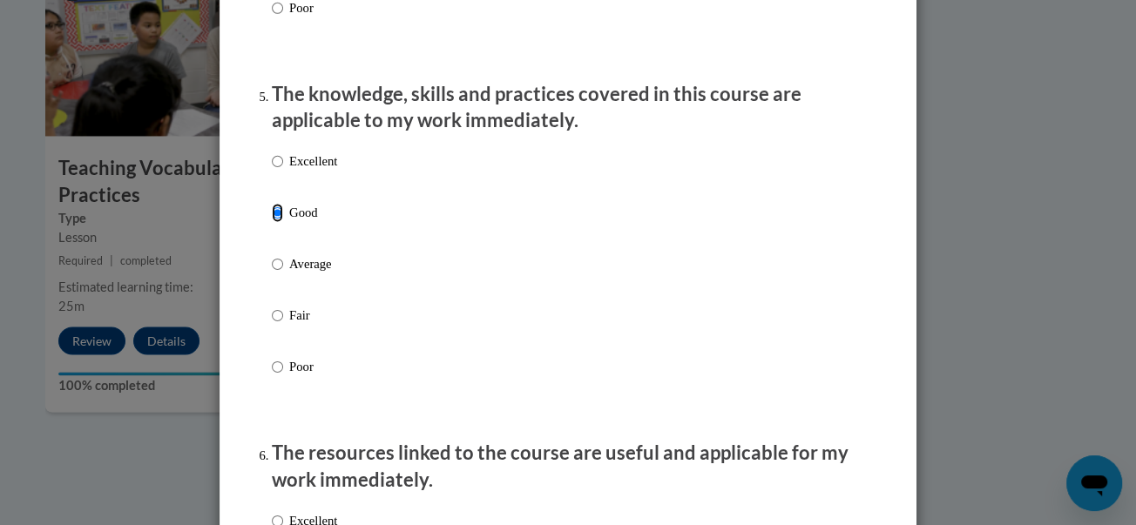
scroll to position [1697, 0]
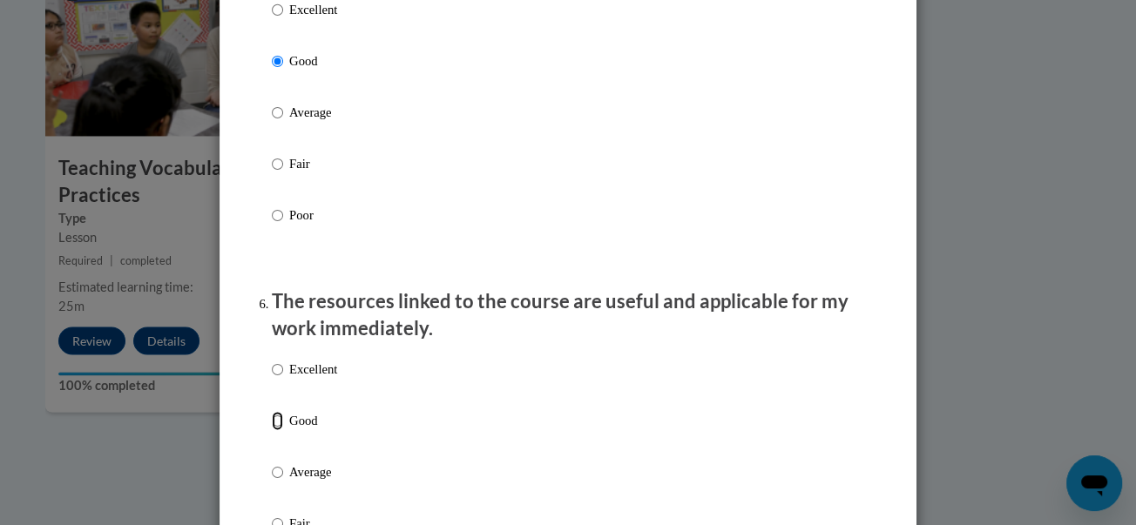
click at [278, 430] on input "Good" at bounding box center [277, 420] width 11 height 19
radio input "true"
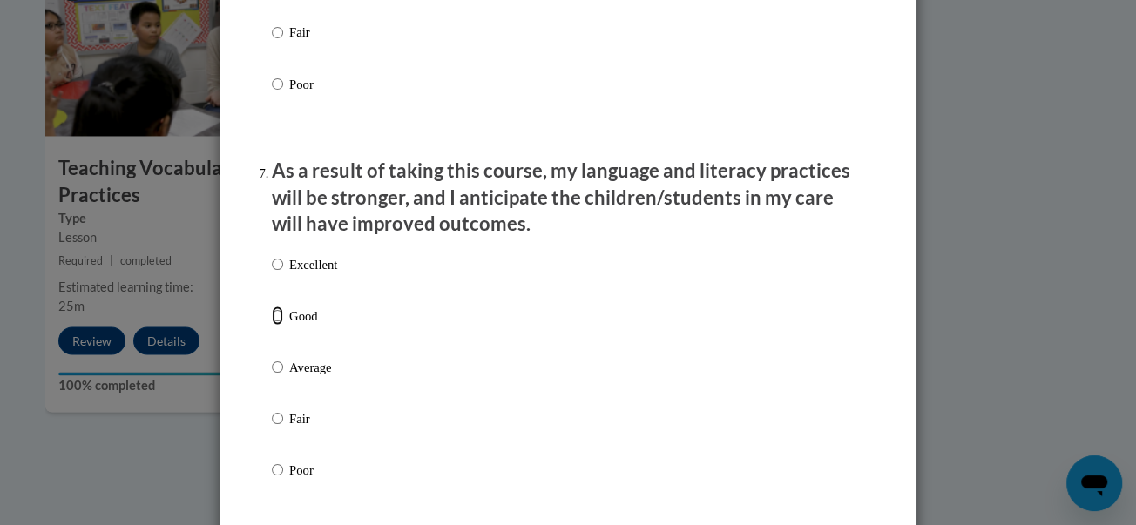
click at [277, 325] on input "Good" at bounding box center [277, 315] width 11 height 19
radio input "true"
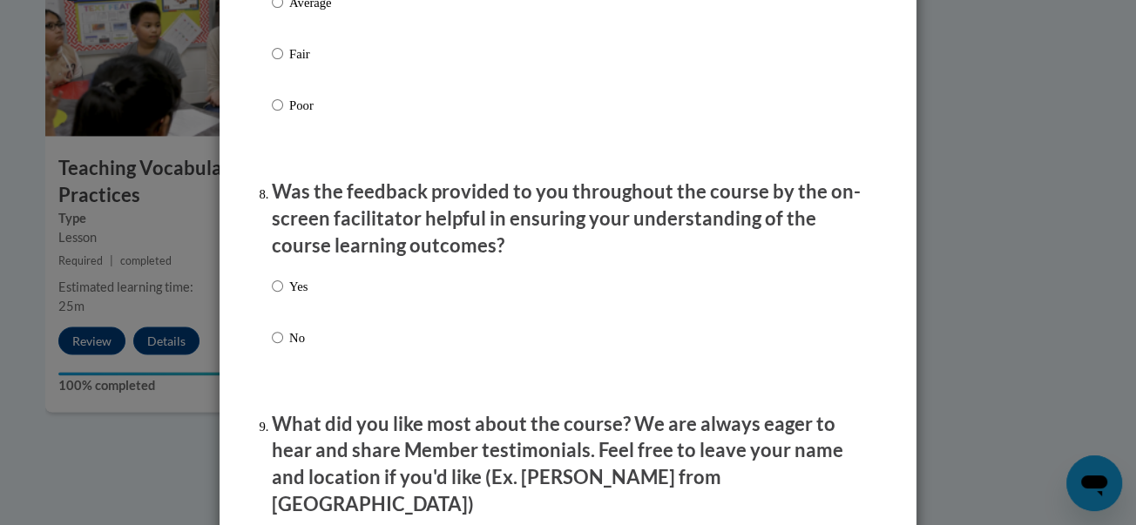
scroll to position [2621, 0]
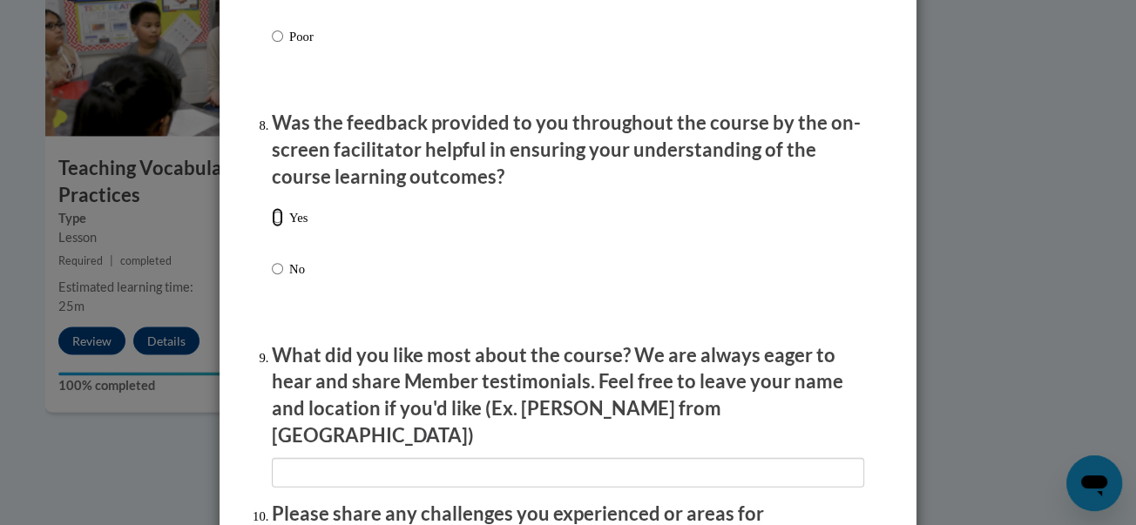
click at [276, 227] on input "Yes" at bounding box center [277, 217] width 11 height 19
radio input "true"
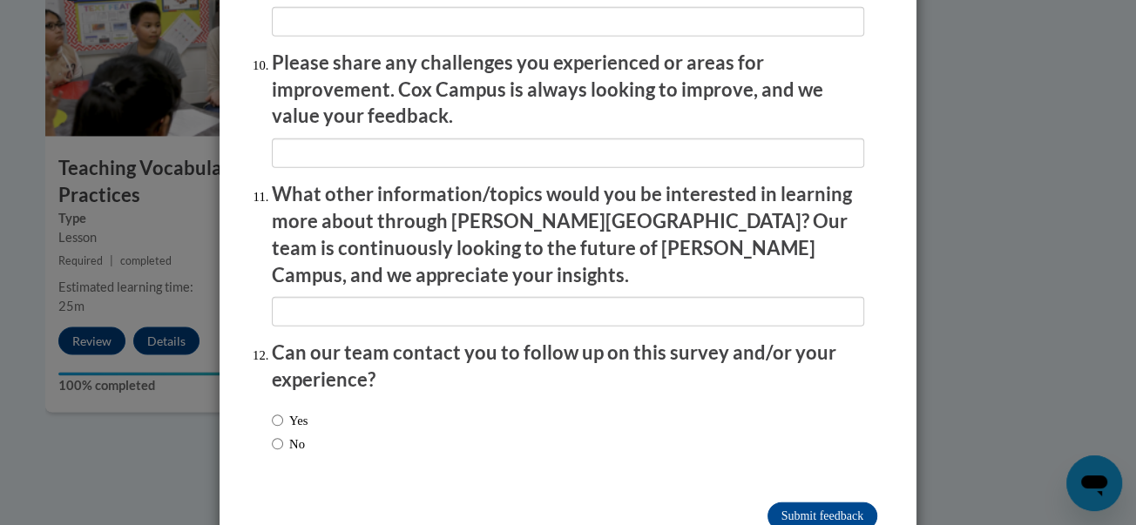
scroll to position [3099, 0]
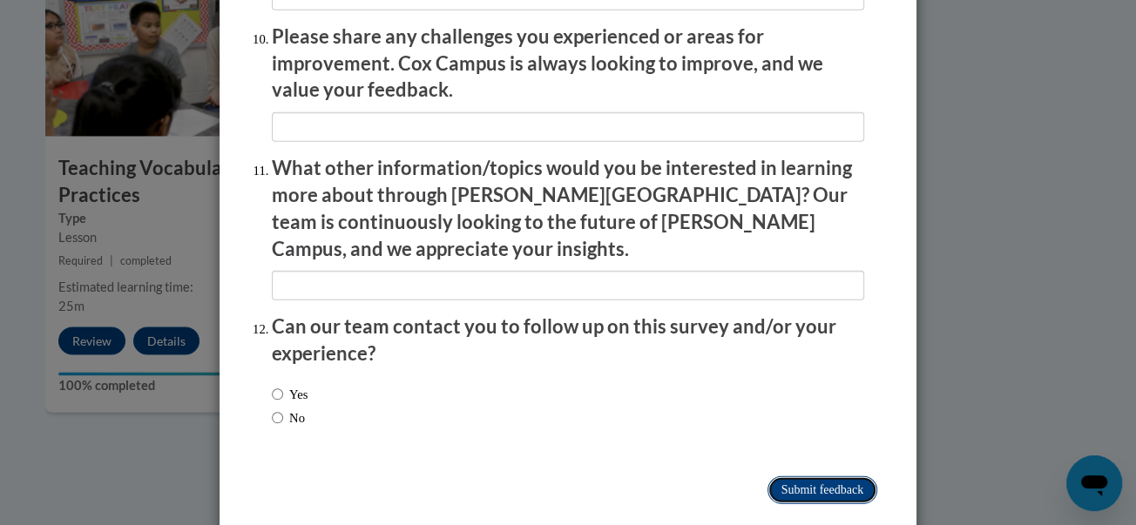
click at [799, 476] on input "Submit feedback" at bounding box center [822, 490] width 110 height 28
